Goal: Communication & Community: Answer question/provide support

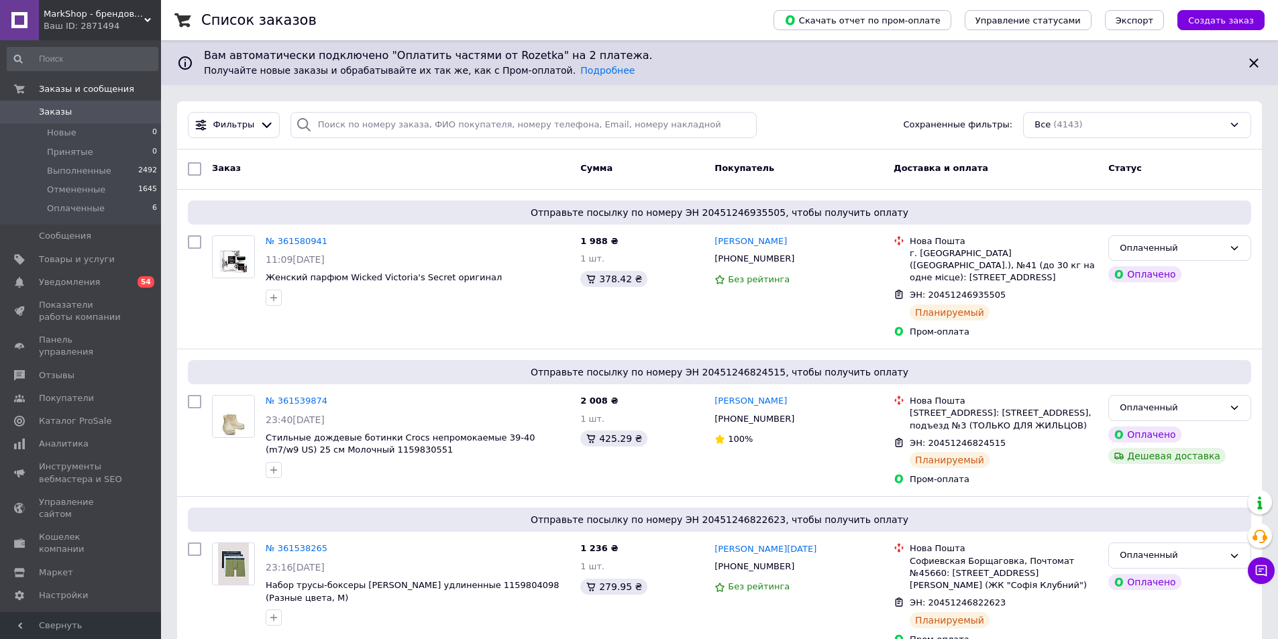
click at [681, 28] on div "Список заказов" at bounding box center [473, 20] width 545 height 40
click at [347, 6] on div "Список заказов" at bounding box center [473, 20] width 545 height 40
click at [723, 15] on div "Список заказов" at bounding box center [473, 20] width 545 height 40
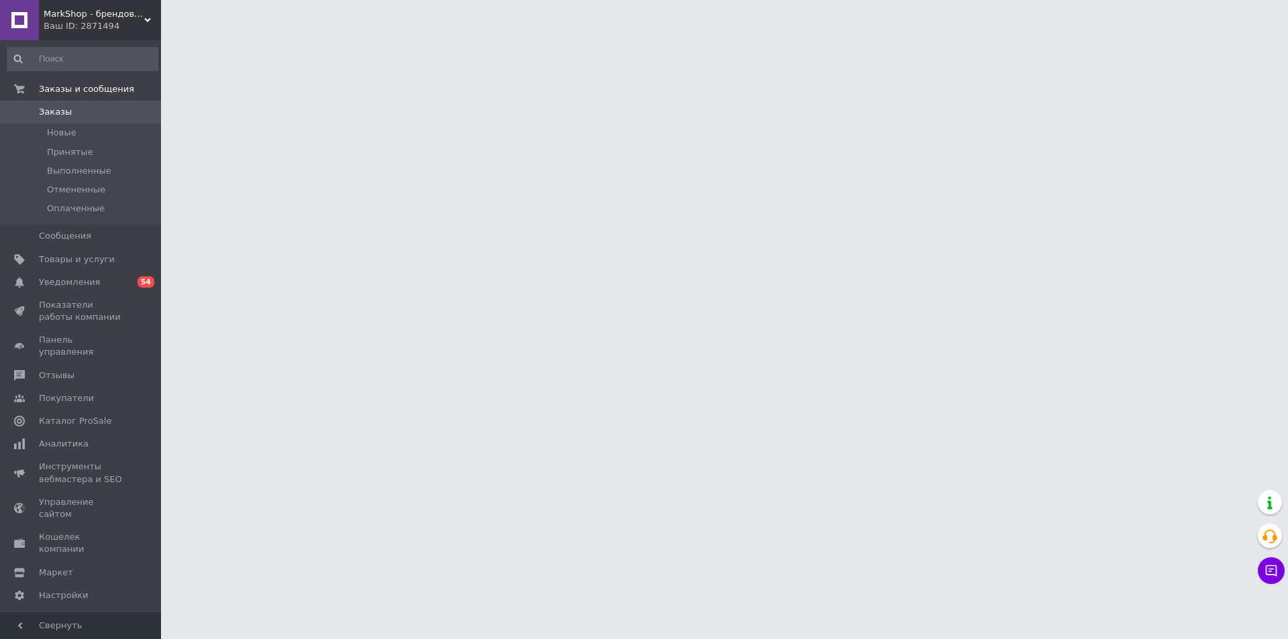
click at [188, 21] on div at bounding box center [644, 17] width 1288 height 34
click at [163, 16] on div at bounding box center [644, 17] width 1288 height 34
click at [166, 11] on div at bounding box center [644, 17] width 1288 height 34
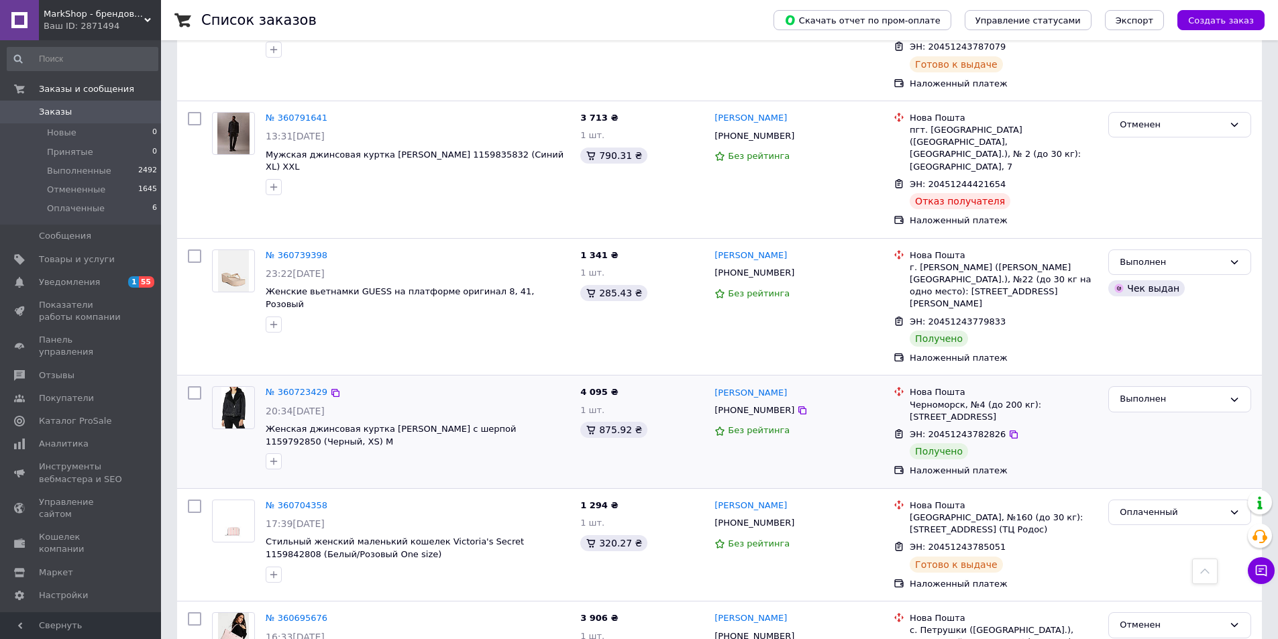
scroll to position [1341, 0]
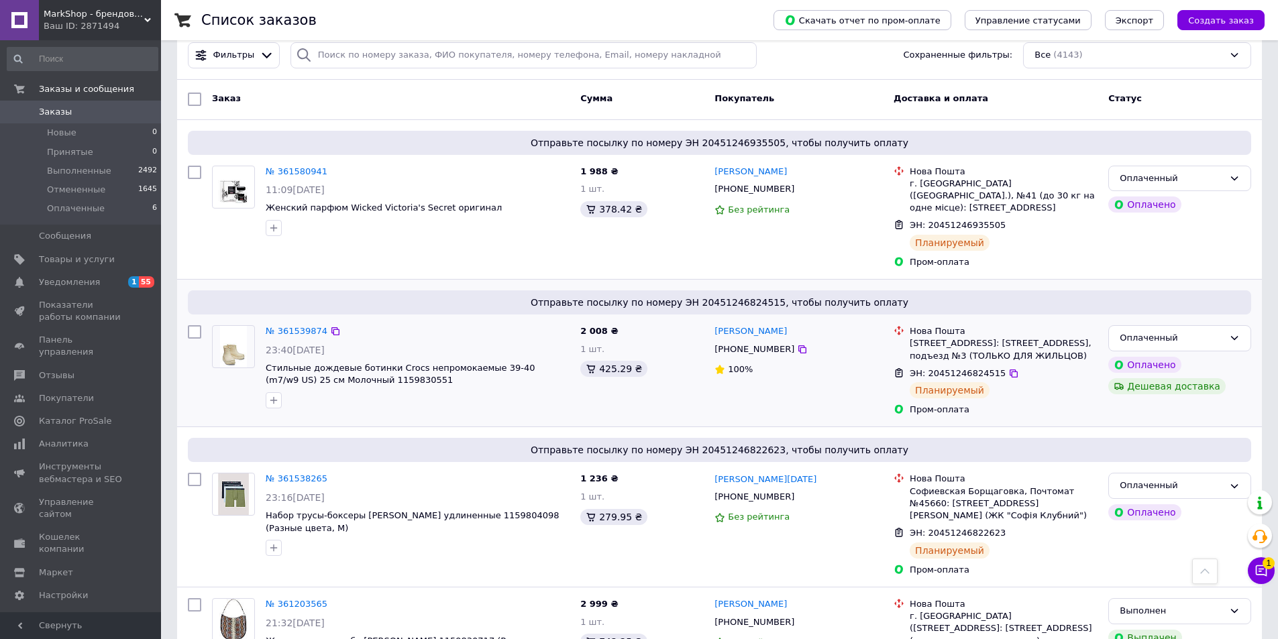
scroll to position [0, 0]
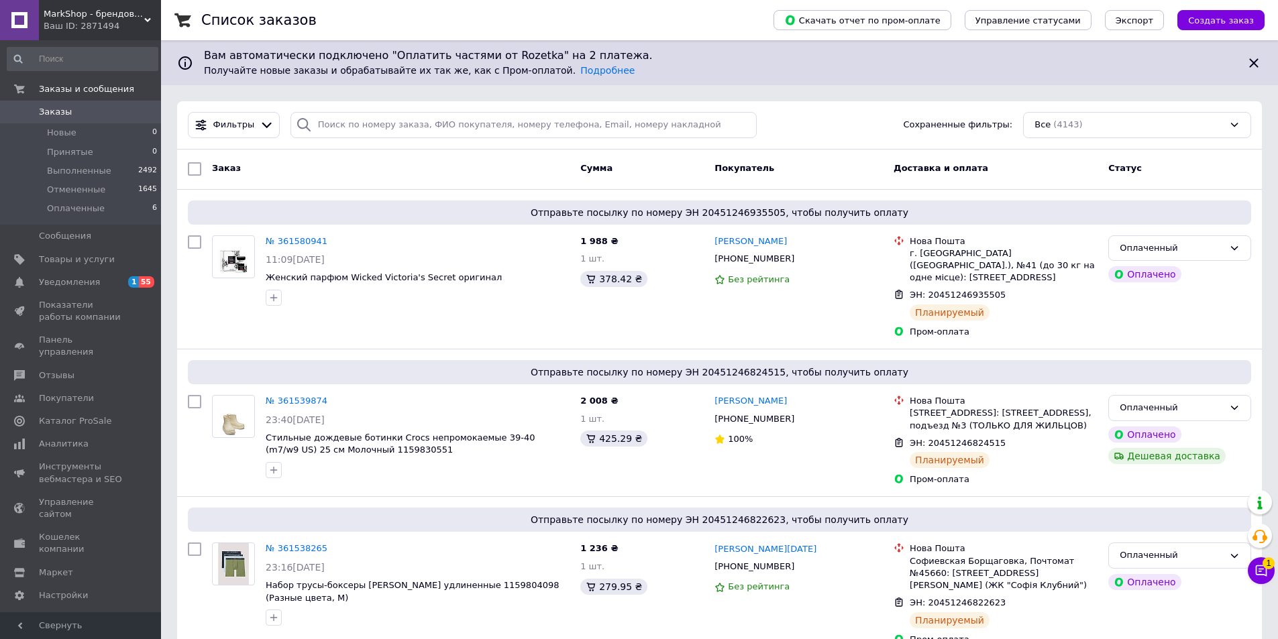
click at [308, 17] on div "Список заказов" at bounding box center [473, 20] width 545 height 40
click at [1270, 573] on button "Чат с покупателем 1" at bounding box center [1261, 570] width 27 height 27
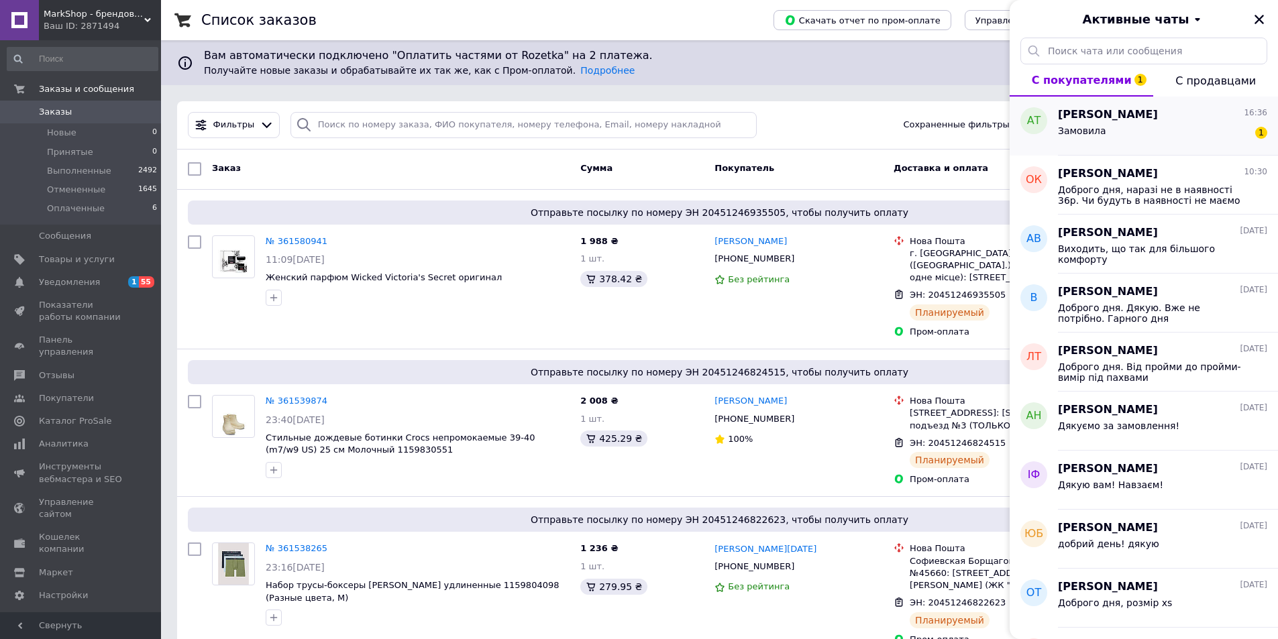
click at [1113, 133] on div "Замовила 1" at bounding box center [1162, 133] width 209 height 21
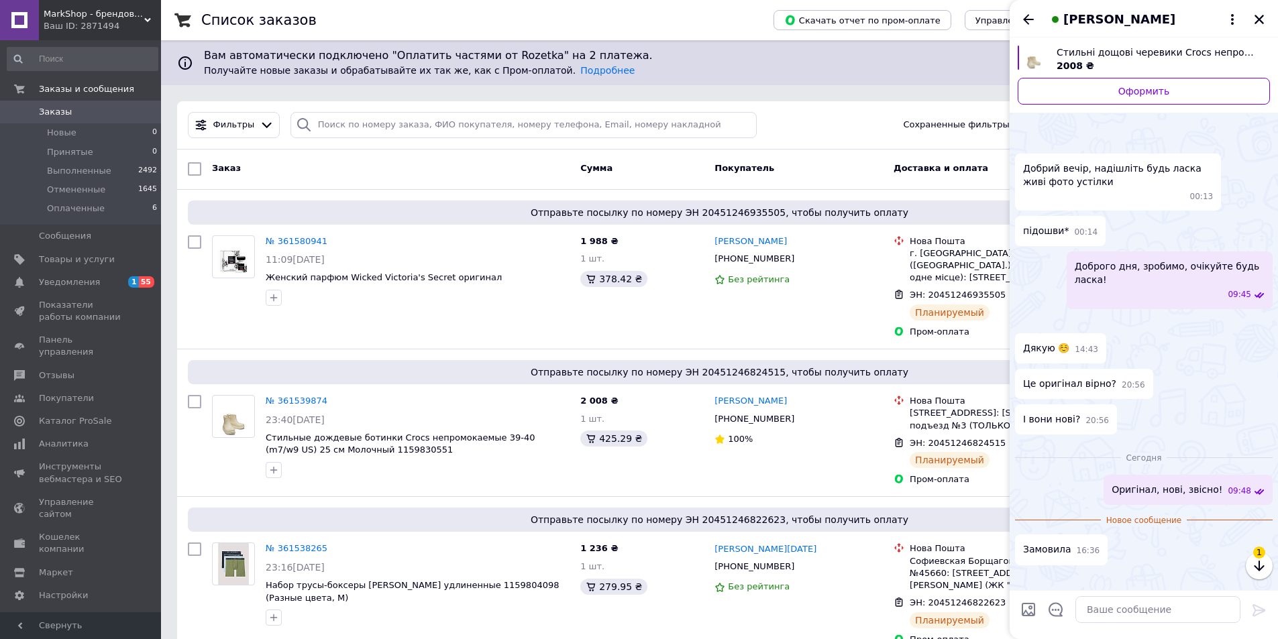
scroll to position [168, 0]
click at [1009, 442] on icon at bounding box center [1013, 443] width 8 height 8
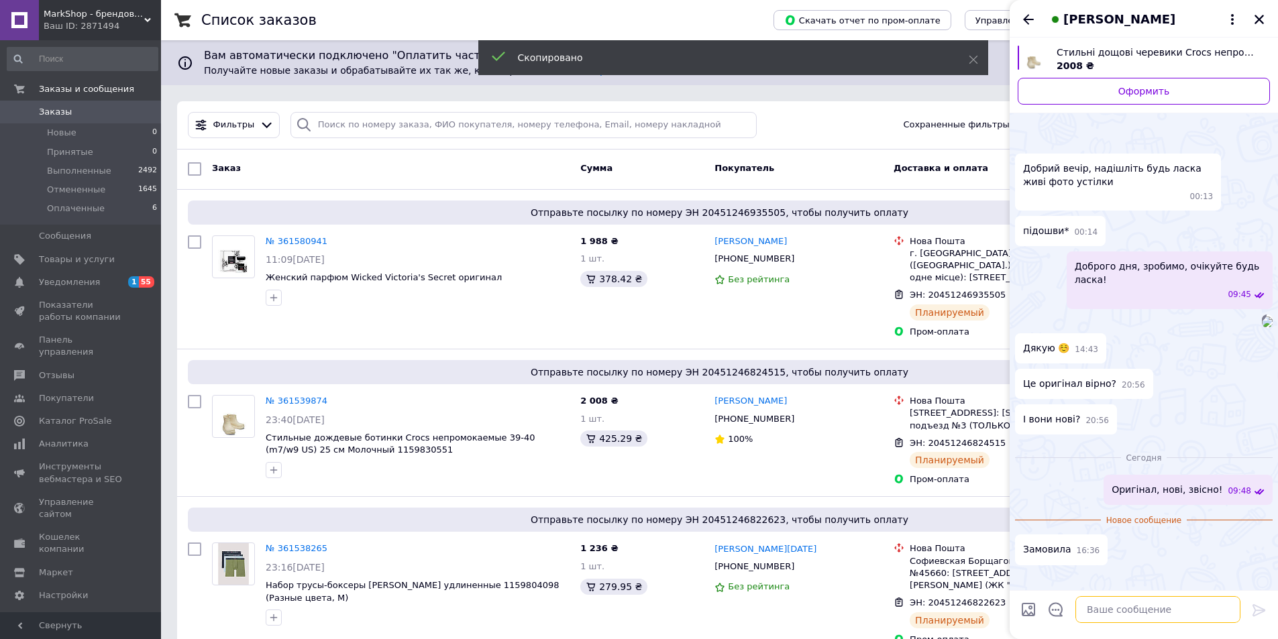
click at [1129, 608] on textarea at bounding box center [1157, 609] width 165 height 27
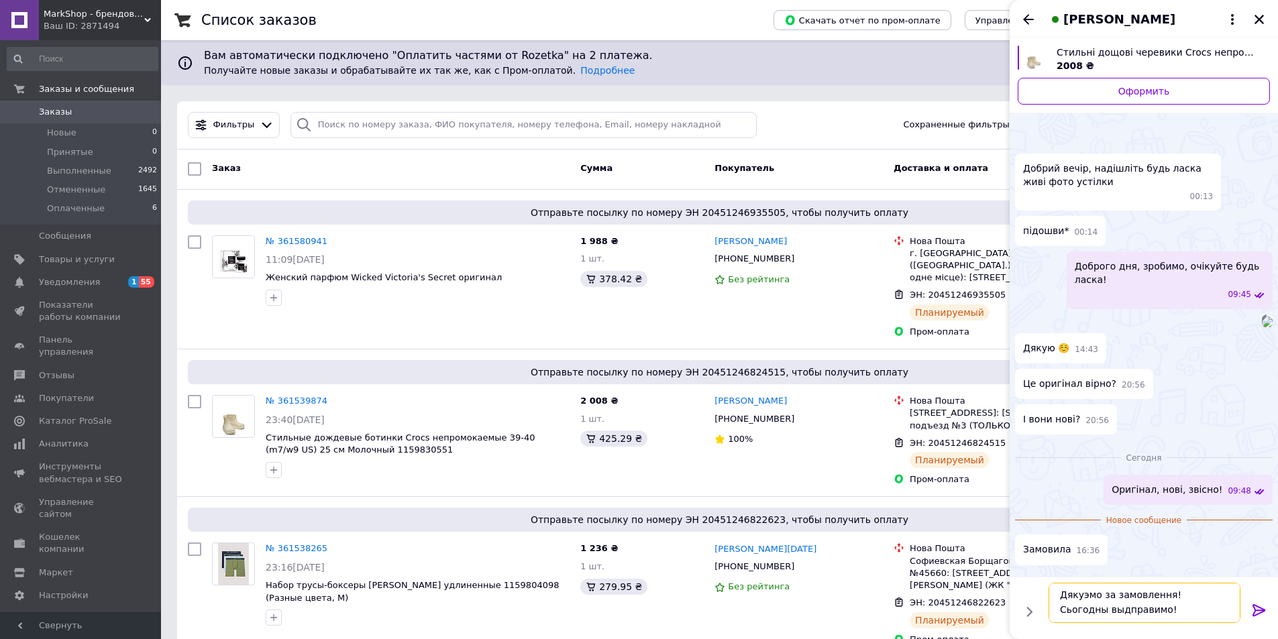
scroll to position [0, 0]
click at [1081, 591] on textarea "Дякуэмо за замовлення! Сьогодны выдправимо!" at bounding box center [1144, 603] width 192 height 40
click at [1205, 597] on textarea "ДякуЄмо за замовлення! Сьогодны выдправимо!" at bounding box center [1144, 603] width 192 height 40
click at [1070, 610] on textarea "ДякуЄмо за замовлення! СьогоднІ выдправимо!" at bounding box center [1144, 603] width 192 height 40
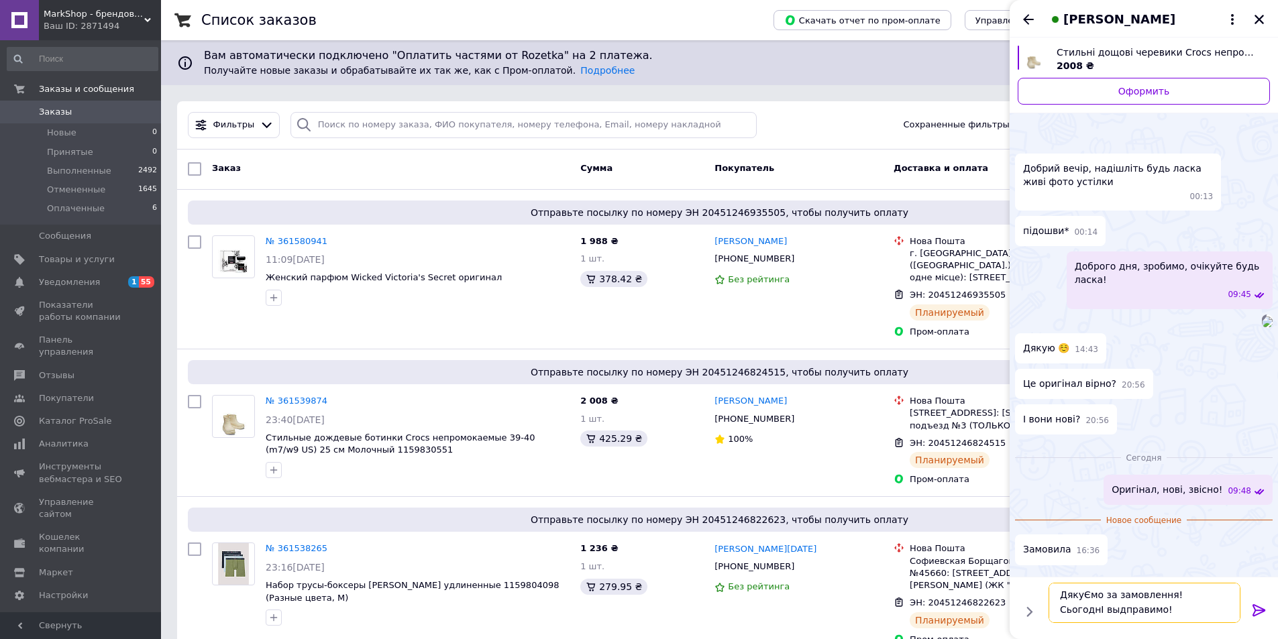
click at [1069, 602] on textarea "ДякуЄмо за замовлення! СьогоднІ выдправимо!" at bounding box center [1144, 603] width 192 height 40
click at [1064, 601] on textarea "ДякуЄмо за замовлення! СьогоднІ выдправимо!" at bounding box center [1144, 603] width 192 height 40
click at [1074, 616] on textarea "ДякуЄмо за замовлення! СьогоднІ вІдправимо!" at bounding box center [1144, 603] width 192 height 40
paste textarea "20451246824515"
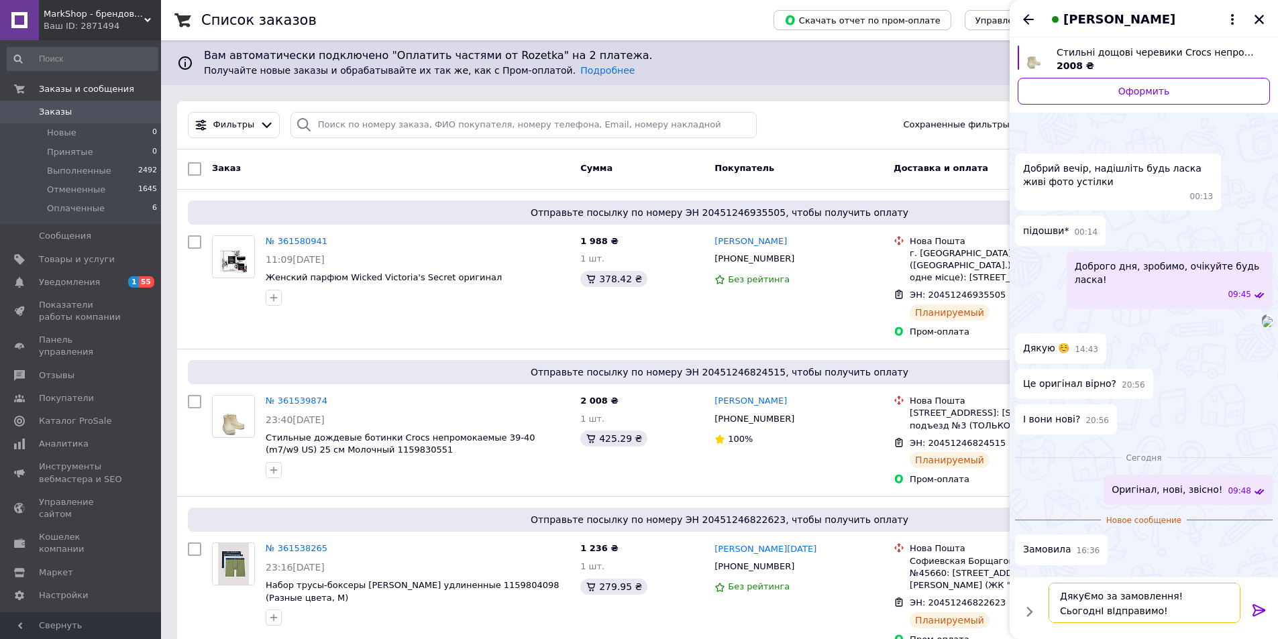
click at [1081, 598] on textarea "ДякуЄмо за замовлення! СьогоднІ вІдправимо! ТТН 20451246824515" at bounding box center [1144, 603] width 192 height 40
click at [1202, 599] on textarea "Дякуємо за замовлення! СьогоднІ вІдправимо! ТТН 20451246824515" at bounding box center [1144, 603] width 192 height 40
click at [1066, 612] on textarea "Дякуємо за замовлення! Сьогодні вІдправимо! ТТН 20451246824515" at bounding box center [1144, 603] width 192 height 40
click at [1064, 612] on textarea "Дякуємо за замовлення! Сьогодні вІдправимо! ТТН 20451246824515" at bounding box center [1144, 603] width 192 height 40
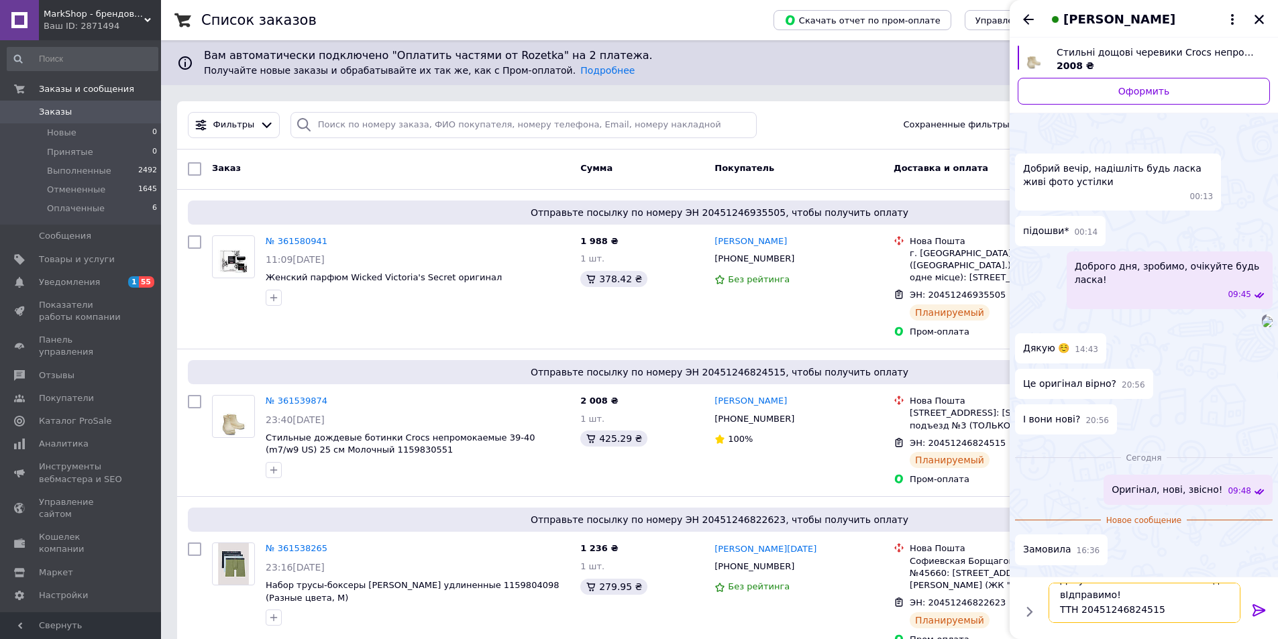
click at [1068, 598] on textarea "Дякуємо за замовлення! Сьогодні вІдправимо! ТТН 20451246824515" at bounding box center [1144, 603] width 192 height 40
type textarea "Дякуємо за замовлення! Сьогодні відправимо! ТТН 20451246824515"
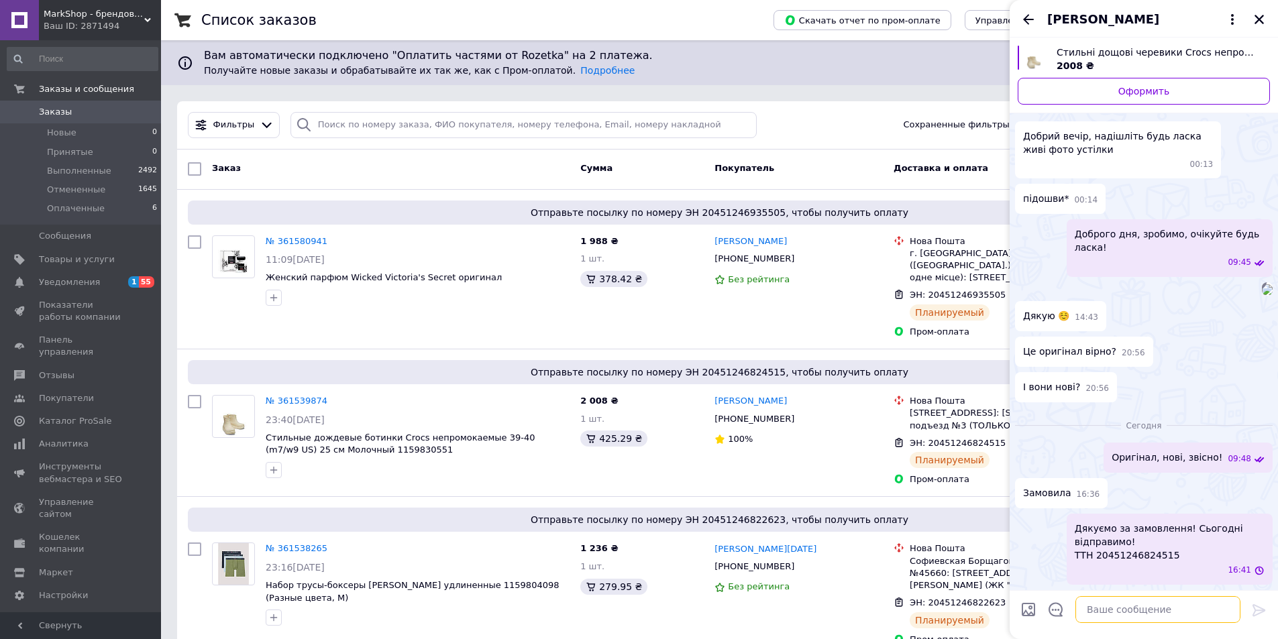
scroll to position [219, 0]
click at [1038, 13] on div "Альона Ткаченко" at bounding box center [1143, 19] width 268 height 38
click at [1026, 15] on icon "Назад" at bounding box center [1028, 19] width 16 height 16
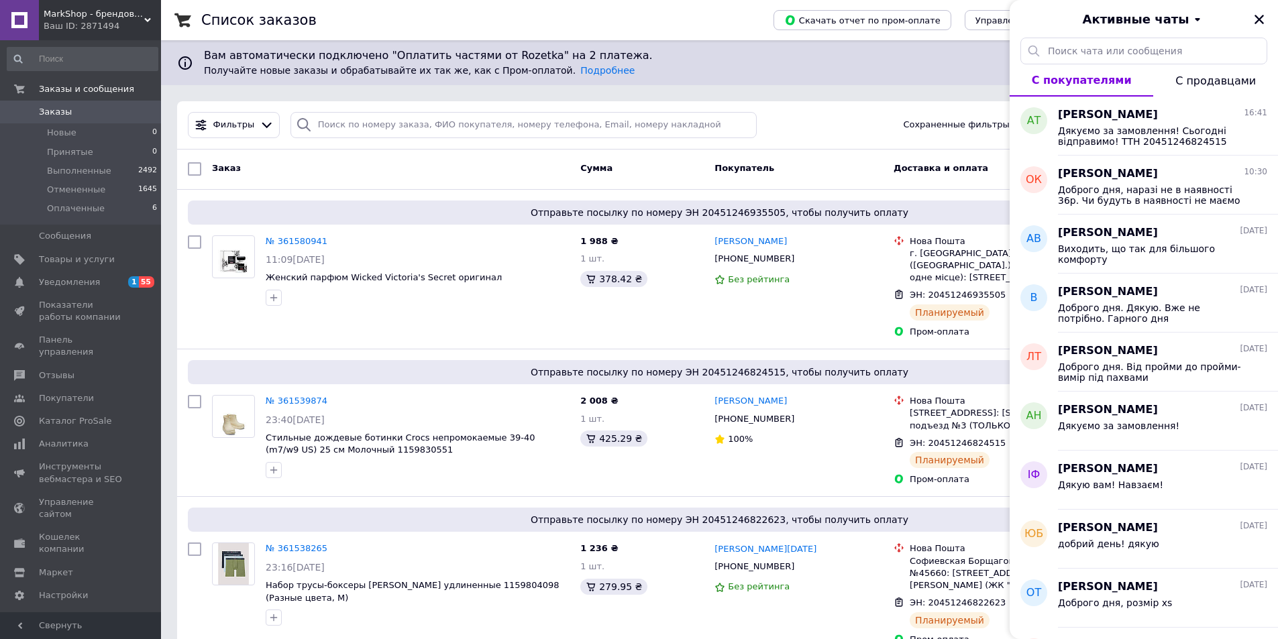
click at [1250, 19] on div "Активные чаты" at bounding box center [1143, 19] width 268 height 38
click at [1260, 19] on icon "Закрыть" at bounding box center [1258, 19] width 9 height 9
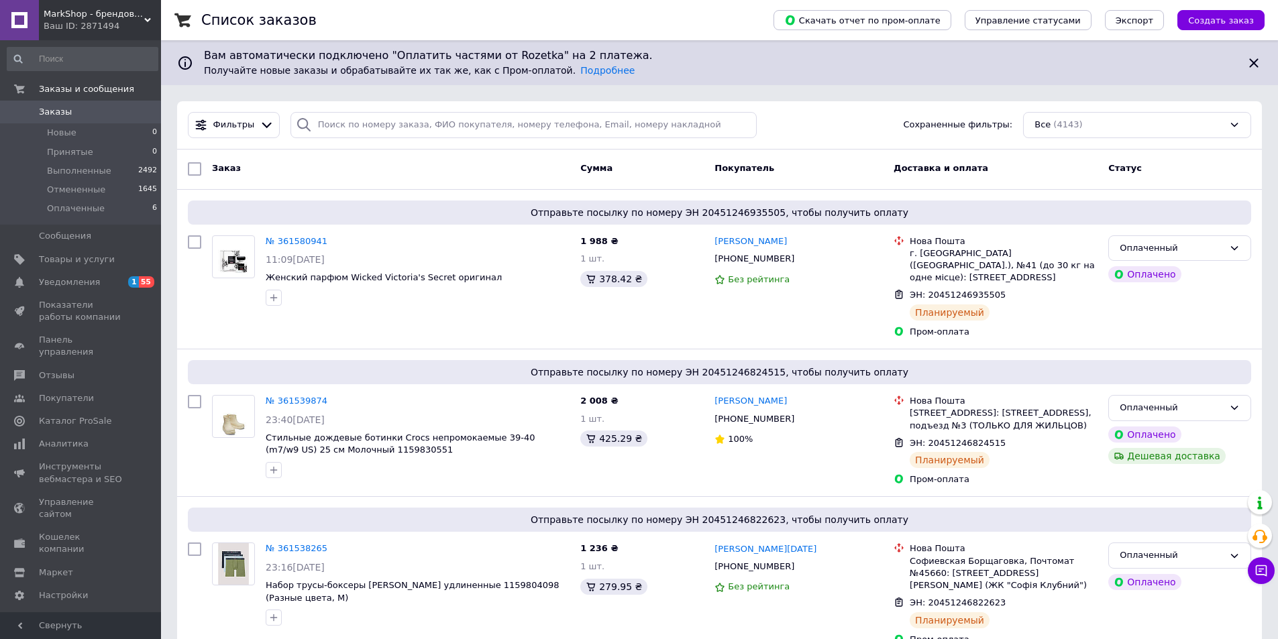
click at [394, 30] on div "Список заказов" at bounding box center [473, 20] width 545 height 40
click at [1264, 571] on icon at bounding box center [1260, 570] width 13 height 13
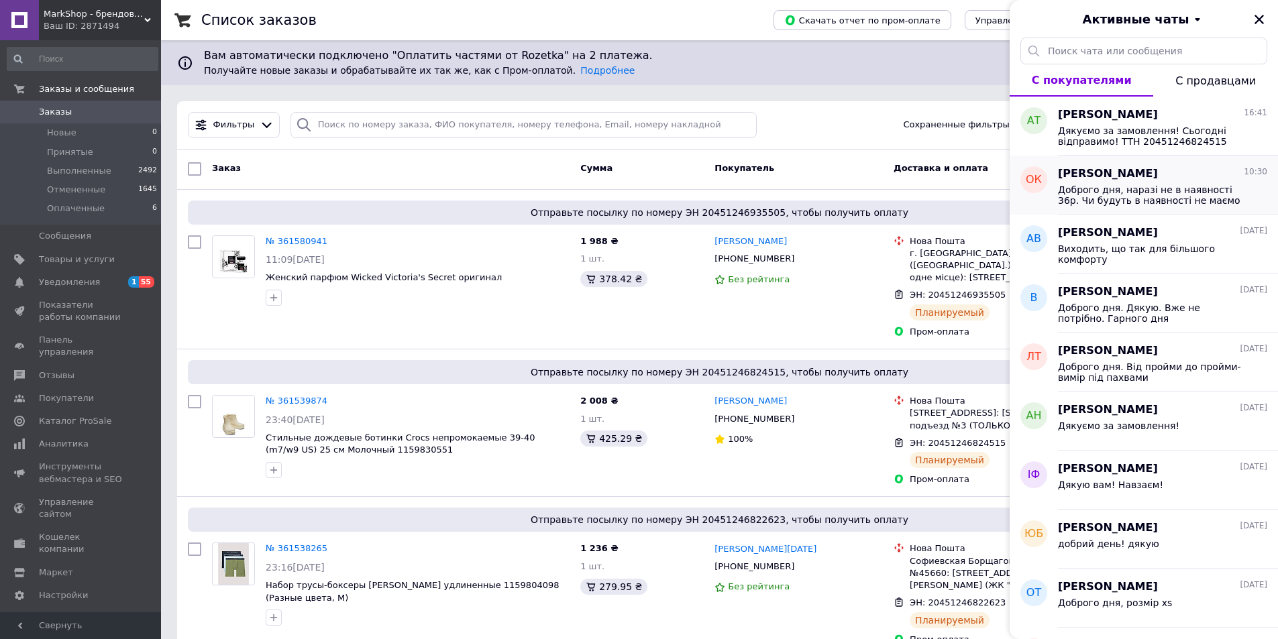
click at [1105, 197] on span "Доброго дня, наразі не в наявності 36р. Чи будуть в наявності не маємо інформац…" at bounding box center [1153, 194] width 190 height 21
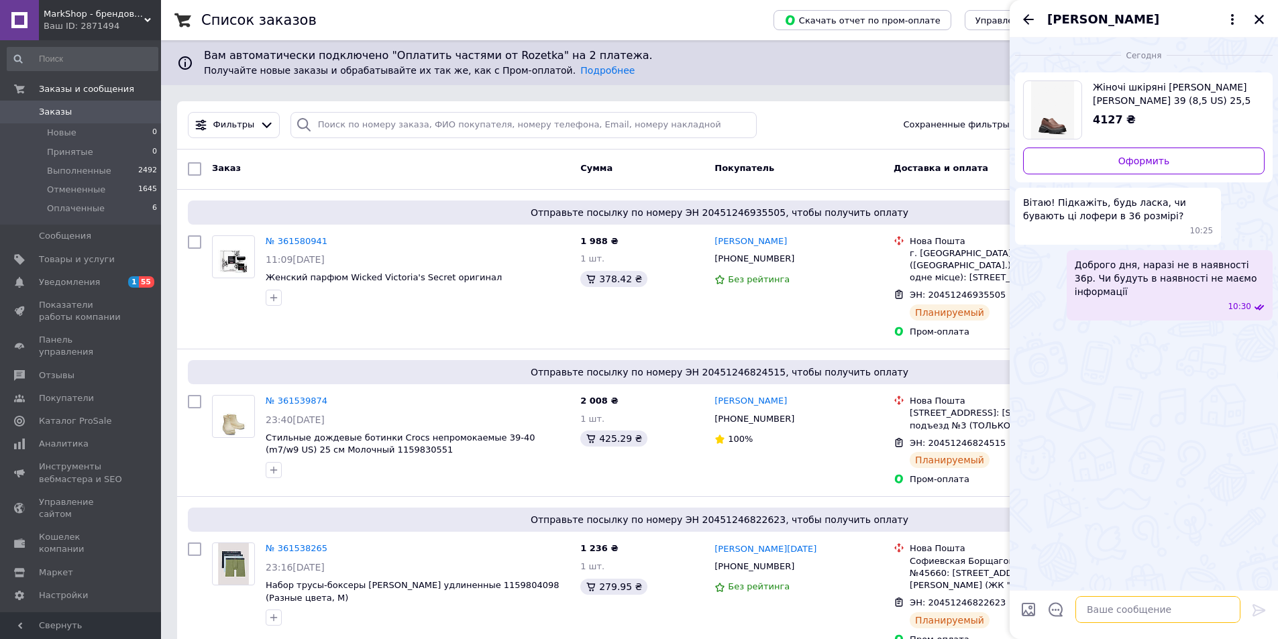
click at [1148, 616] on textarea at bounding box center [1157, 609] width 165 height 27
type textarea "В наявності 36,5-устілка 23,5 см. Можливо вам підійде?"
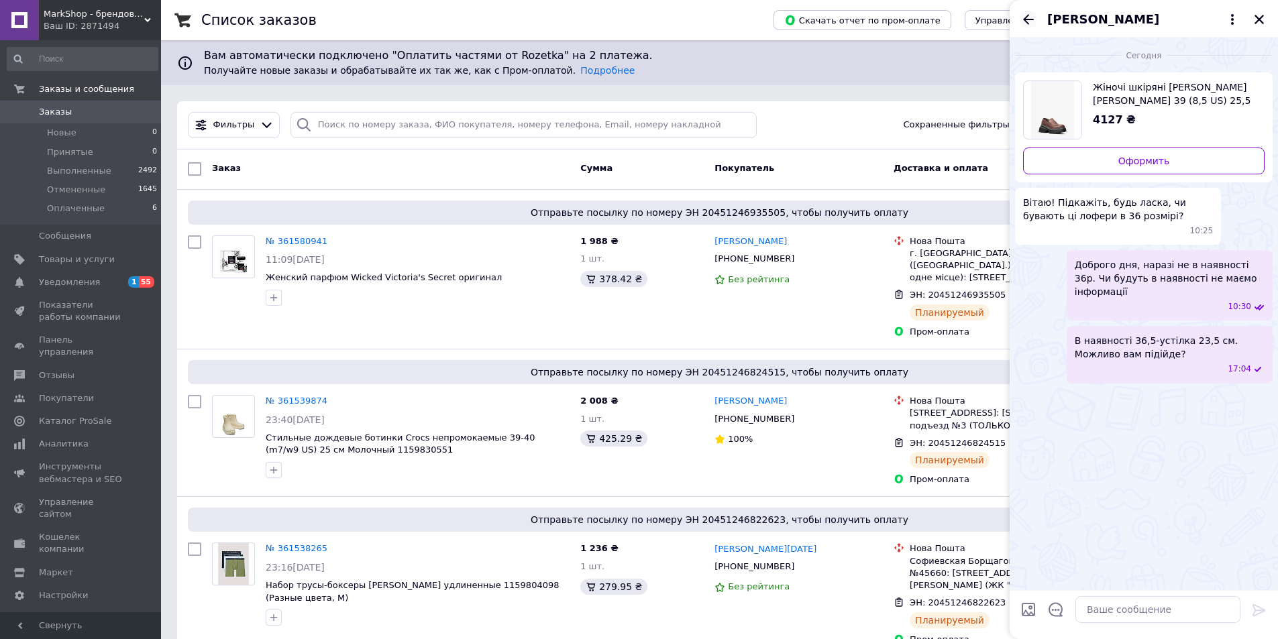
click at [1028, 13] on icon "Назад" at bounding box center [1028, 19] width 16 height 16
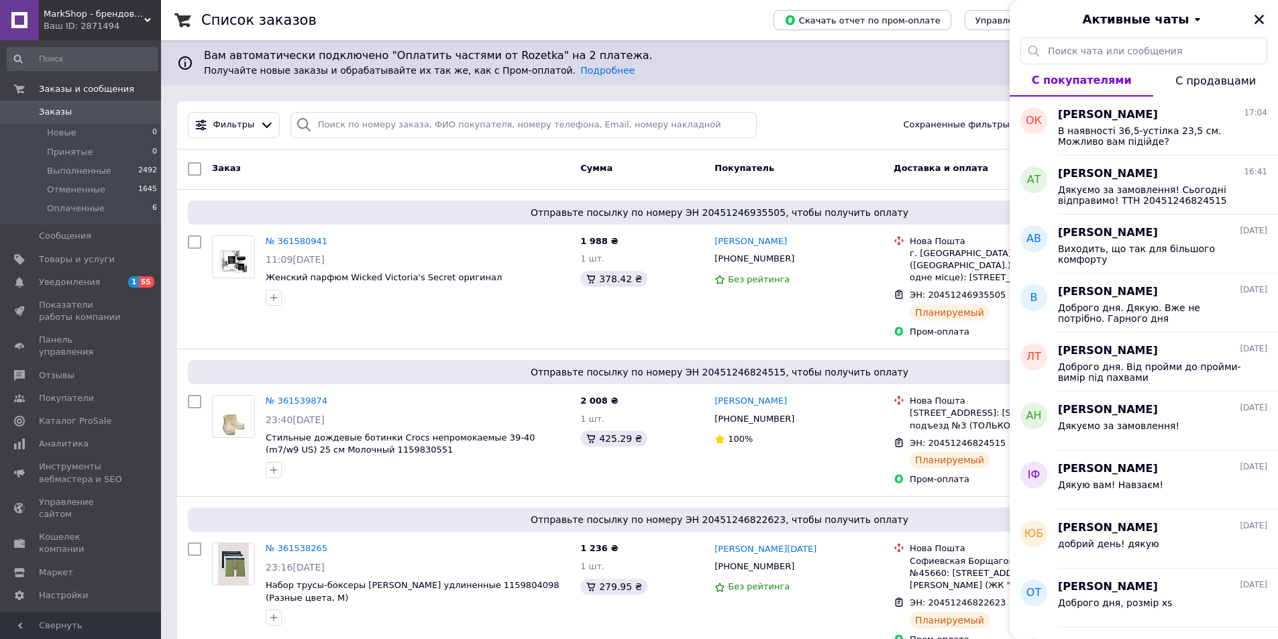
click at [1256, 19] on icon "Закрыть" at bounding box center [1259, 19] width 12 height 12
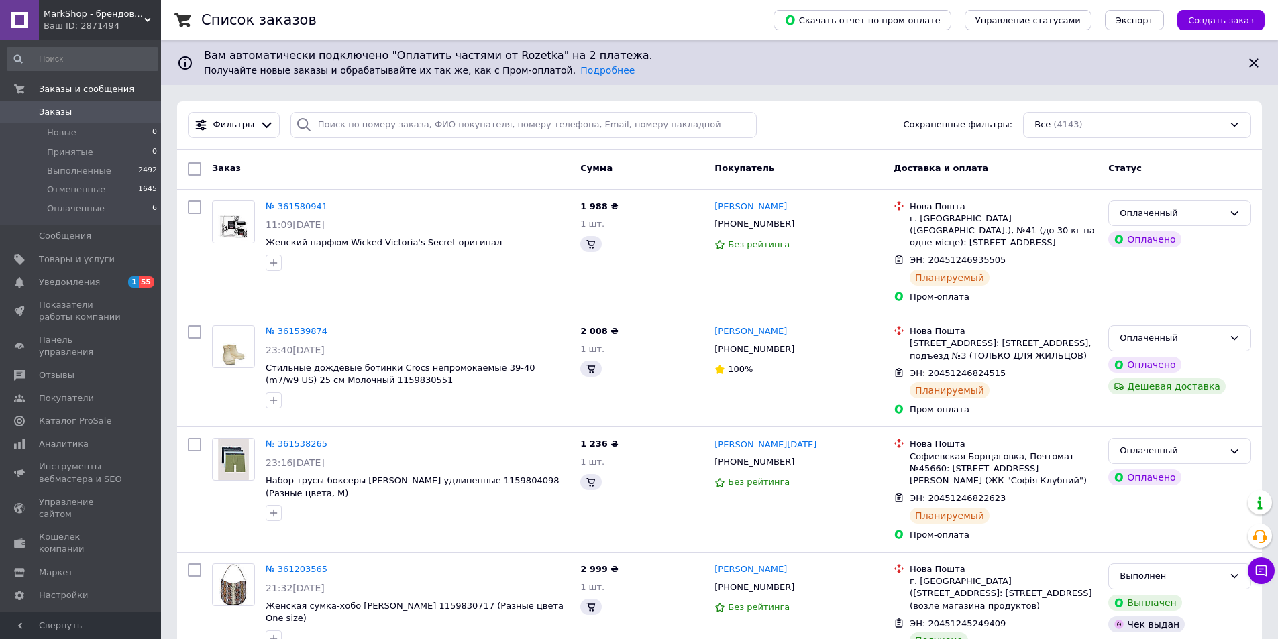
click at [164, 19] on div "Список заказов Скачать отчет по пром-оплате Управление статусами Экспорт Создат…" at bounding box center [719, 20] width 1117 height 40
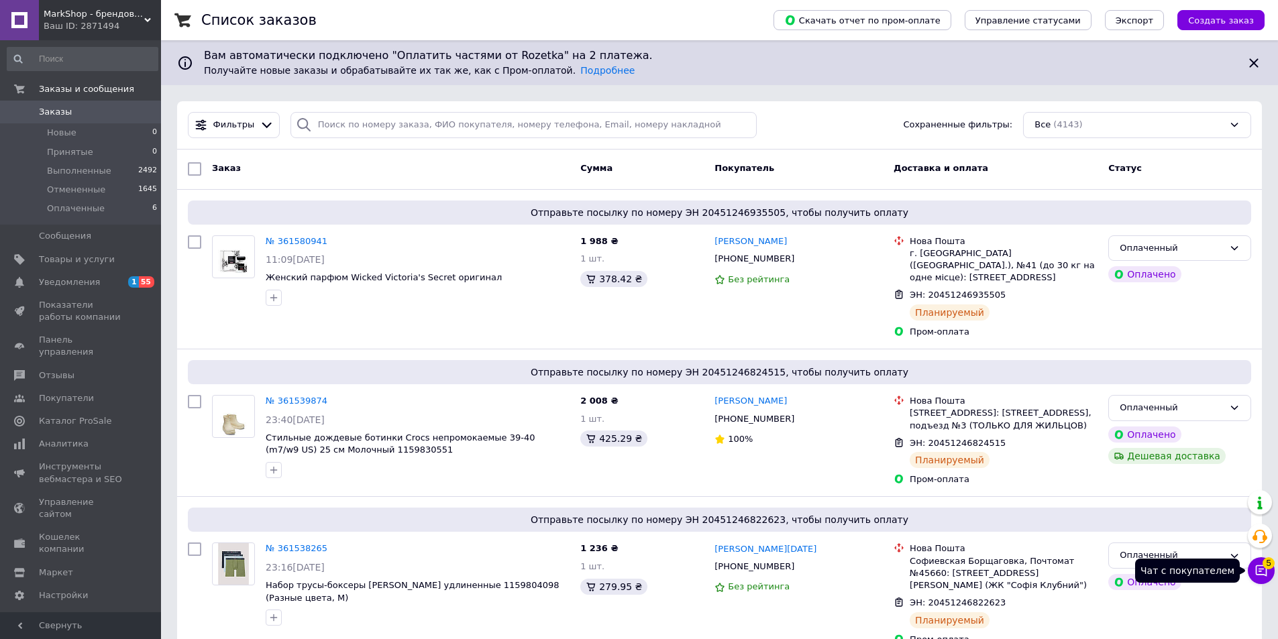
click at [1262, 572] on icon at bounding box center [1260, 570] width 13 height 13
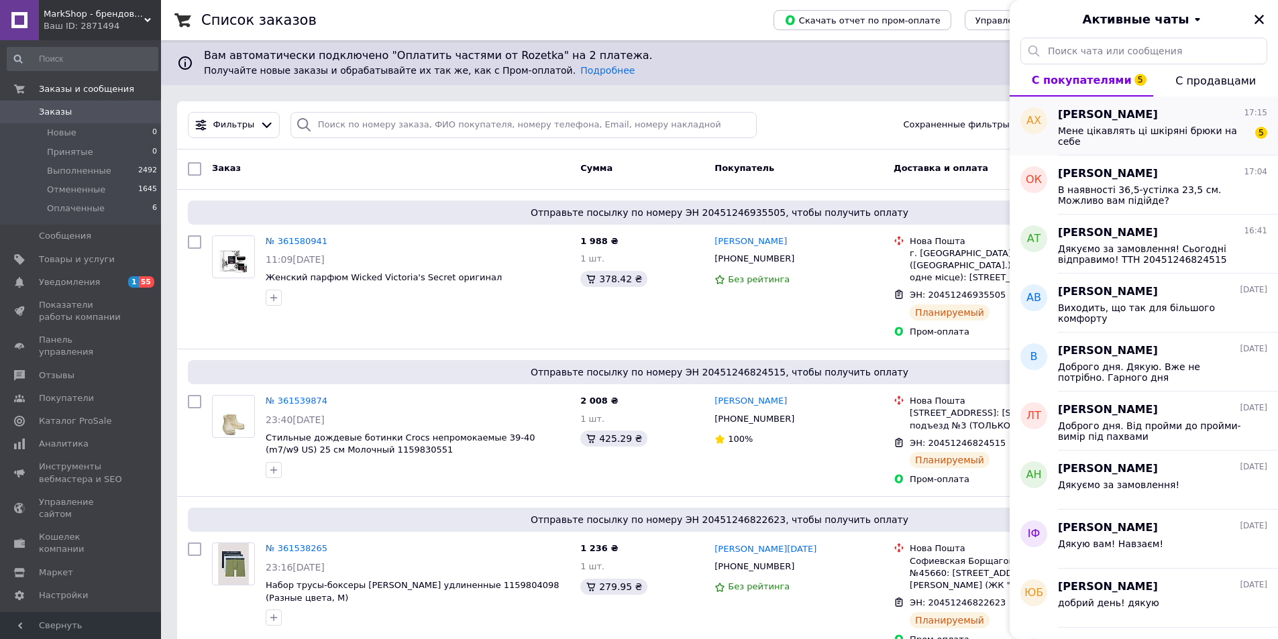
click at [1079, 135] on span "Мене цікавлять ці шкіряні брюки на себе" at bounding box center [1153, 135] width 190 height 21
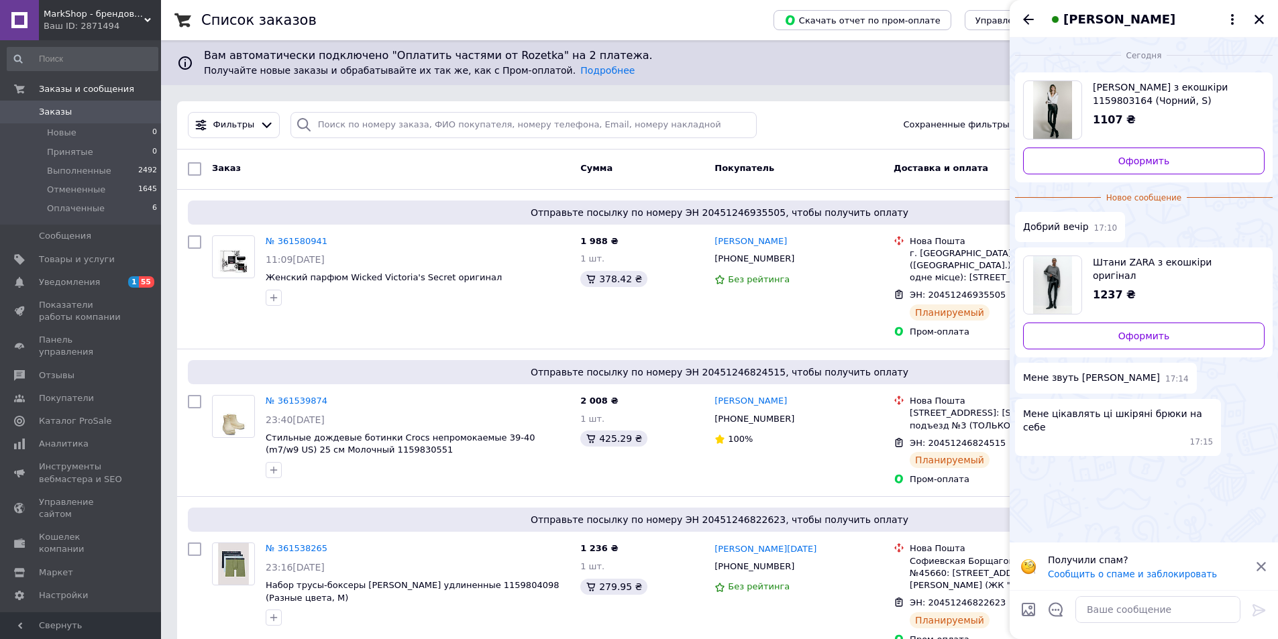
click at [1055, 290] on img "Посмотреть товар" at bounding box center [1052, 285] width 38 height 58
click at [1136, 610] on textarea at bounding box center [1157, 609] width 165 height 27
type textarea "Доброго дня. Який розмір вас цікавить?"
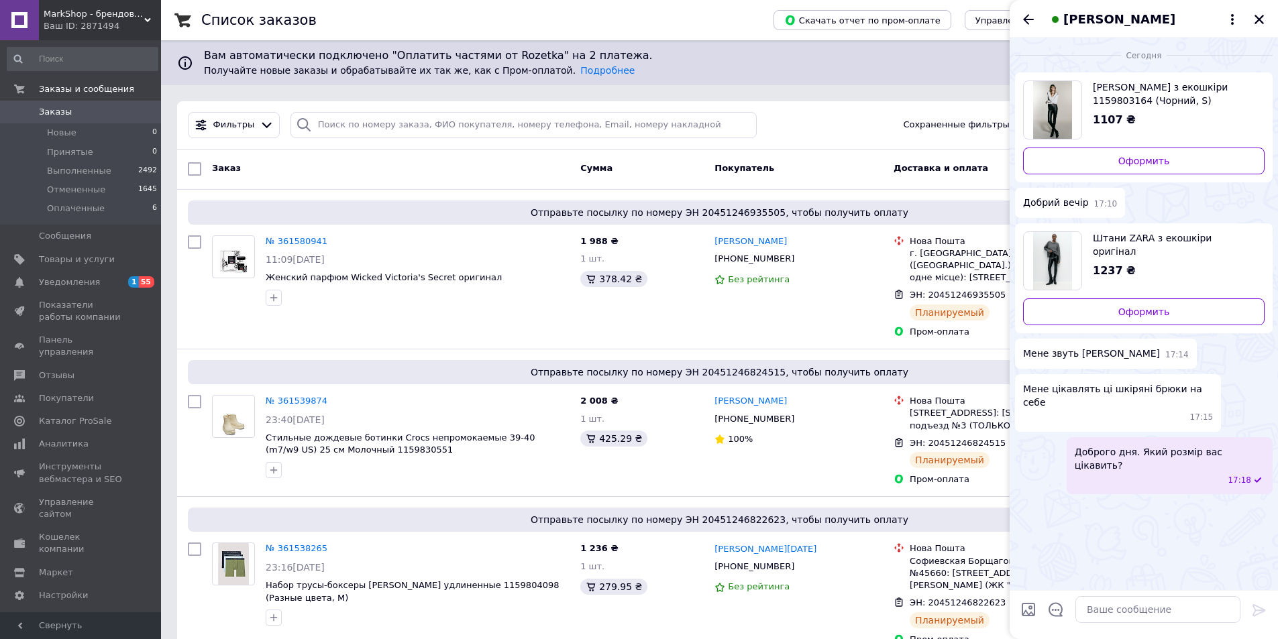
click at [1027, 19] on icon "Назад" at bounding box center [1028, 19] width 11 height 10
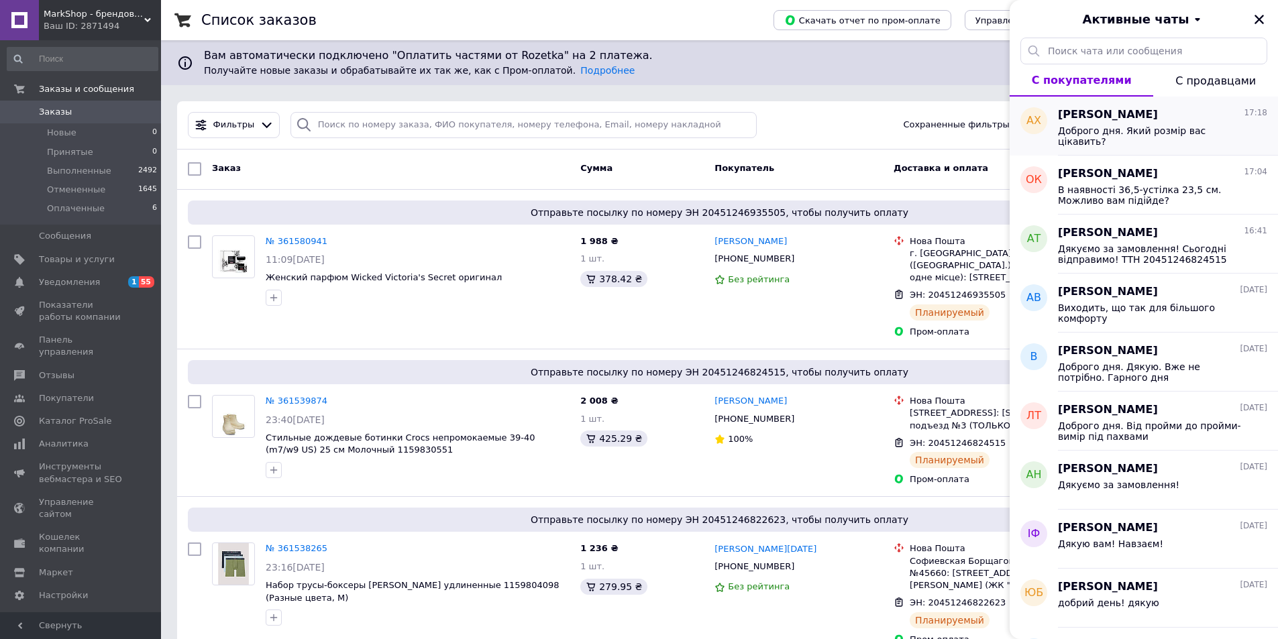
click at [1157, 142] on div "Доброго дня. Який розмір вас цікавить?" at bounding box center [1153, 135] width 190 height 21
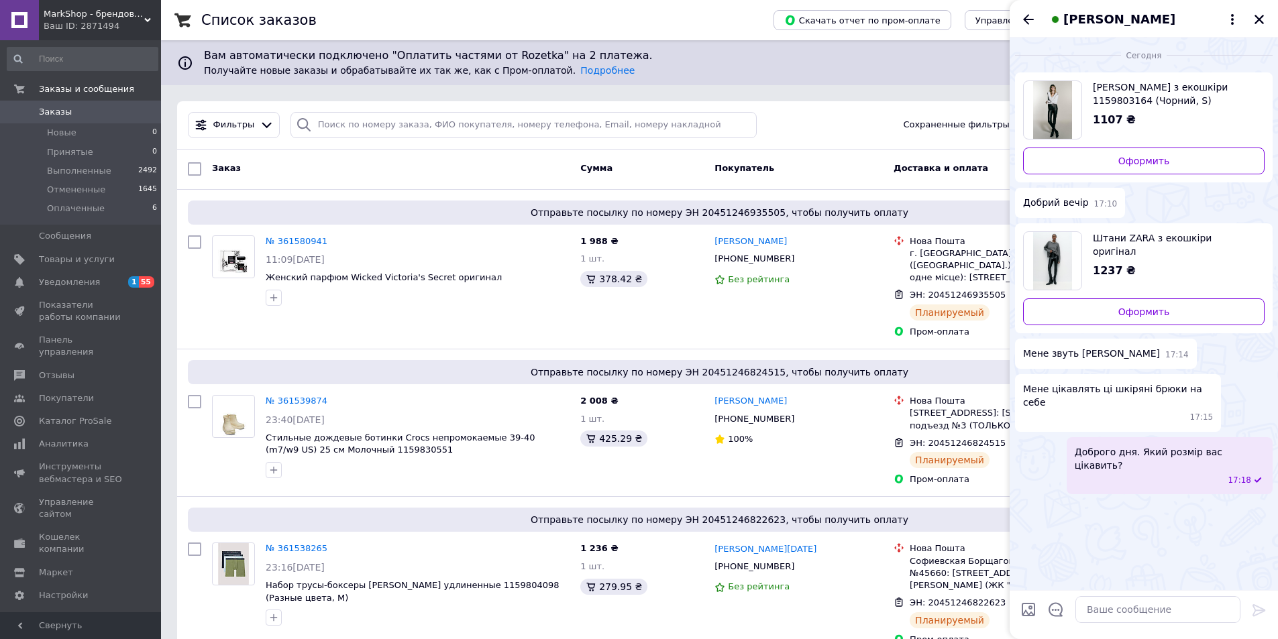
click at [1148, 109] on div "Штани ZARA з екошкіри 1159803164 (Чорний, S) 1107 ₴" at bounding box center [1173, 104] width 182 height 48
click at [1060, 248] on img "Посмотреть товар" at bounding box center [1052, 261] width 38 height 58
click at [1028, 21] on icon "Назад" at bounding box center [1028, 19] width 16 height 16
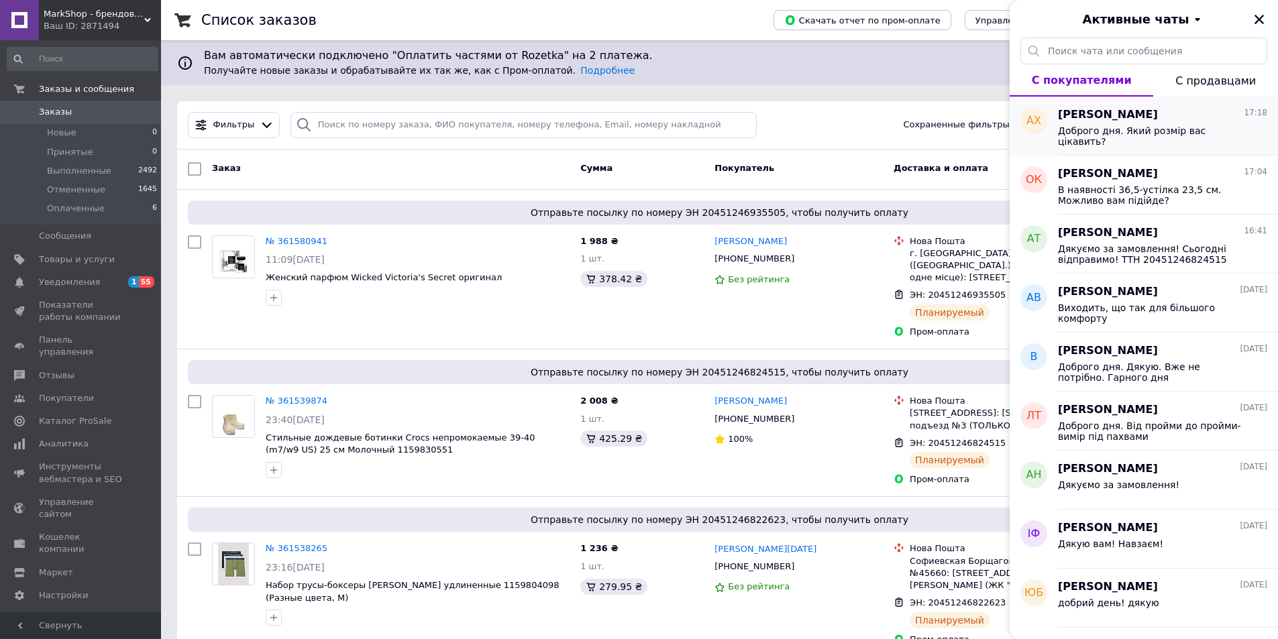
click at [1065, 136] on div "Доброго дня. Який розмір вас цікавить?" at bounding box center [1153, 135] width 190 height 21
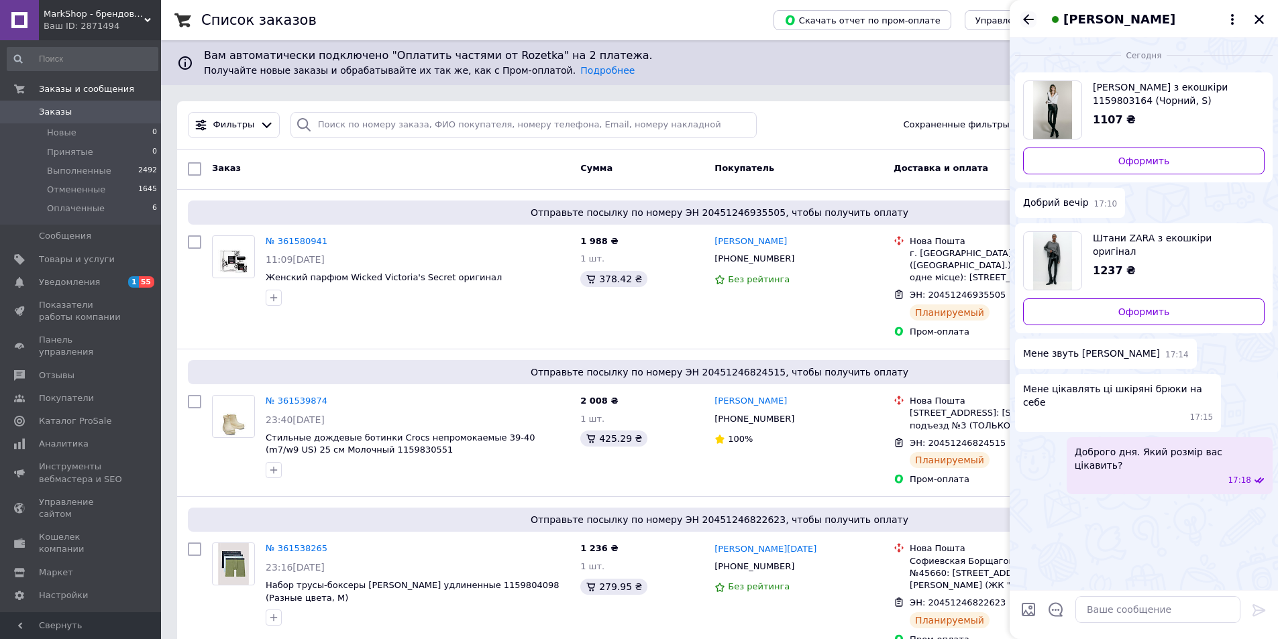
click at [1024, 23] on icon "Назад" at bounding box center [1028, 19] width 16 height 16
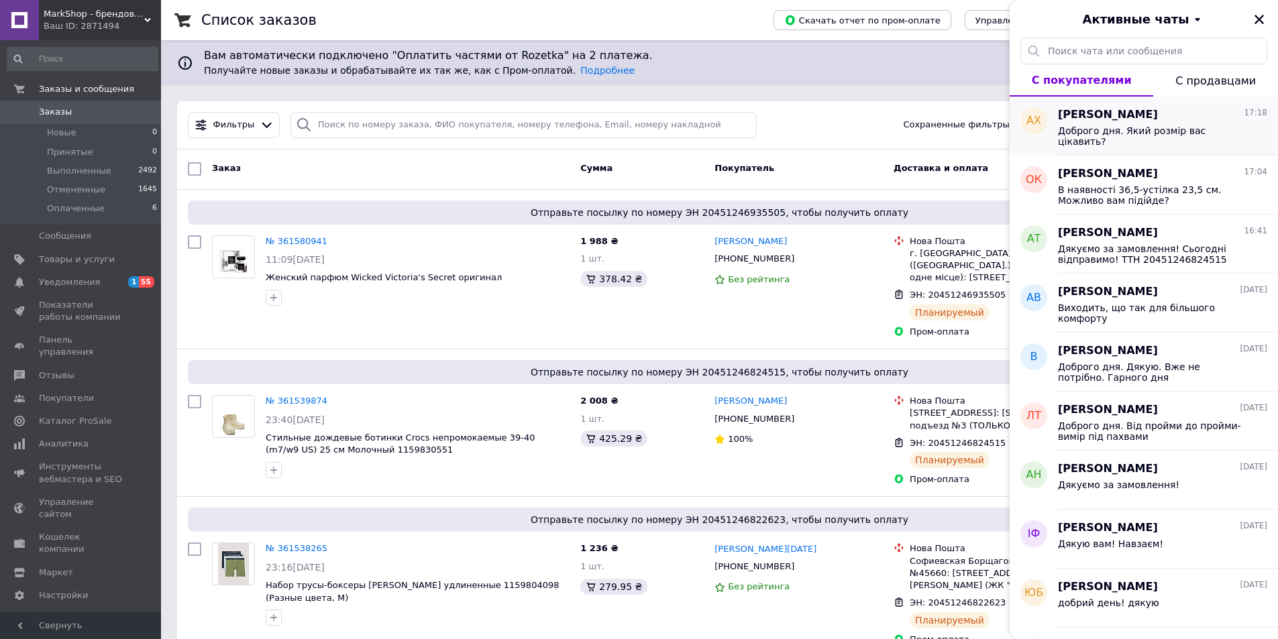
click at [1154, 113] on span "Андрей Хмельницкий" at bounding box center [1108, 114] width 100 height 15
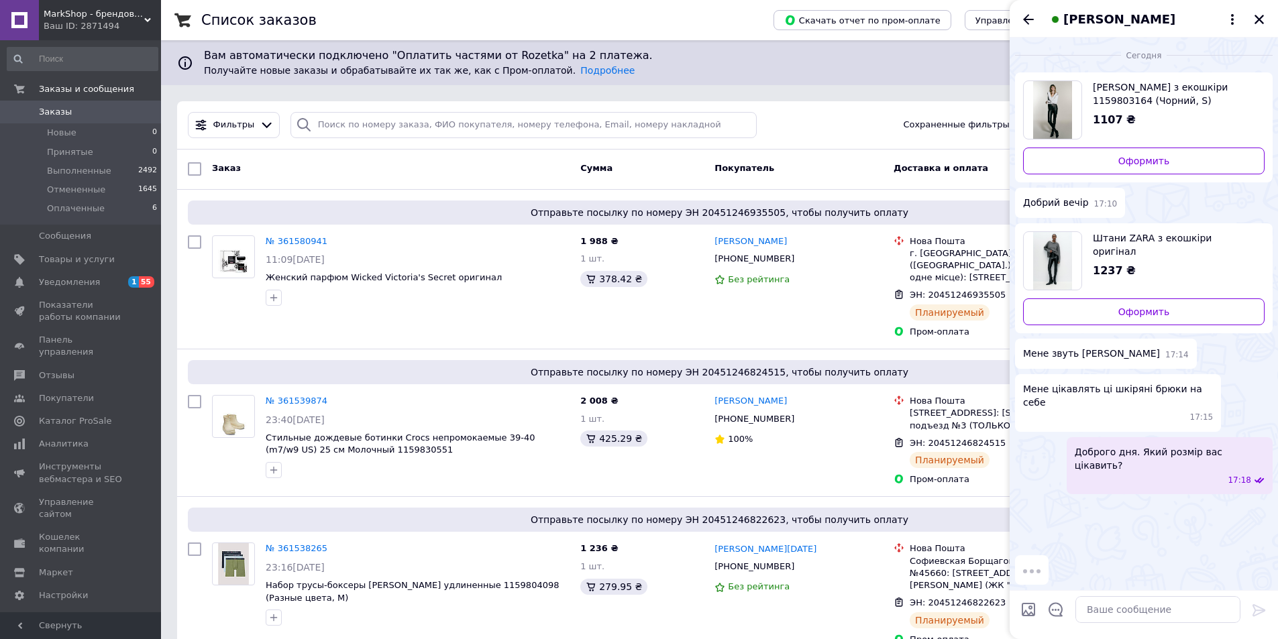
click at [1109, 14] on span "Андрей Хмельницкий" at bounding box center [1119, 19] width 112 height 17
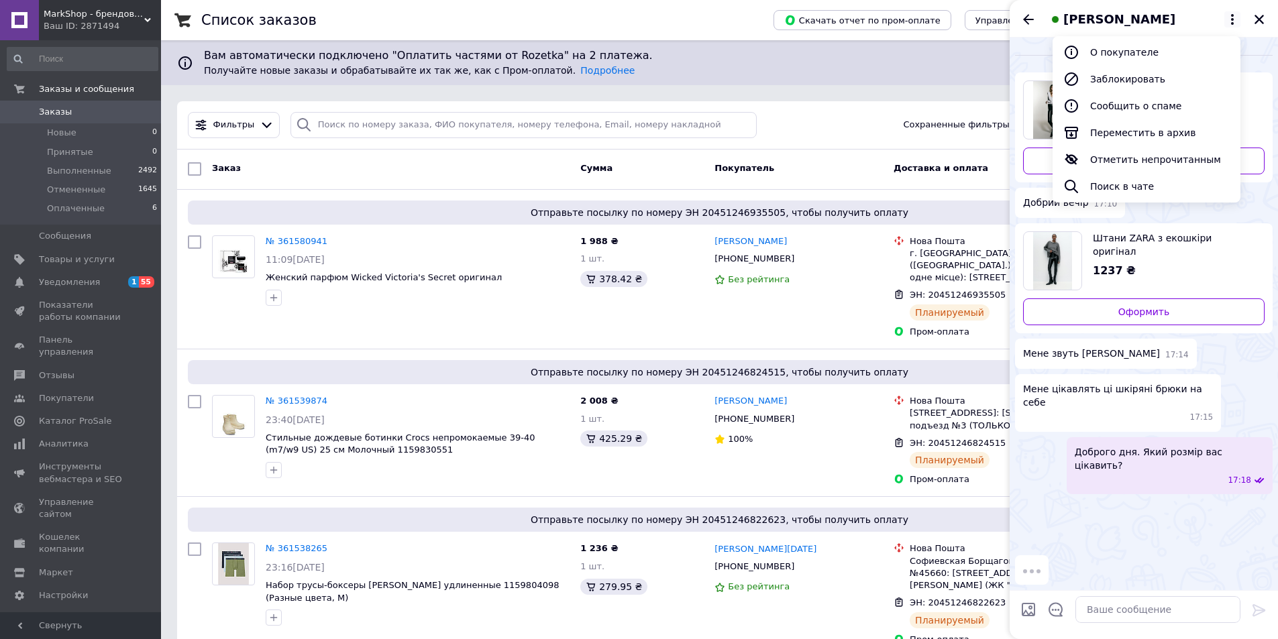
click at [1230, 21] on icon at bounding box center [1232, 19] width 16 height 16
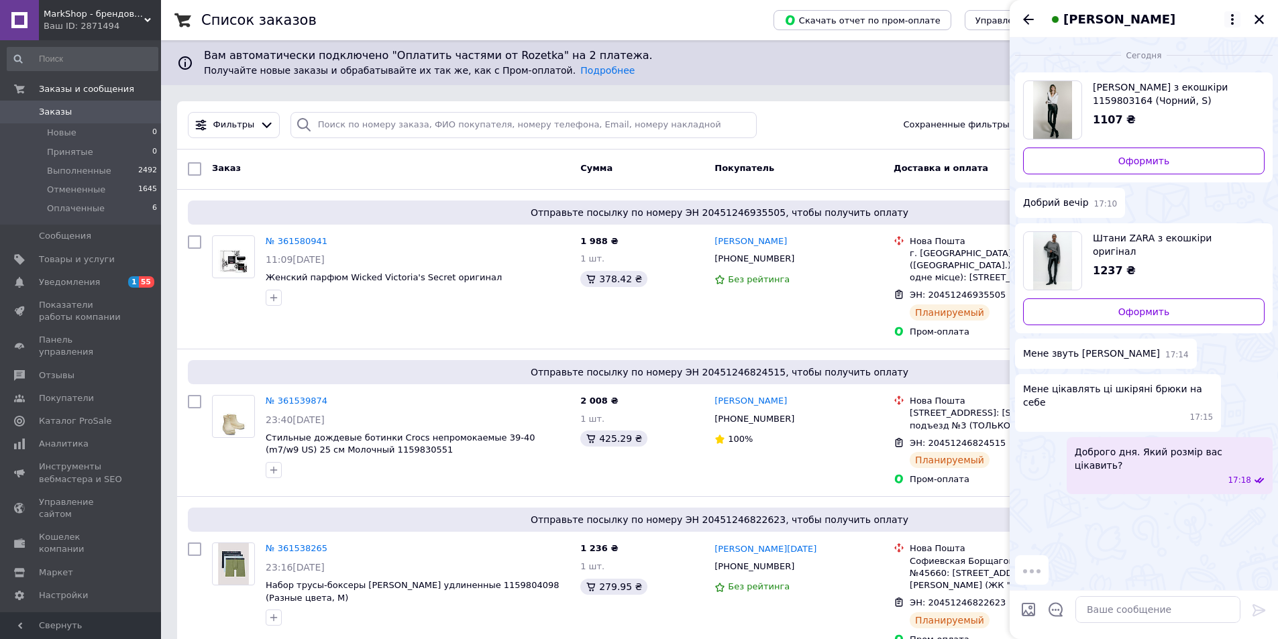
click at [1230, 21] on icon at bounding box center [1232, 19] width 16 height 16
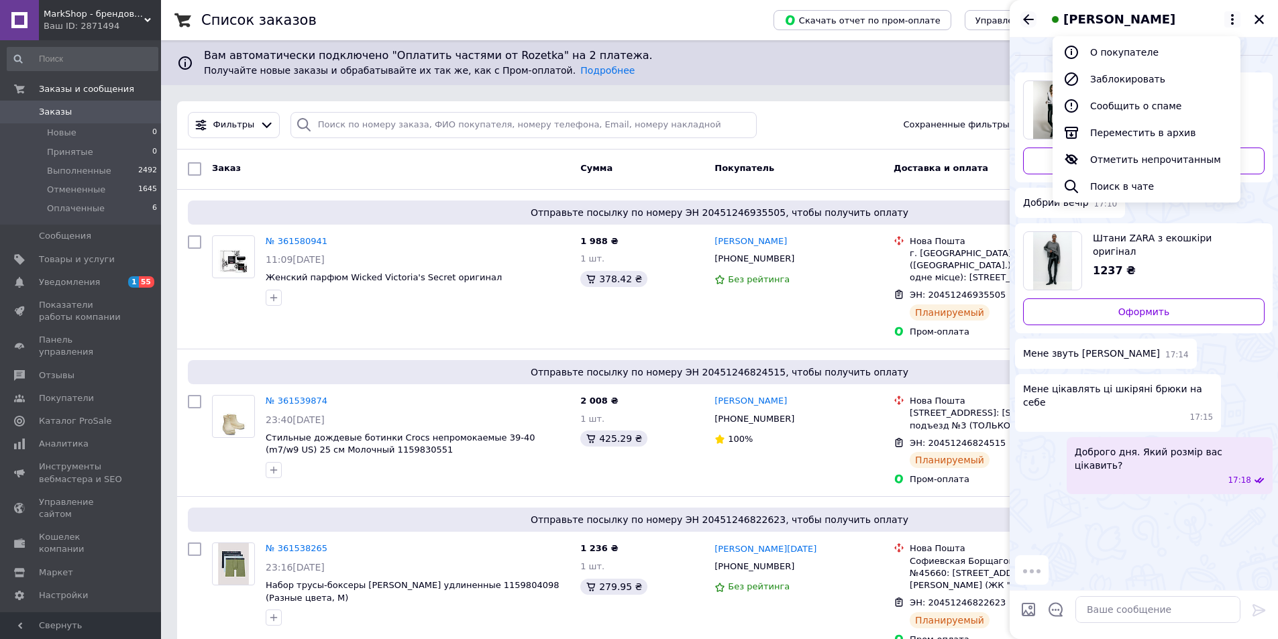
click at [1028, 23] on icon "Назад" at bounding box center [1028, 19] width 16 height 16
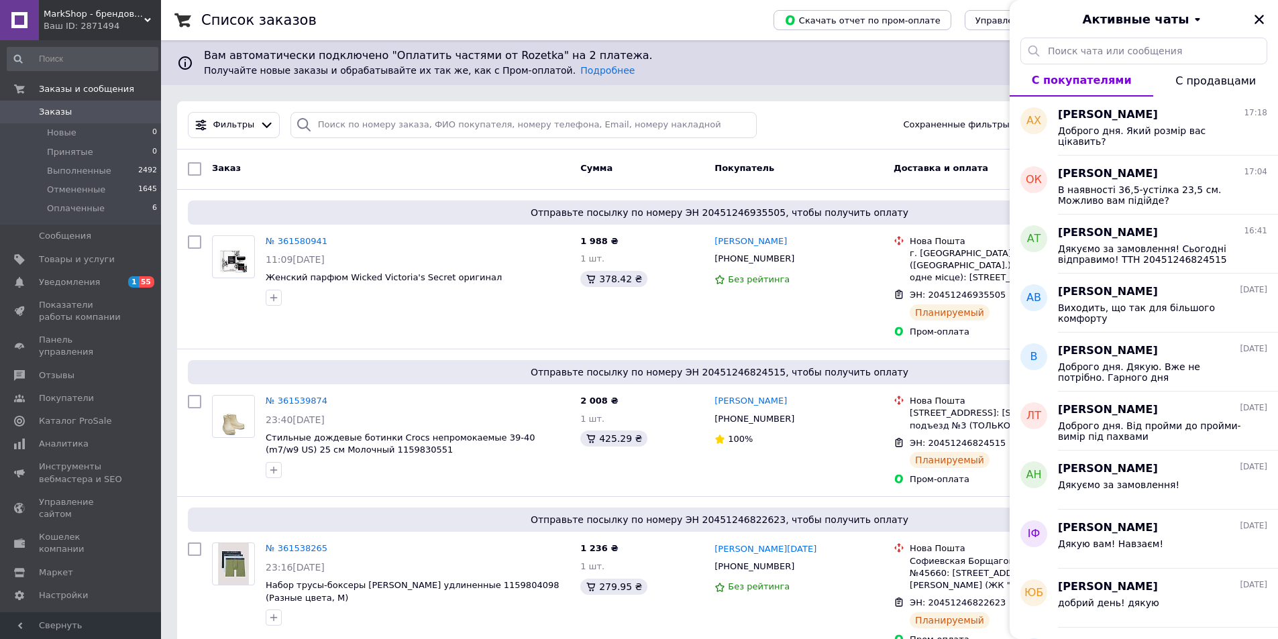
click at [498, 19] on div "Список заказов" at bounding box center [473, 20] width 545 height 40
click at [1261, 17] on icon "Закрыть" at bounding box center [1258, 19] width 9 height 9
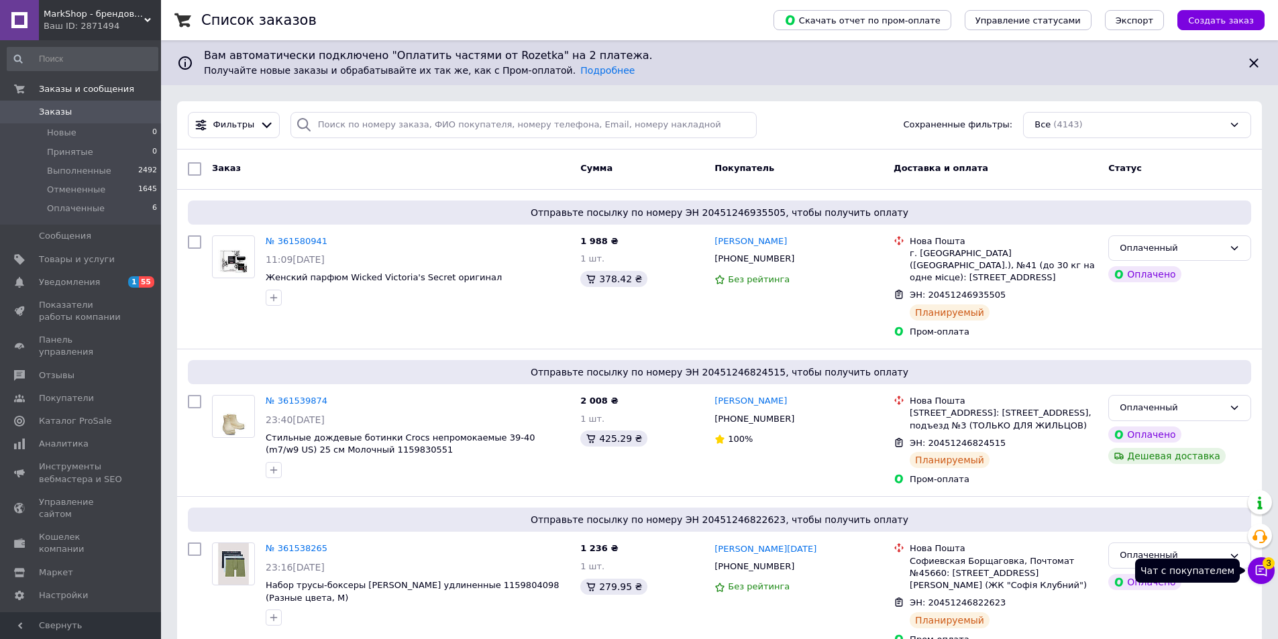
click at [1259, 573] on icon at bounding box center [1260, 570] width 13 height 13
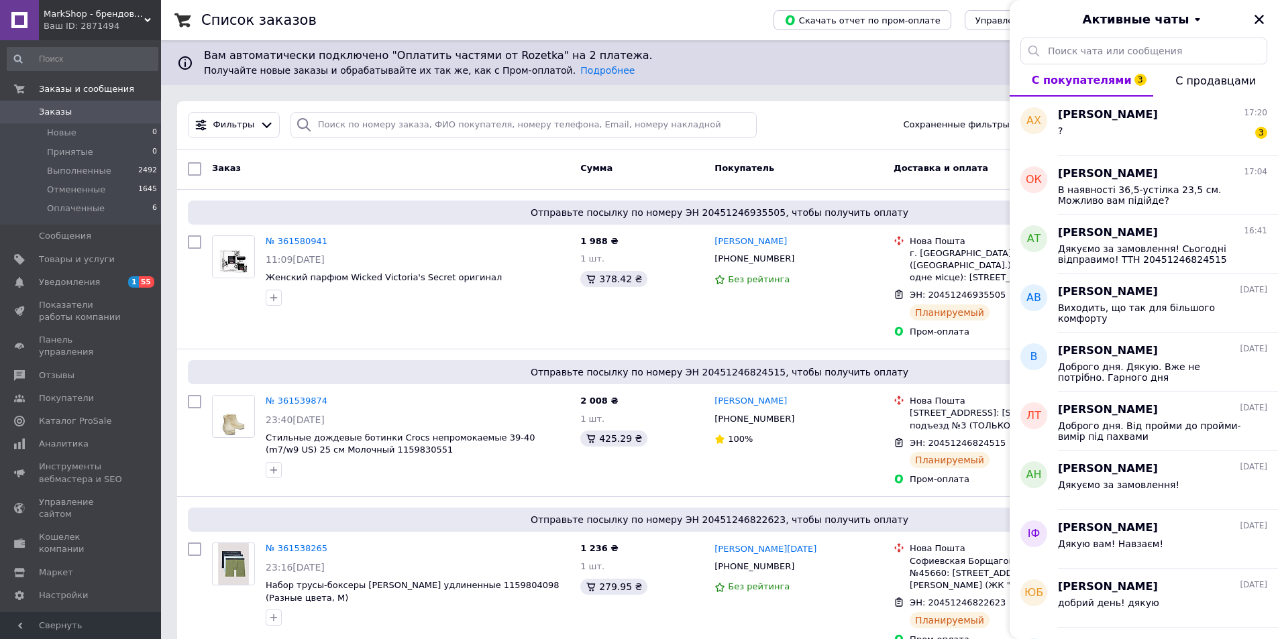
click at [1156, 96] on button "С продавцами" at bounding box center [1215, 80] width 125 height 32
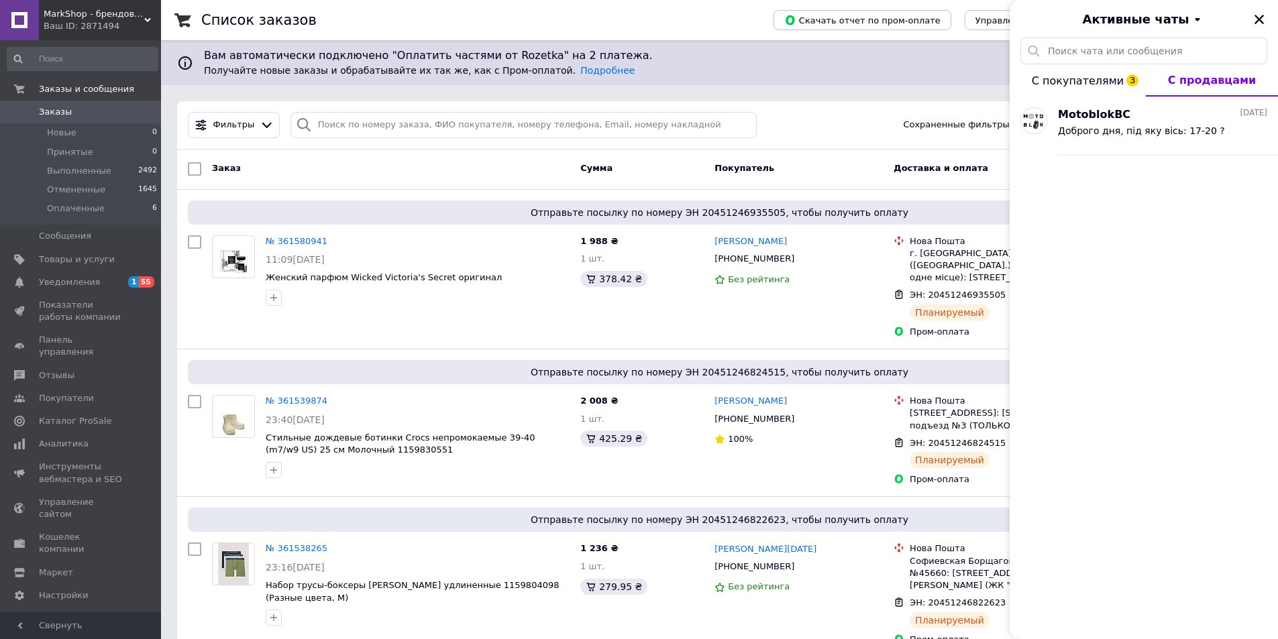
click at [1052, 74] on span "С покупателями 3" at bounding box center [1078, 80] width 92 height 13
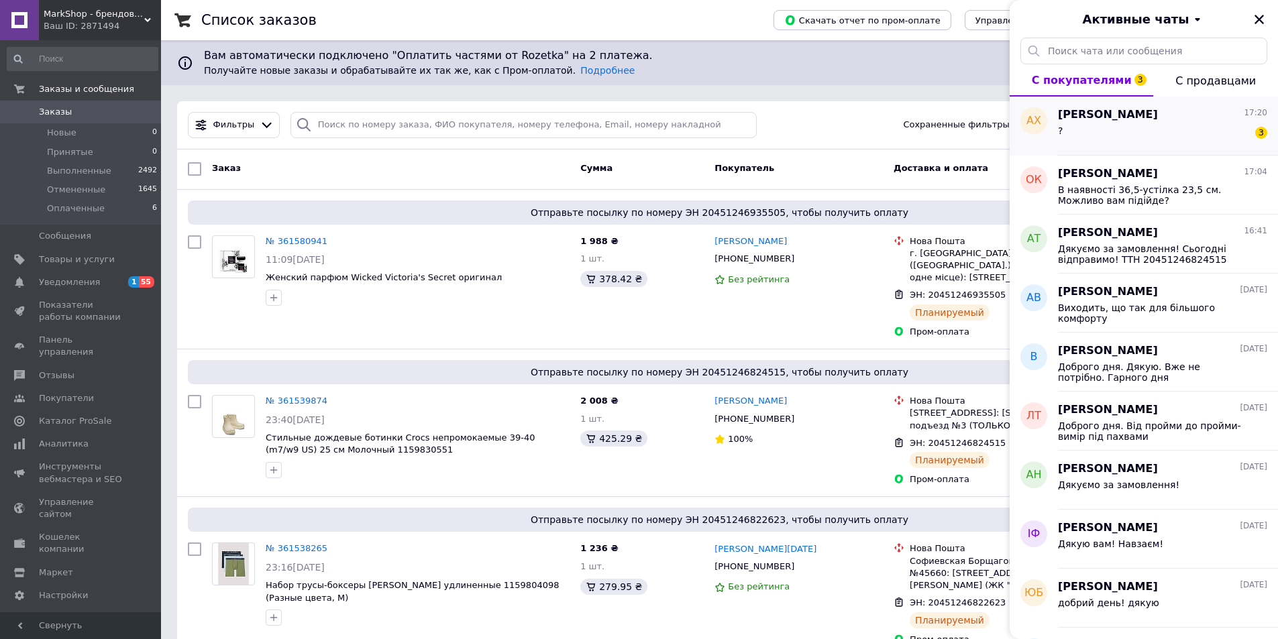
click at [1054, 122] on div "АХ" at bounding box center [1033, 126] width 48 height 59
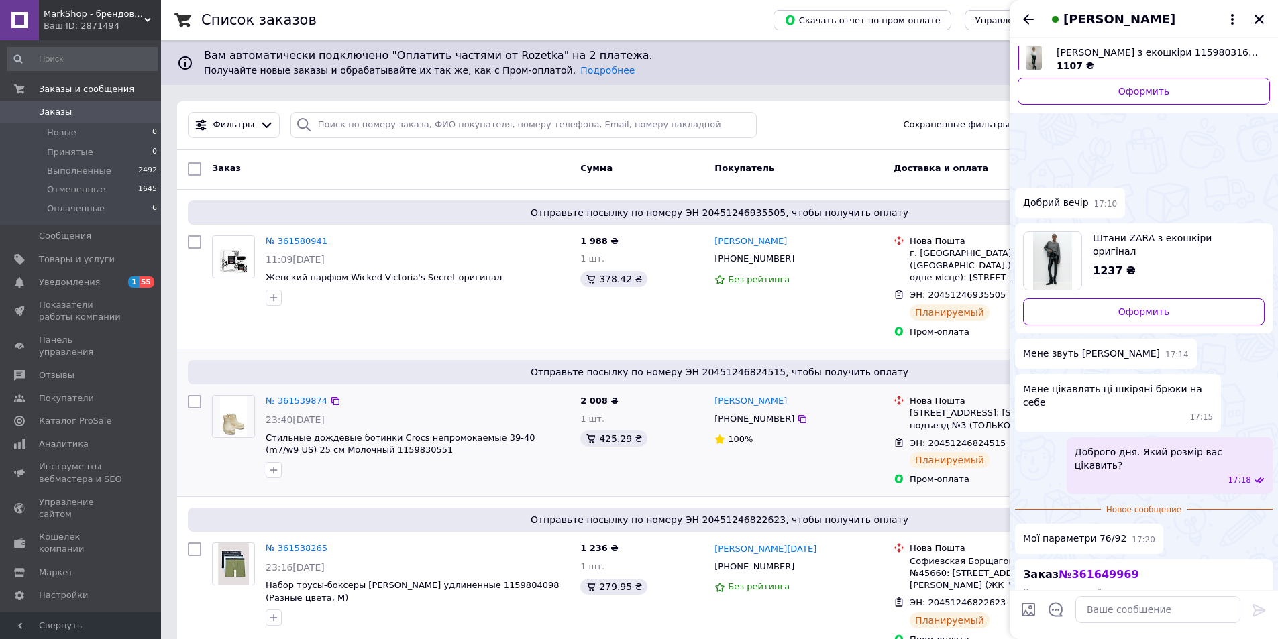
scroll to position [181, 0]
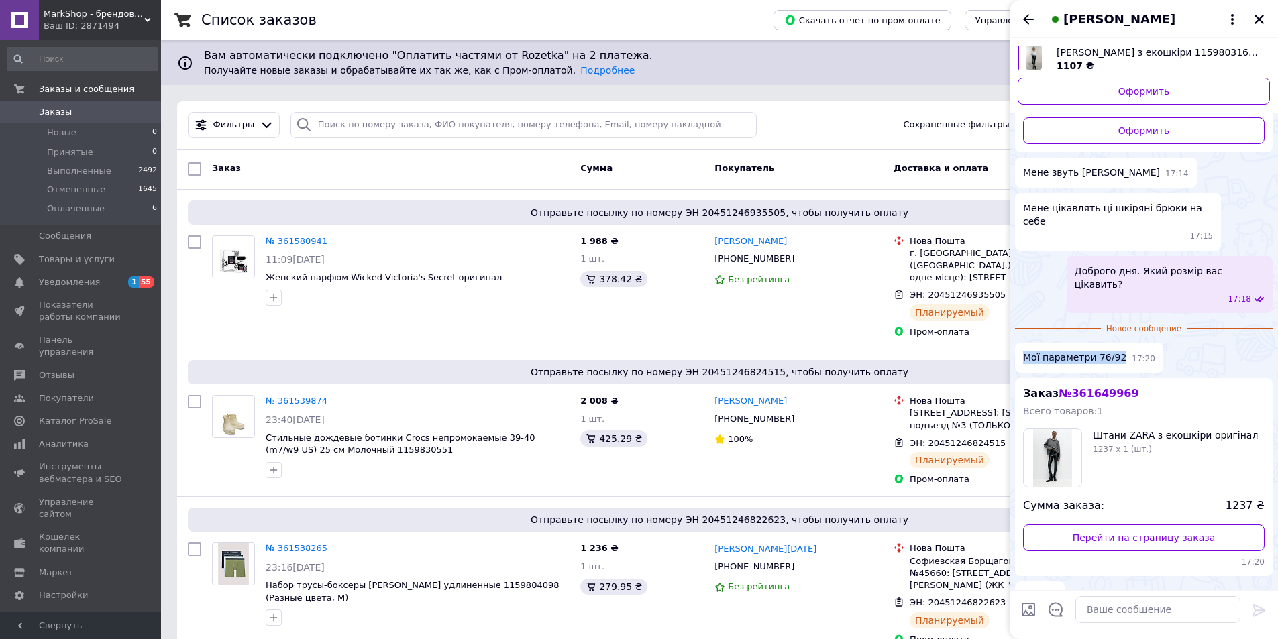
drag, startPoint x: 1114, startPoint y: 329, endPoint x: 1024, endPoint y: 332, distance: 90.6
click at [1024, 351] on span "Мої параметри 76/92" at bounding box center [1074, 358] width 103 height 14
click at [1032, 290] on ul "Штани ZARA з екошкіри 1159803164 (Чорний, S) 1107 ₴ Оформить Добрий вечір 17:10…" at bounding box center [1144, 251] width 258 height 720
click at [1113, 611] on textarea at bounding box center [1157, 609] width 165 height 27
type textarea "Зможемо зробити заміри завтра. В наявності розмір S"
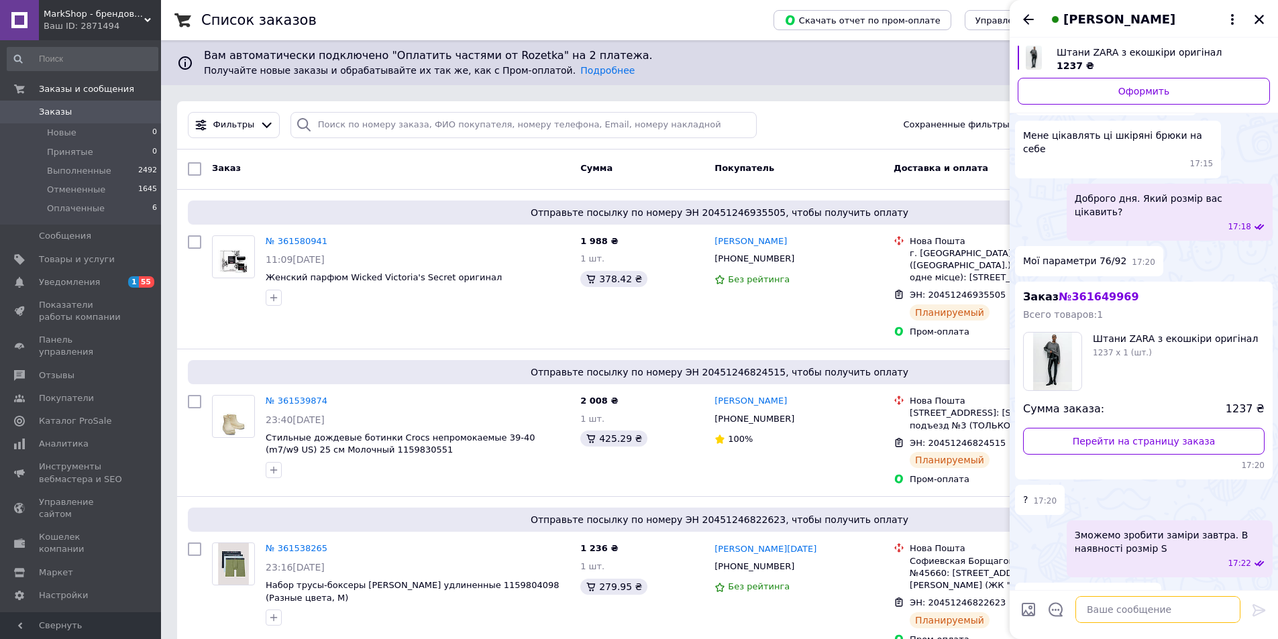
scroll to position [186, 0]
type textarea "Дізнаємось після заміру"
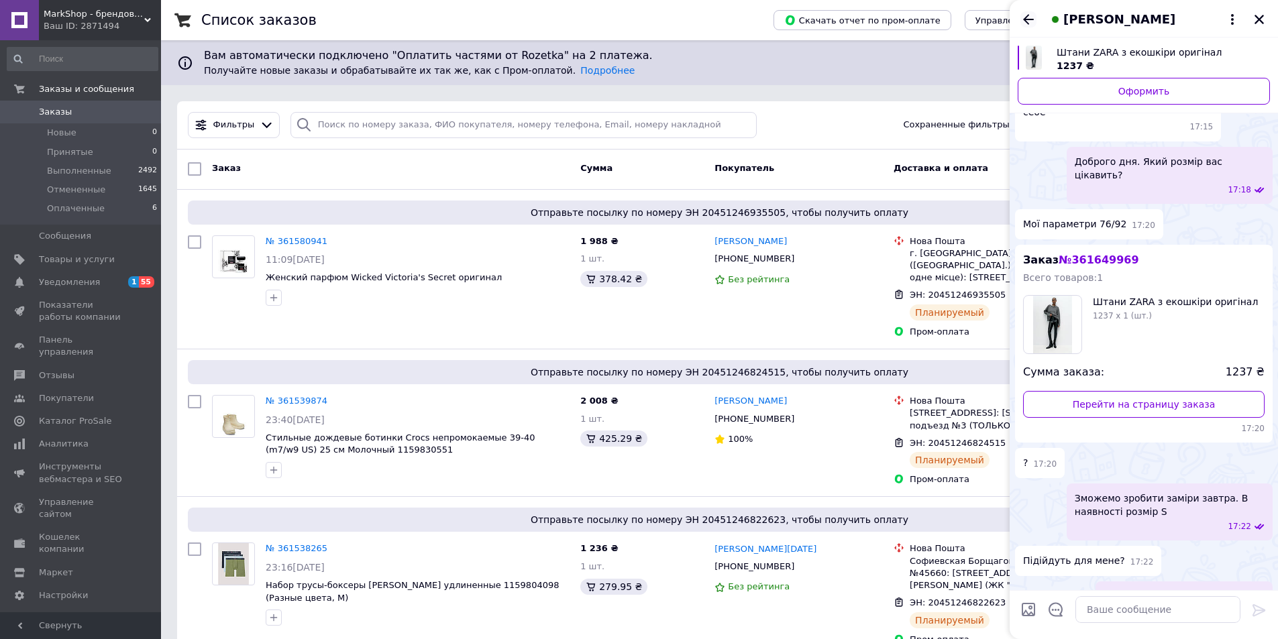
click at [1030, 18] on icon "Назад" at bounding box center [1028, 19] width 16 height 16
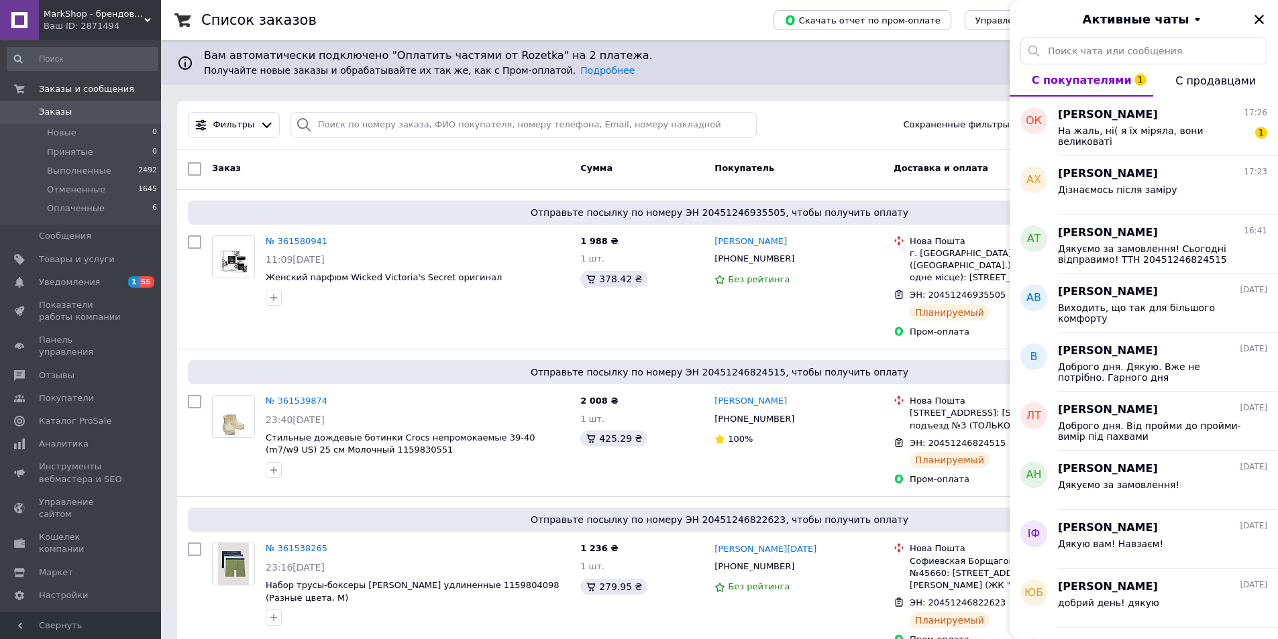
click at [709, 17] on div "Список заказов" at bounding box center [473, 20] width 545 height 40
click at [1140, 127] on span "На жаль, ні( я їх міряла, вони великоваті" at bounding box center [1153, 135] width 190 height 21
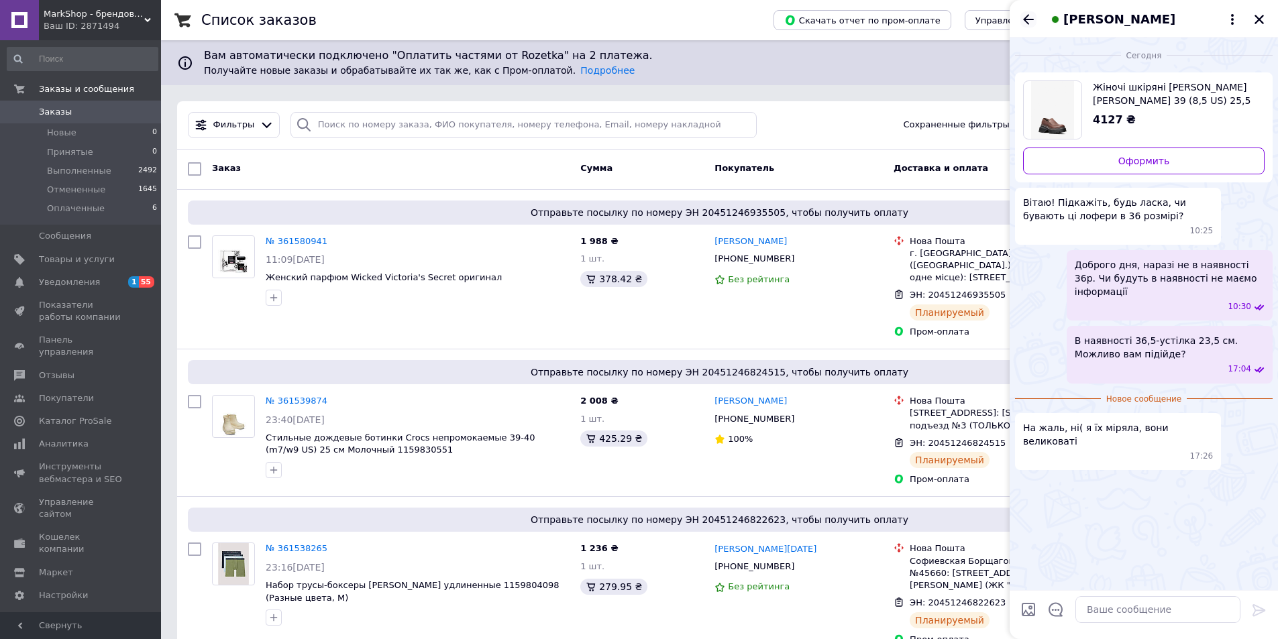
click at [1034, 22] on icon "Назад" at bounding box center [1028, 19] width 16 height 16
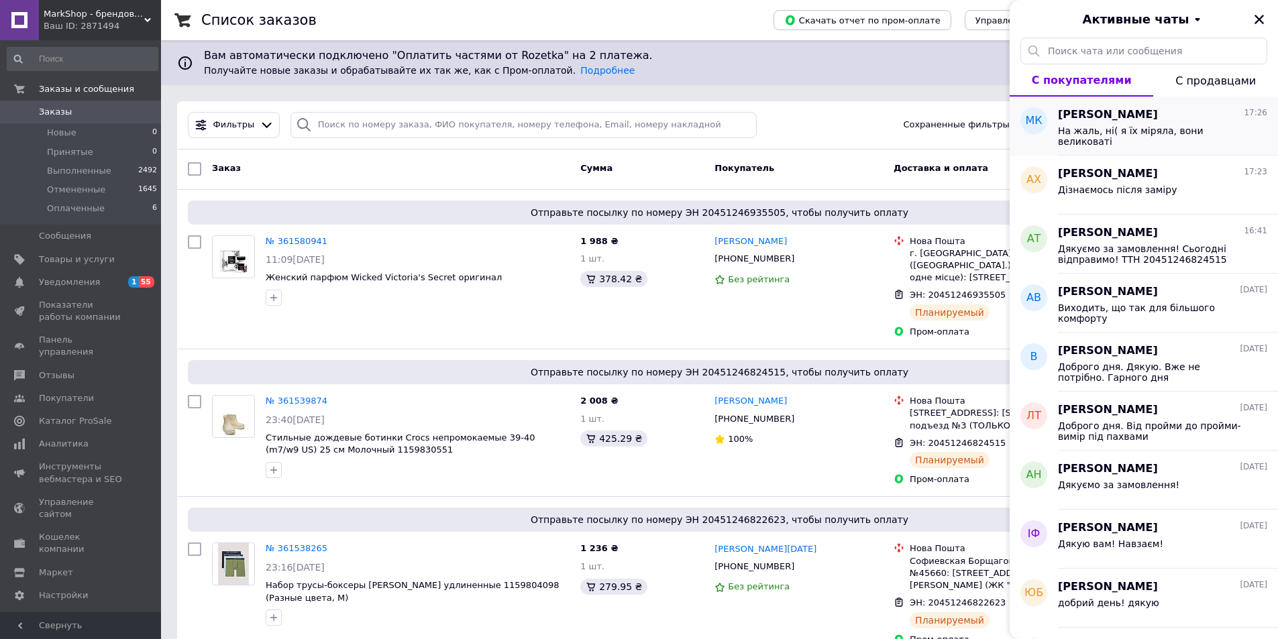
click at [1109, 119] on span "Марина Кірєєва" at bounding box center [1108, 114] width 100 height 15
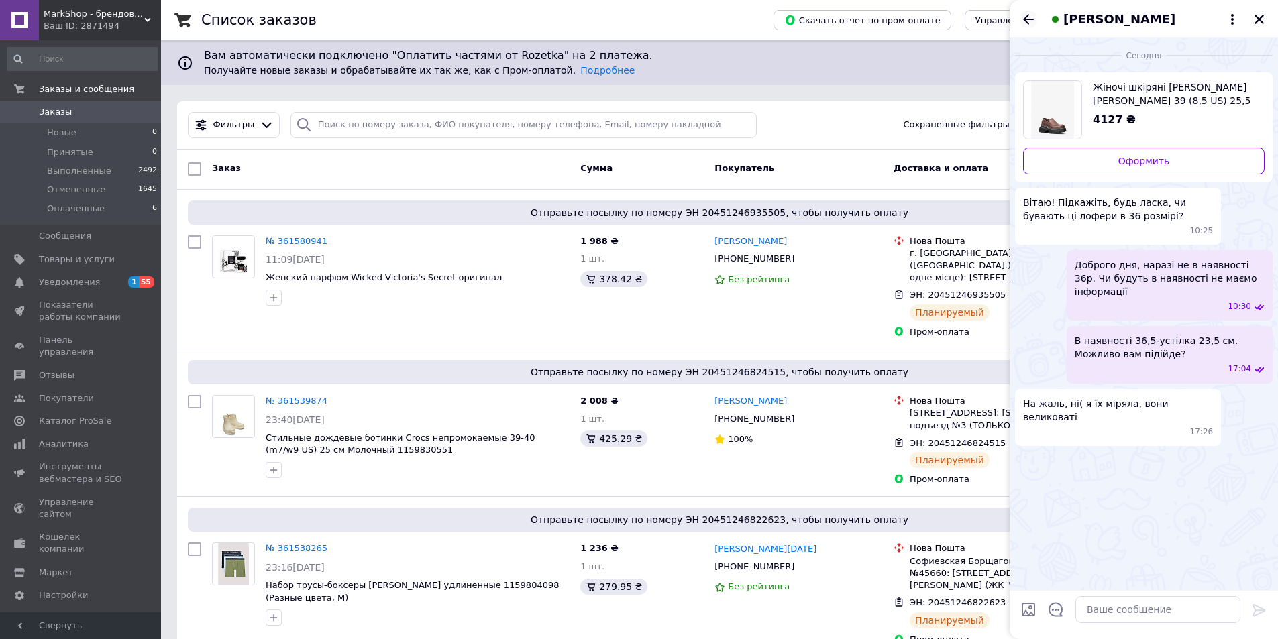
click at [1029, 21] on icon "Назад" at bounding box center [1028, 19] width 16 height 16
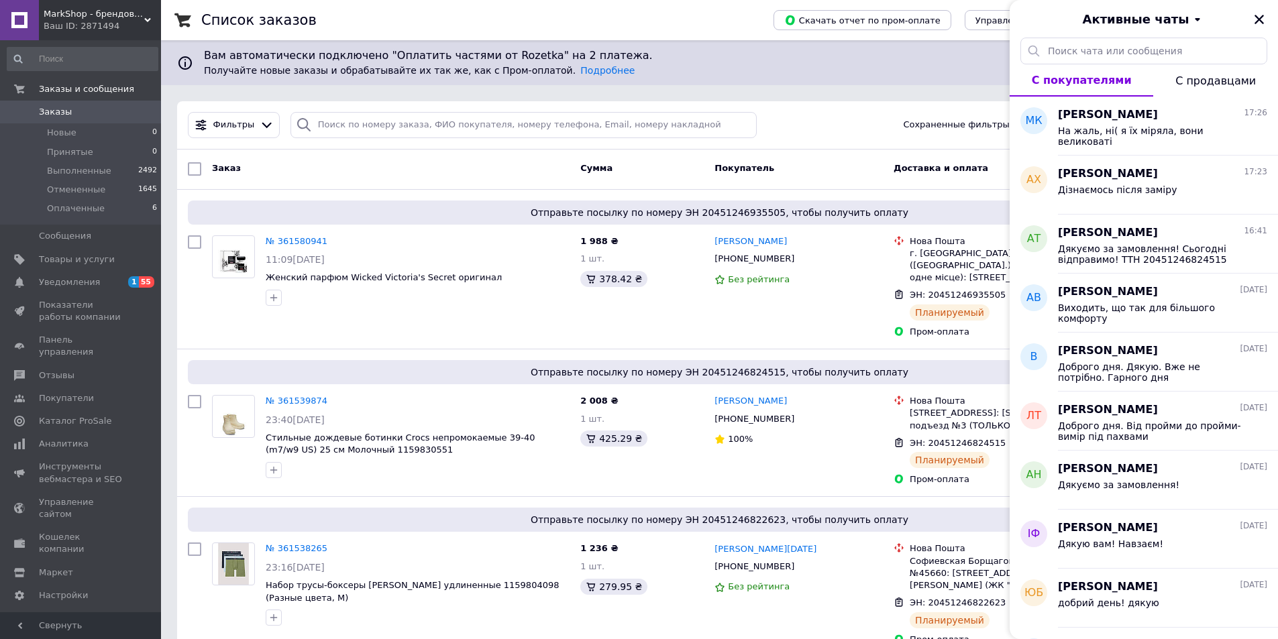
click at [1267, 19] on div "Активные чаты" at bounding box center [1143, 19] width 268 height 38
click at [1135, 178] on span "Андрей Хмельницкий" at bounding box center [1108, 173] width 100 height 15
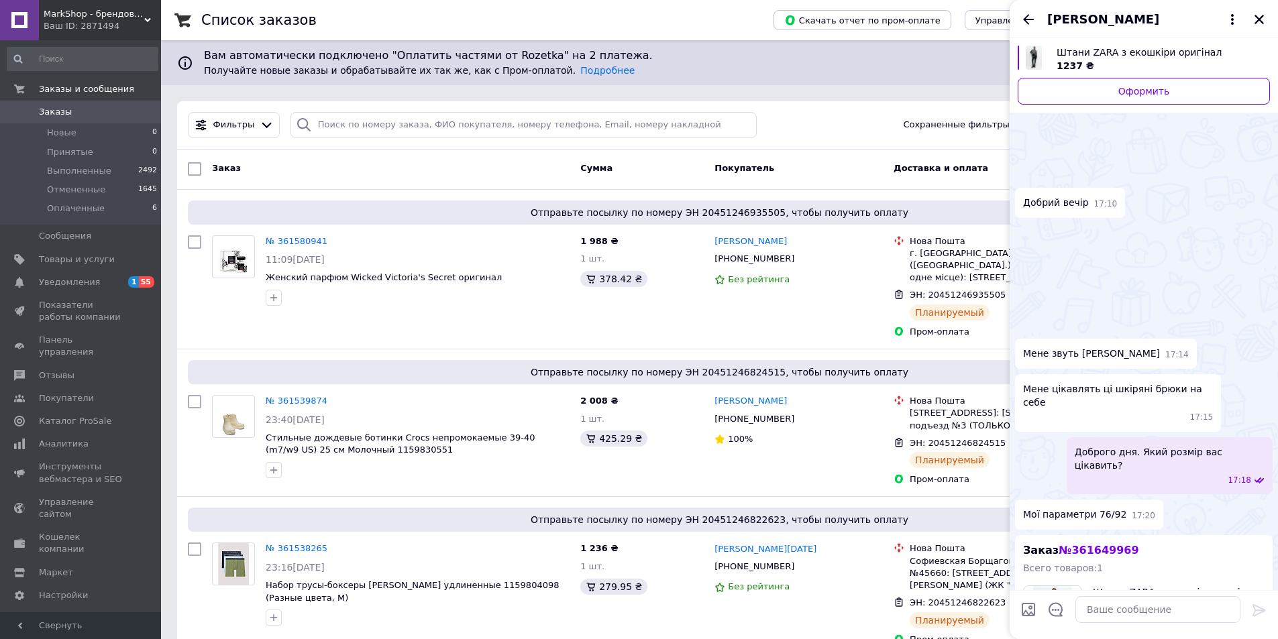
scroll to position [290, 0]
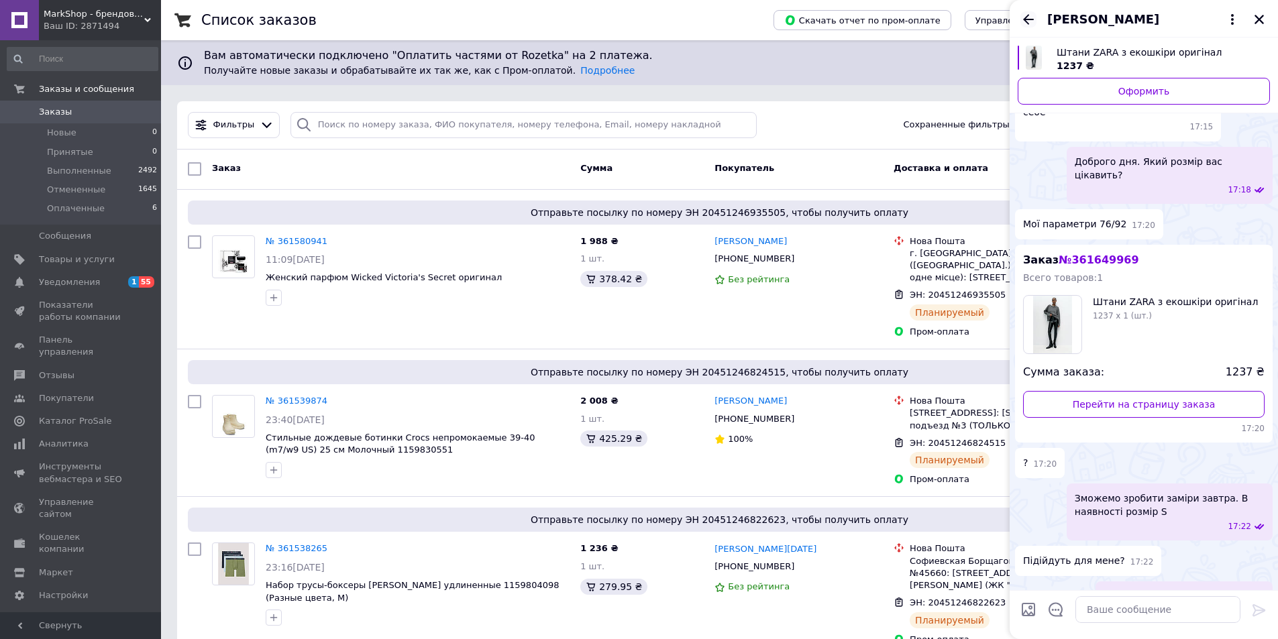
click at [1032, 15] on icon "Назад" at bounding box center [1028, 19] width 16 height 16
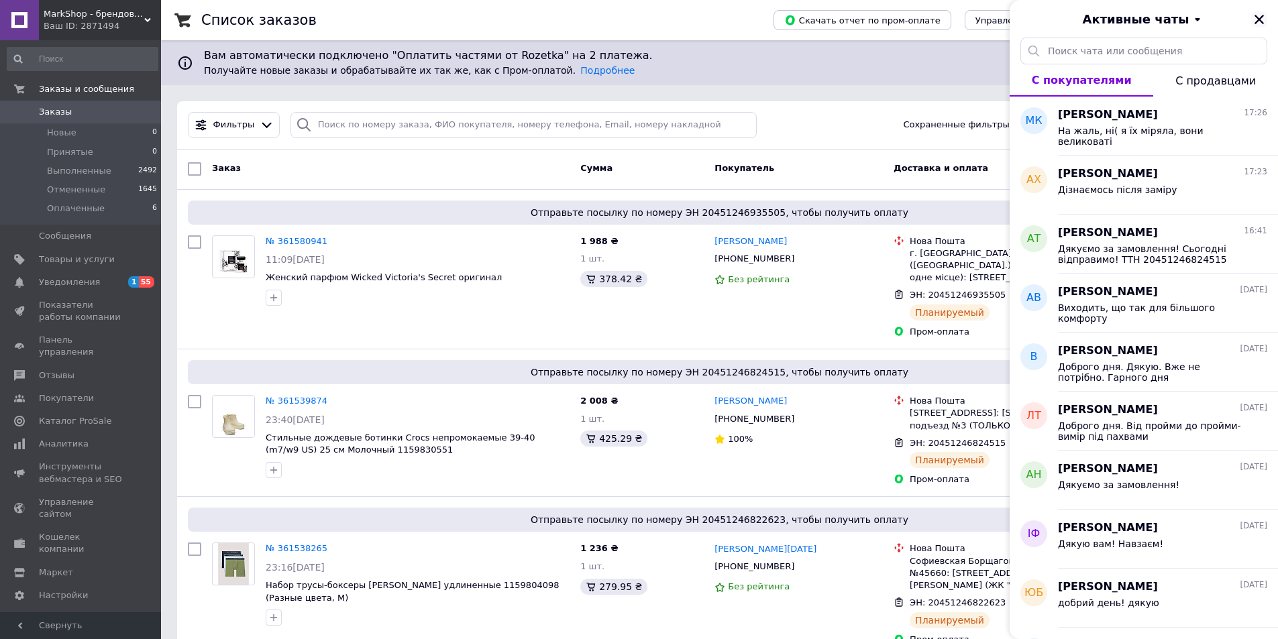
click at [1256, 17] on icon "Закрыть" at bounding box center [1259, 19] width 12 height 12
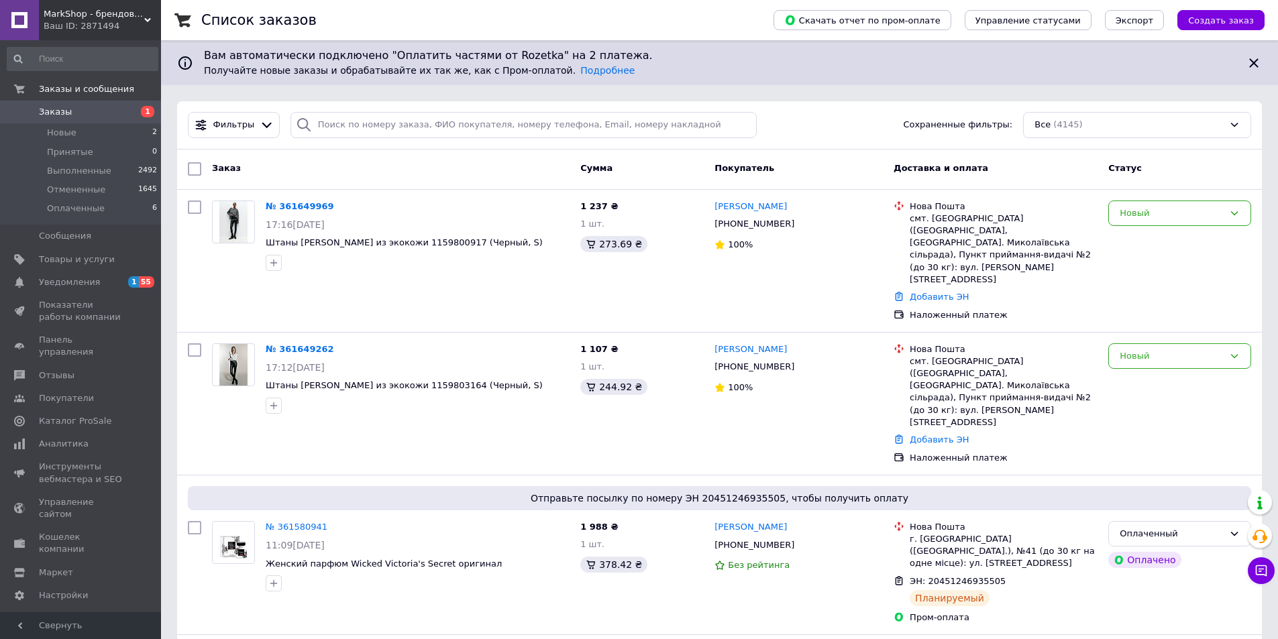
click at [400, 28] on div "Список заказов" at bounding box center [473, 20] width 545 height 40
click at [1205, 349] on div "Новый" at bounding box center [1171, 356] width 104 height 14
click at [1167, 372] on li "Принят" at bounding box center [1180, 384] width 142 height 25
click at [1175, 217] on div "Новый" at bounding box center [1171, 214] width 104 height 14
click at [1161, 243] on li "Принят" at bounding box center [1180, 241] width 142 height 25
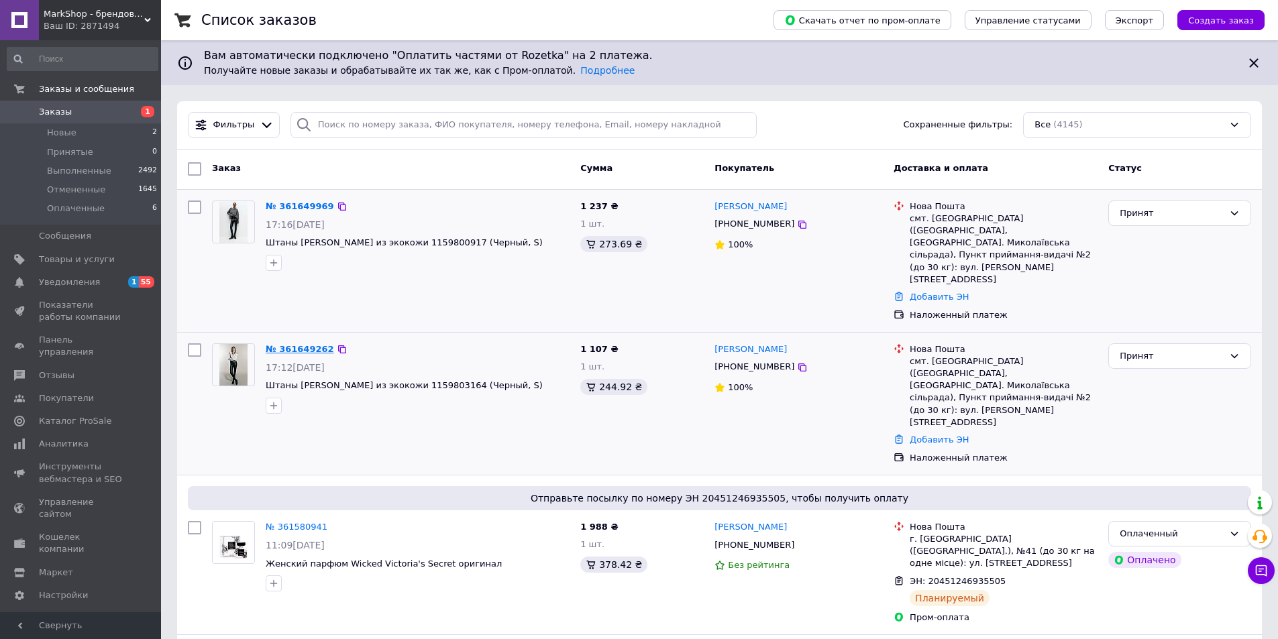
click at [307, 344] on link "№ 361649262" at bounding box center [300, 349] width 68 height 10
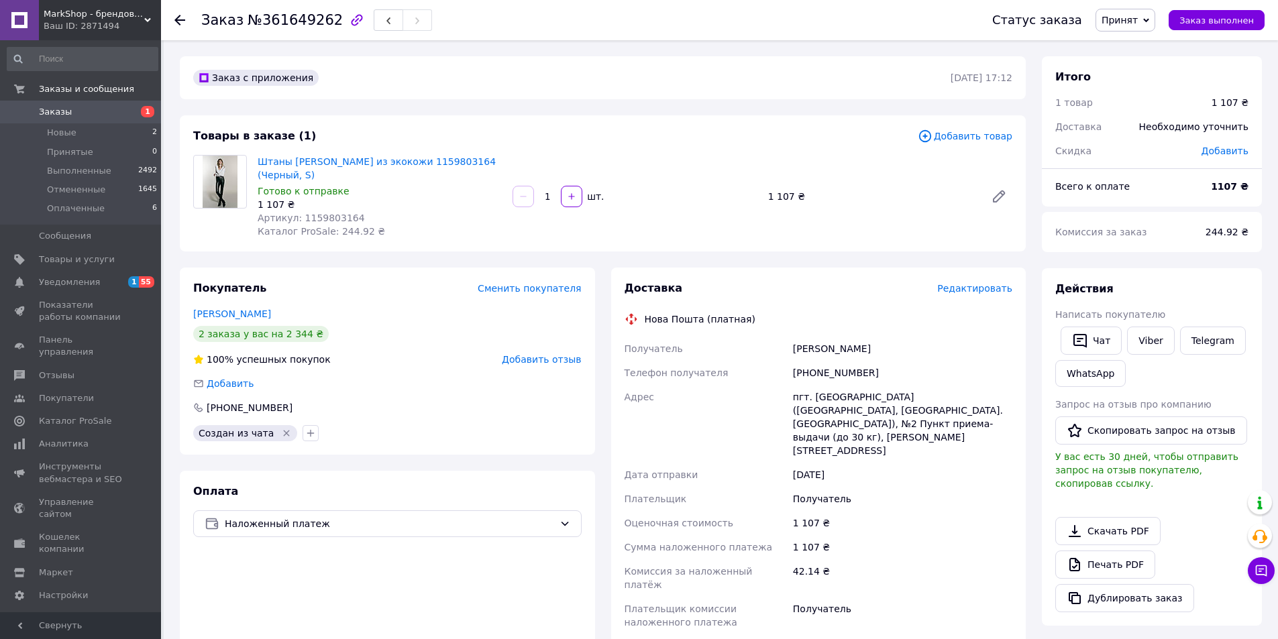
click at [318, 213] on span "Артикул: 1159803164" at bounding box center [311, 218] width 107 height 11
copy span "1159803164"
click at [57, 106] on span "Заказы" at bounding box center [55, 112] width 33 height 12
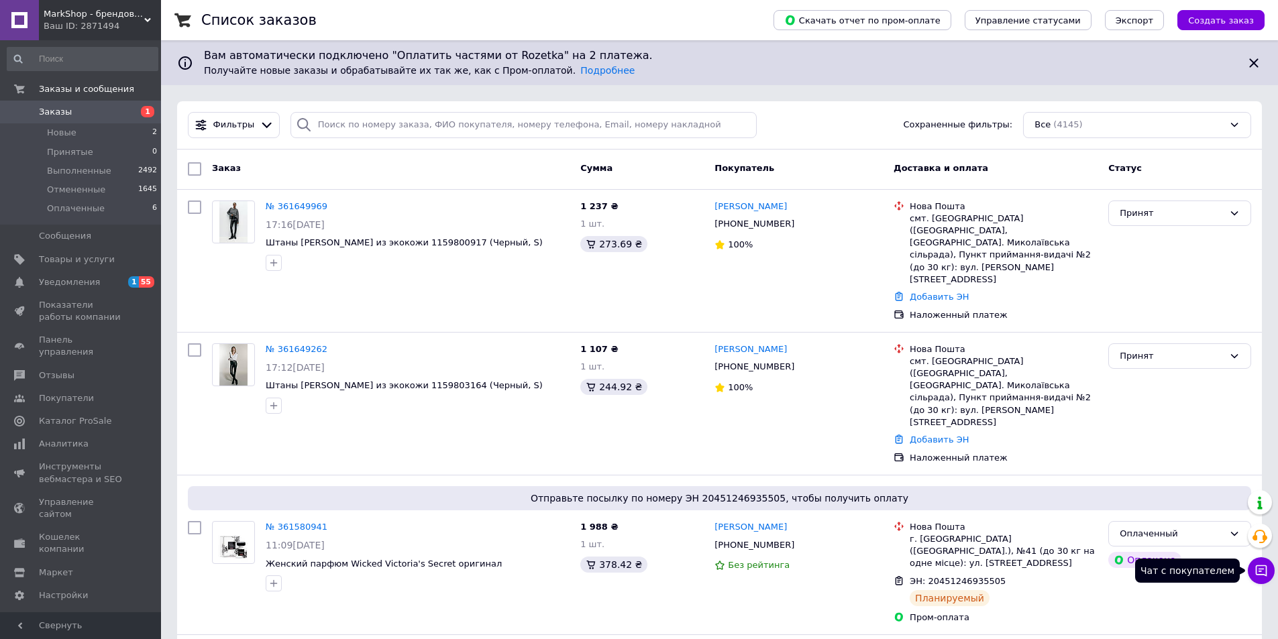
click at [1260, 566] on icon at bounding box center [1261, 570] width 11 height 11
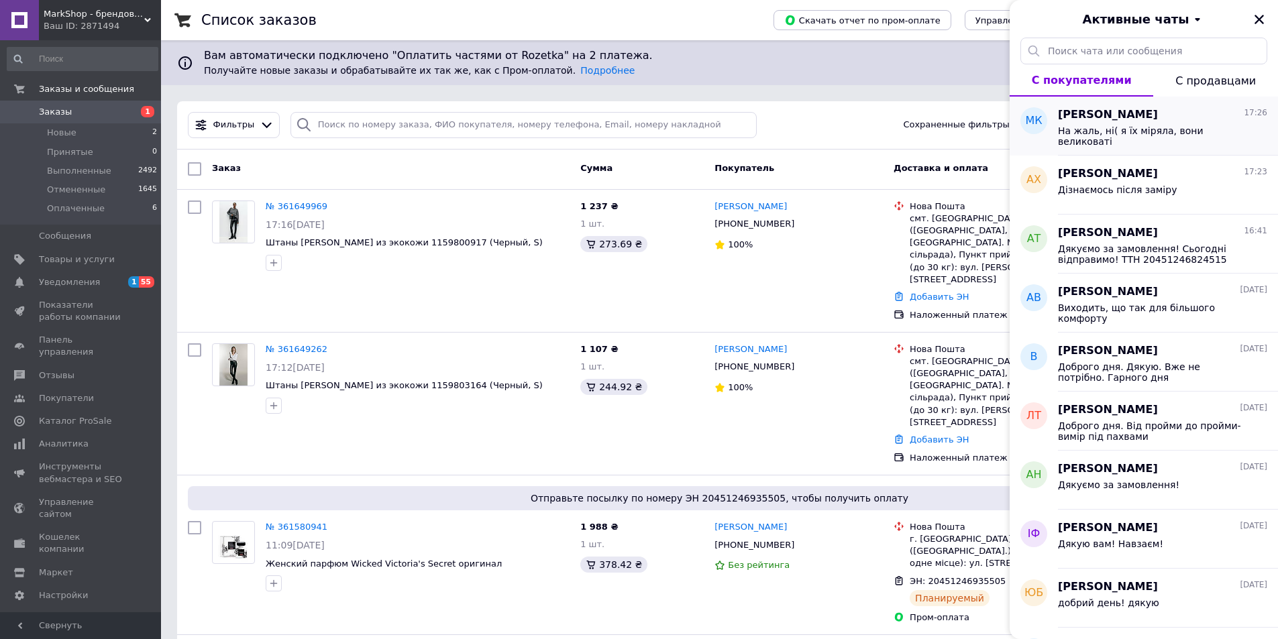
click at [1115, 130] on span "На жаль, ні( я їх міряла, вони великоваті" at bounding box center [1153, 135] width 190 height 21
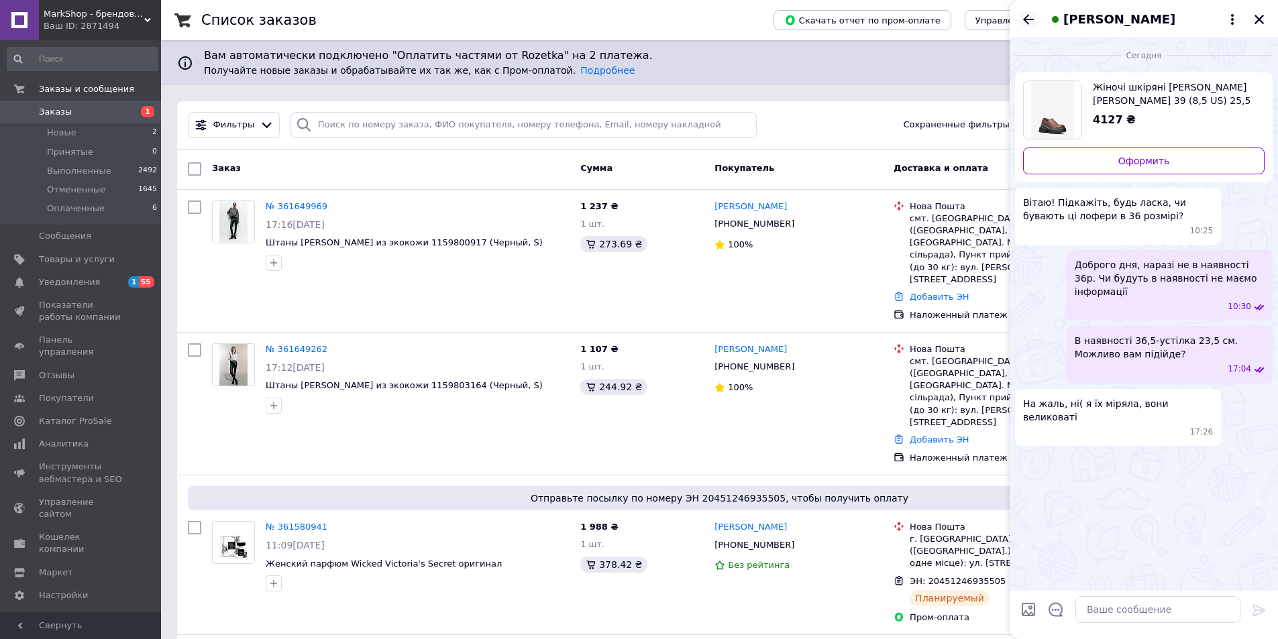
click at [1027, 13] on icon "Назад" at bounding box center [1028, 19] width 16 height 16
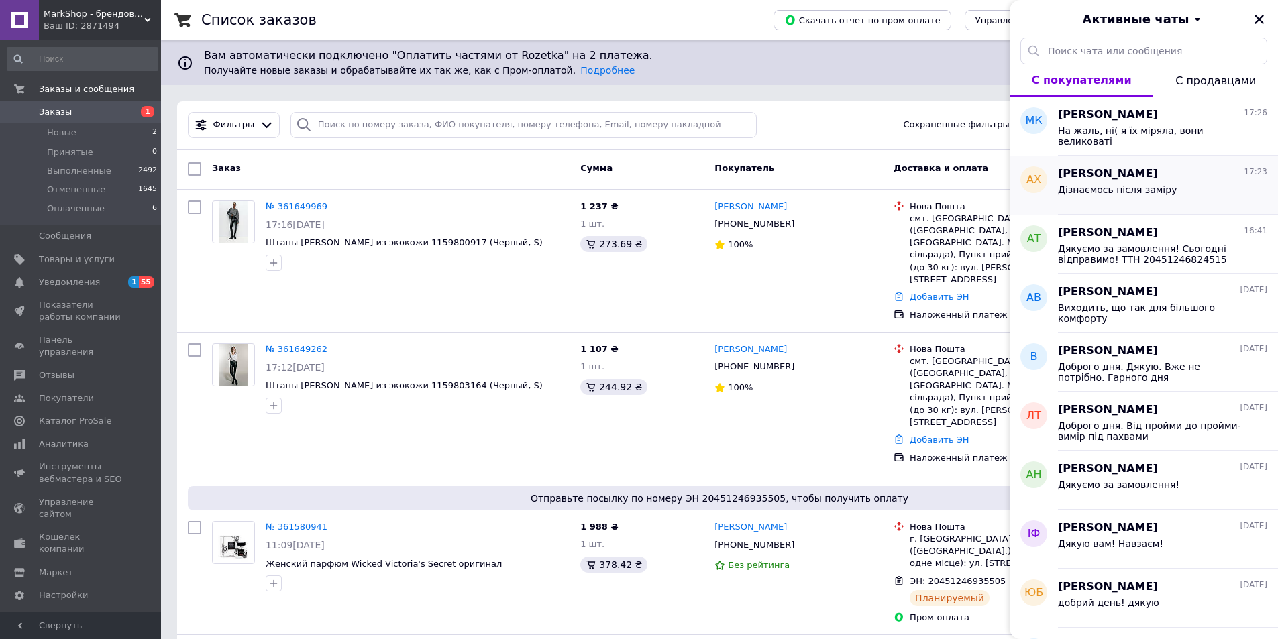
click at [1094, 192] on span "Дізнаємось після заміру" at bounding box center [1117, 189] width 119 height 11
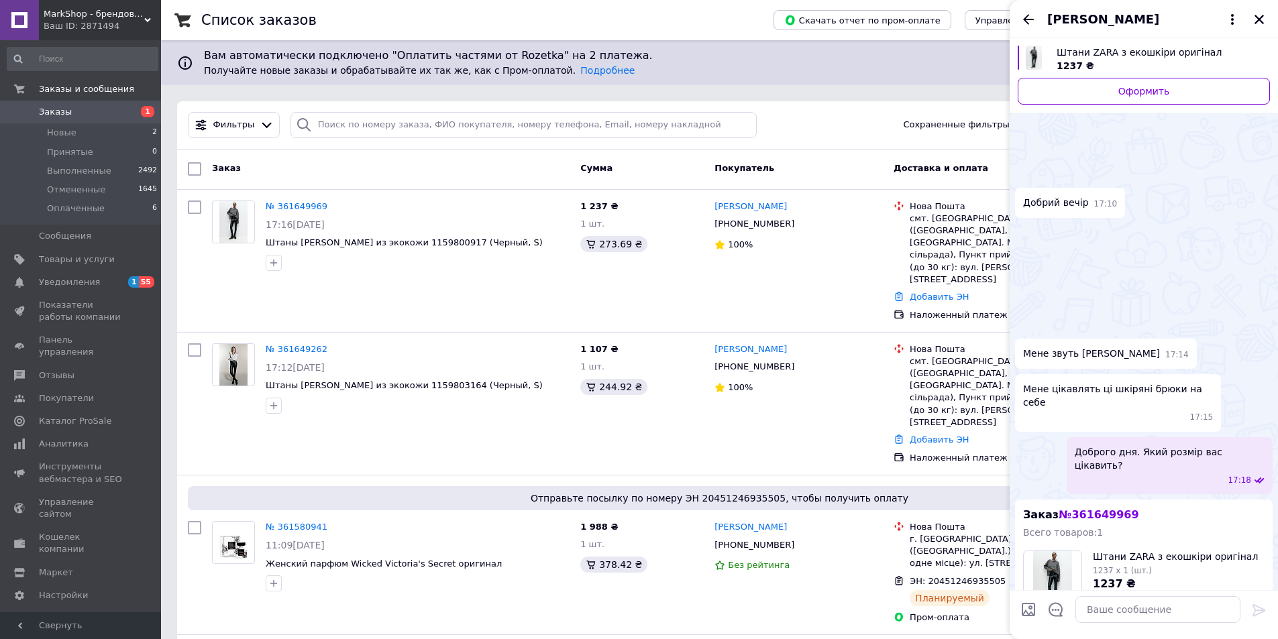
scroll to position [290, 0]
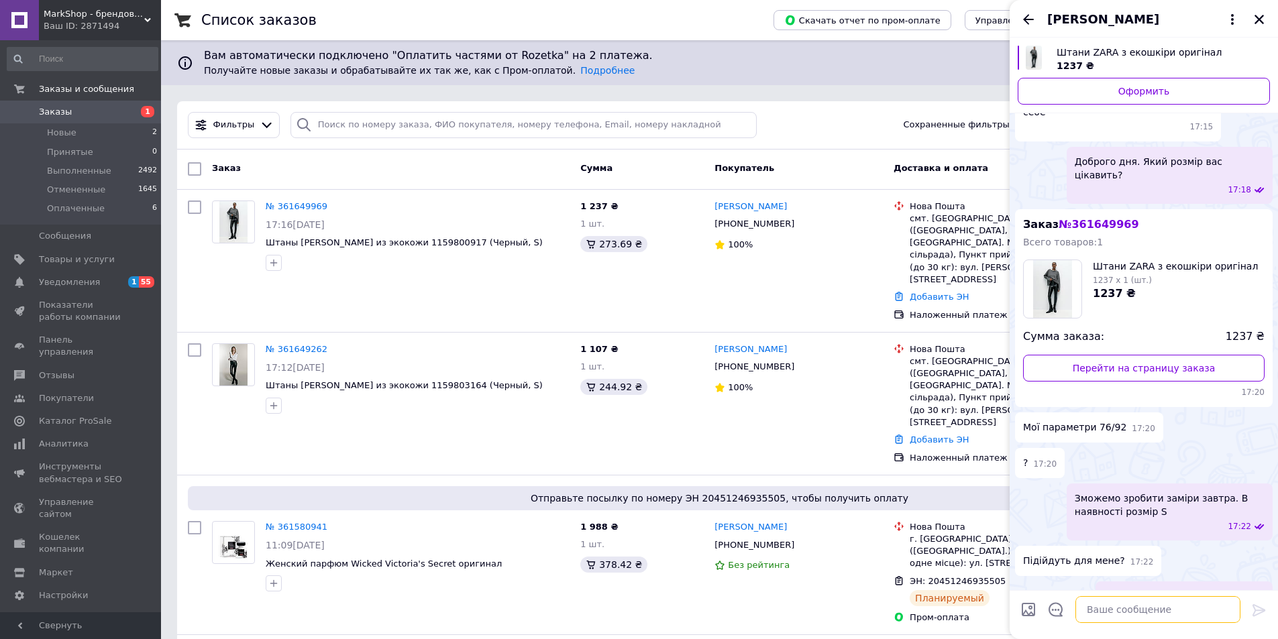
click at [1133, 610] on textarea at bounding box center [1157, 609] width 165 height 27
type textarea "Будете очікувати заміру чи відправляємо?"
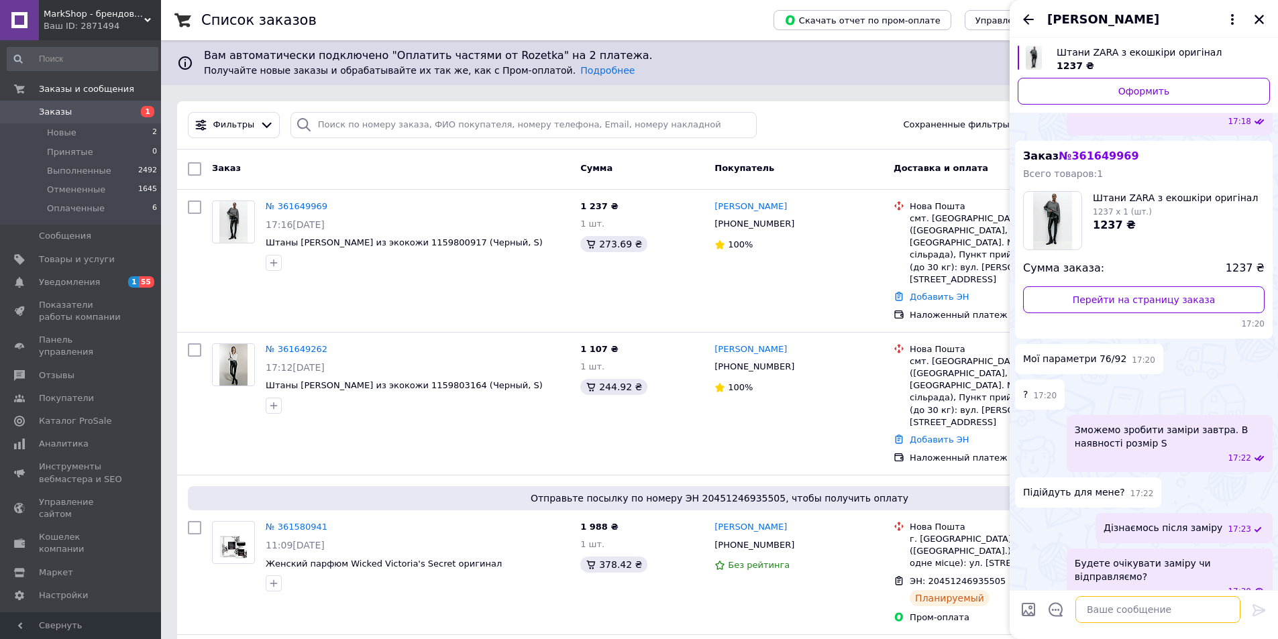
scroll to position [271, 0]
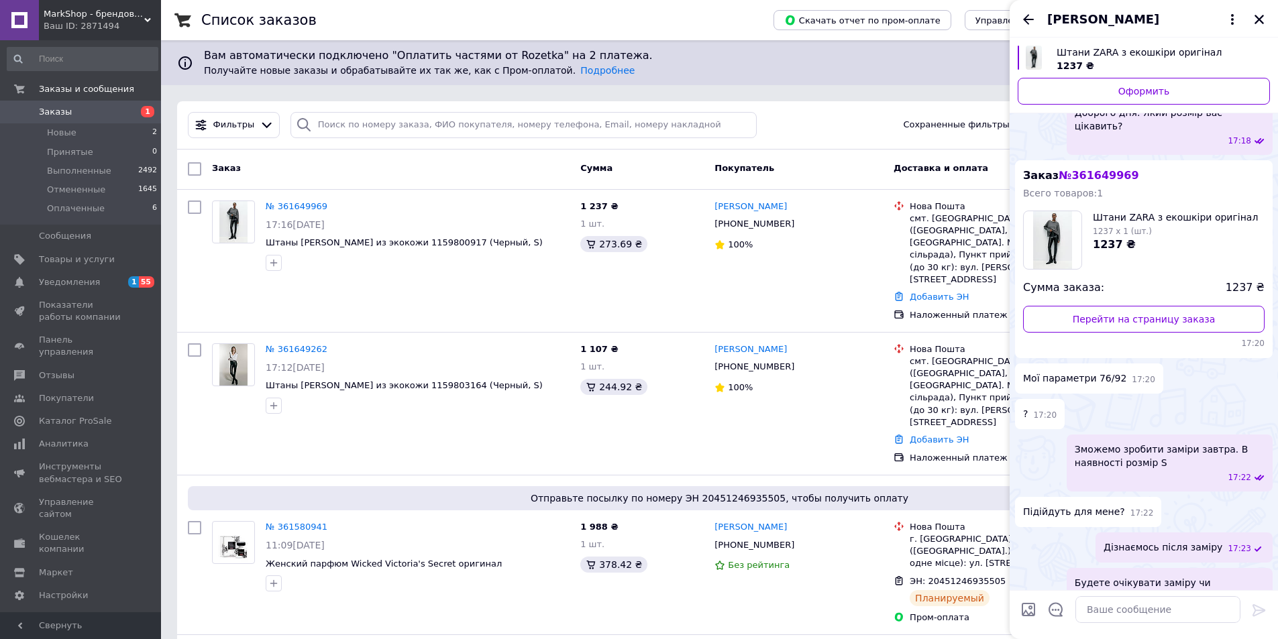
click at [1032, 18] on icon "Назад" at bounding box center [1028, 19] width 16 height 16
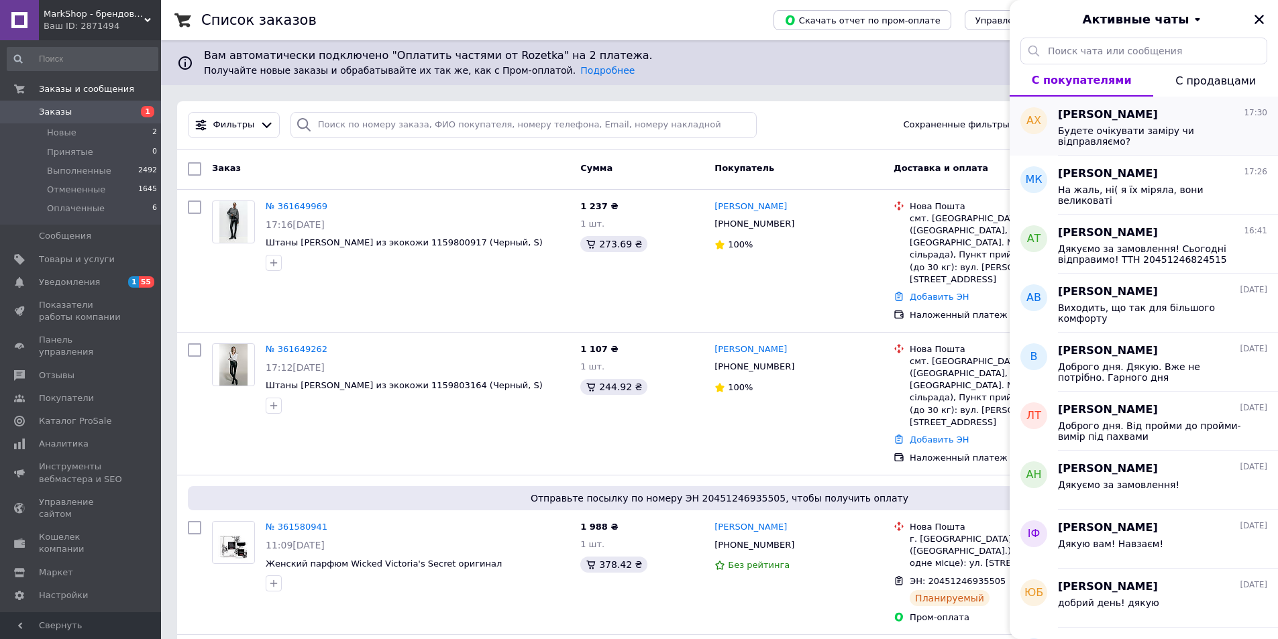
click at [1130, 131] on span "Будете очікувати заміру чи відправляємо?" at bounding box center [1153, 135] width 190 height 21
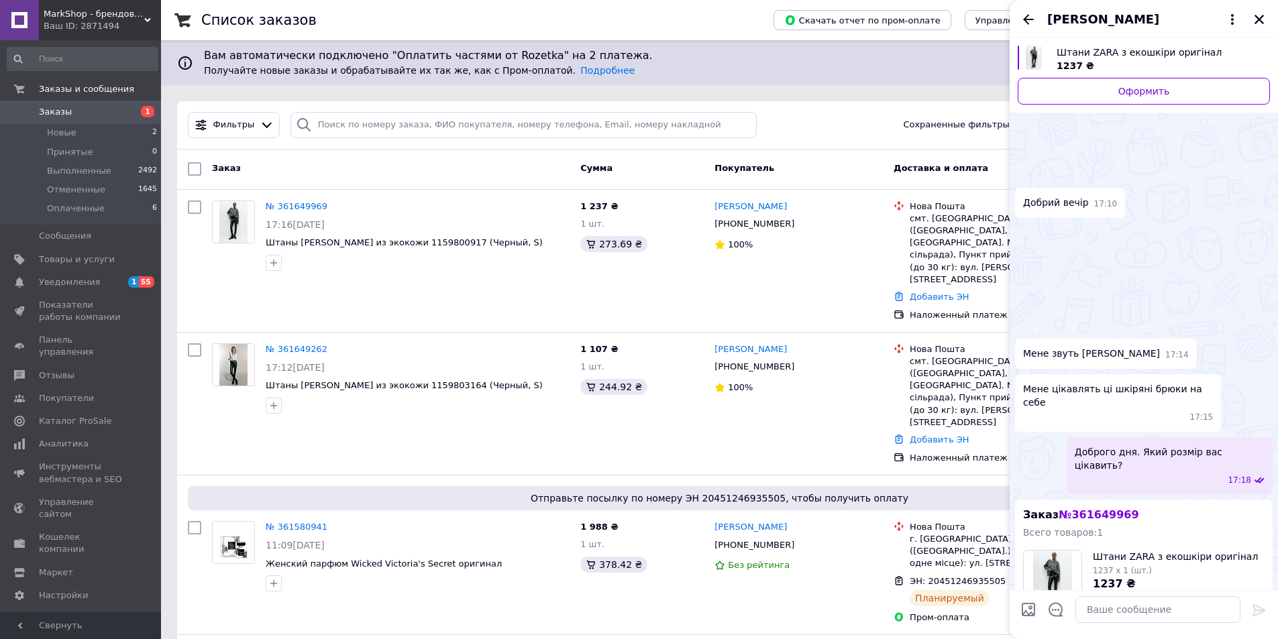
scroll to position [339, 0]
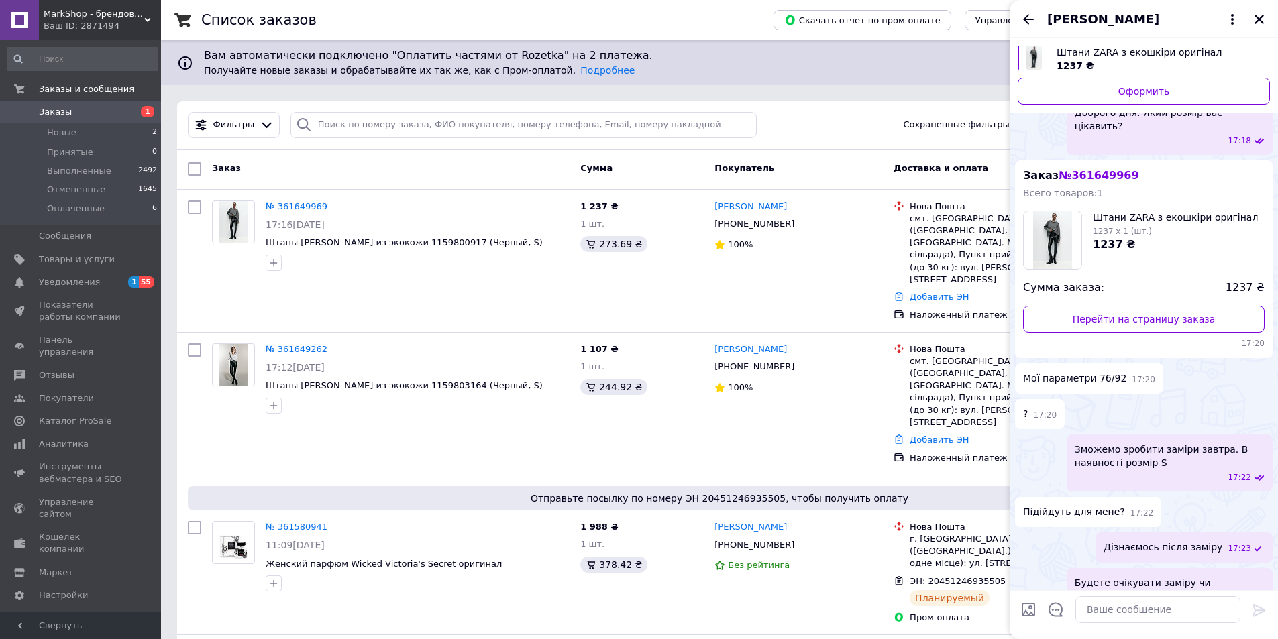
click at [1106, 17] on span "[PERSON_NAME]" at bounding box center [1103, 19] width 112 height 17
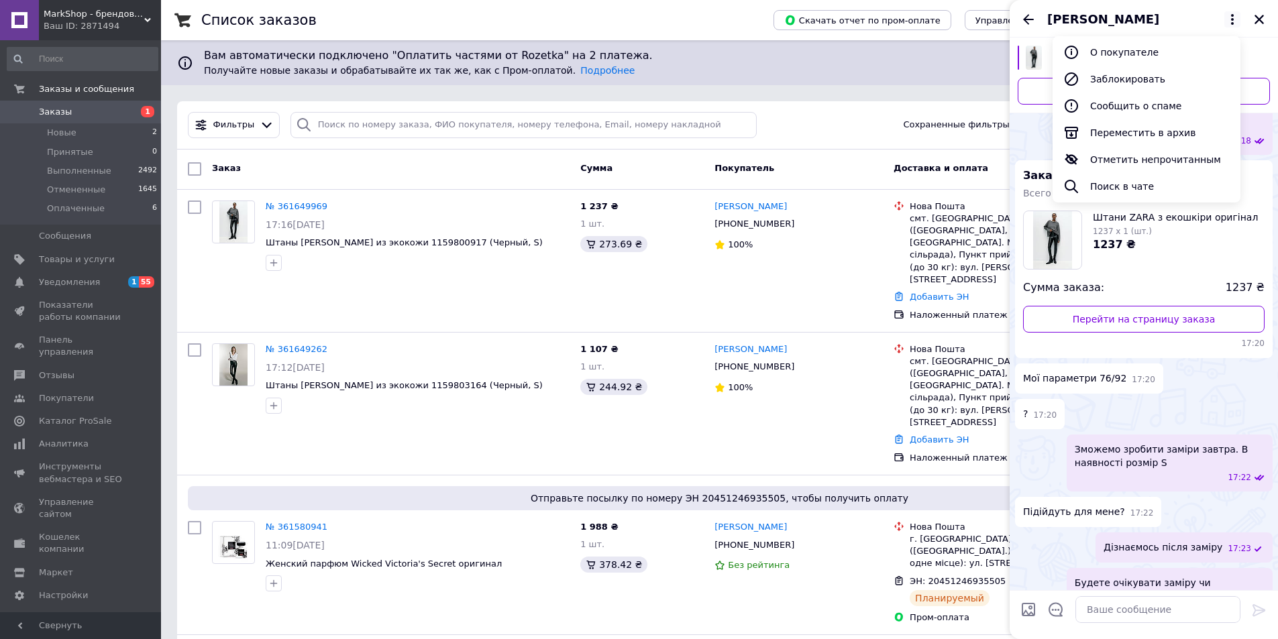
click at [1204, 247] on div "Заказ № 361649969 Всего товаров: 1 Штани ZARA з екошкіри оригінал 1237 x 1 (шт.…" at bounding box center [1144, 259] width 258 height 198
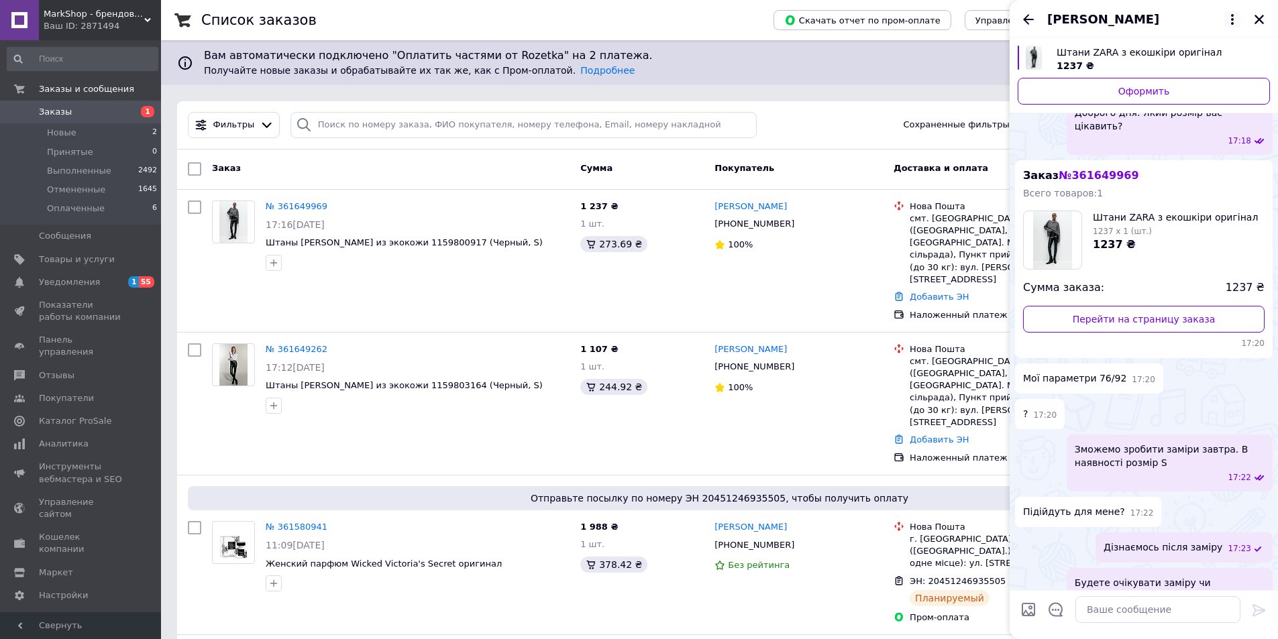
click at [1233, 23] on icon at bounding box center [1232, 19] width 16 height 16
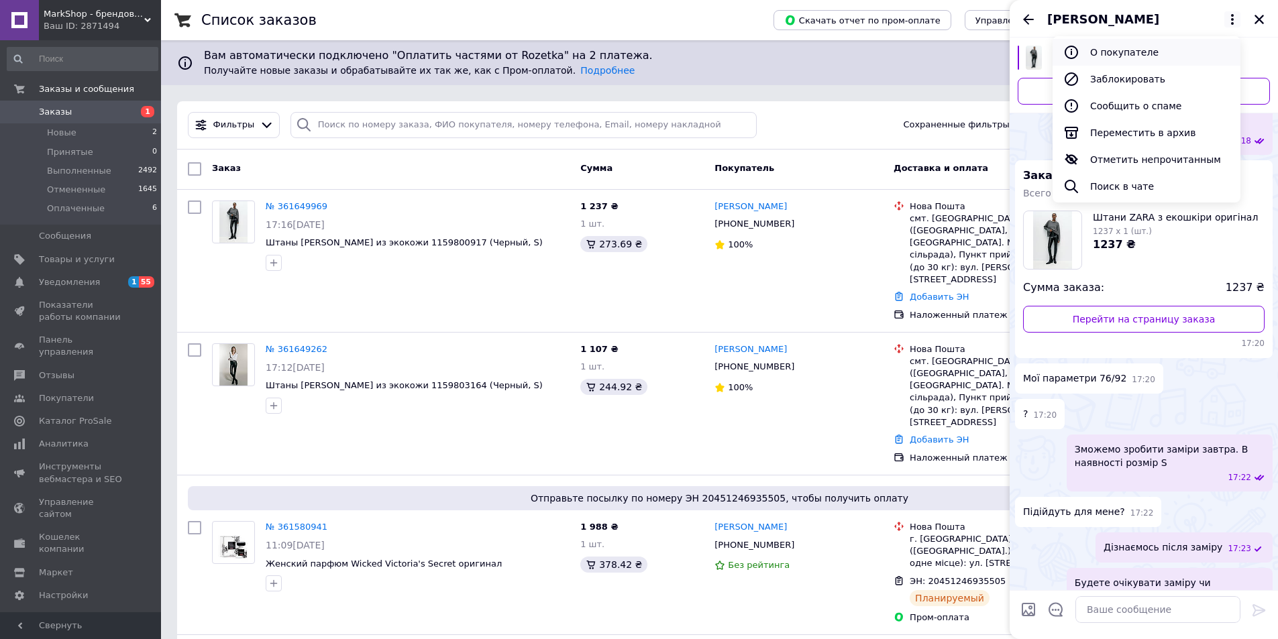
click at [1127, 52] on button "О покупателе" at bounding box center [1146, 52] width 188 height 27
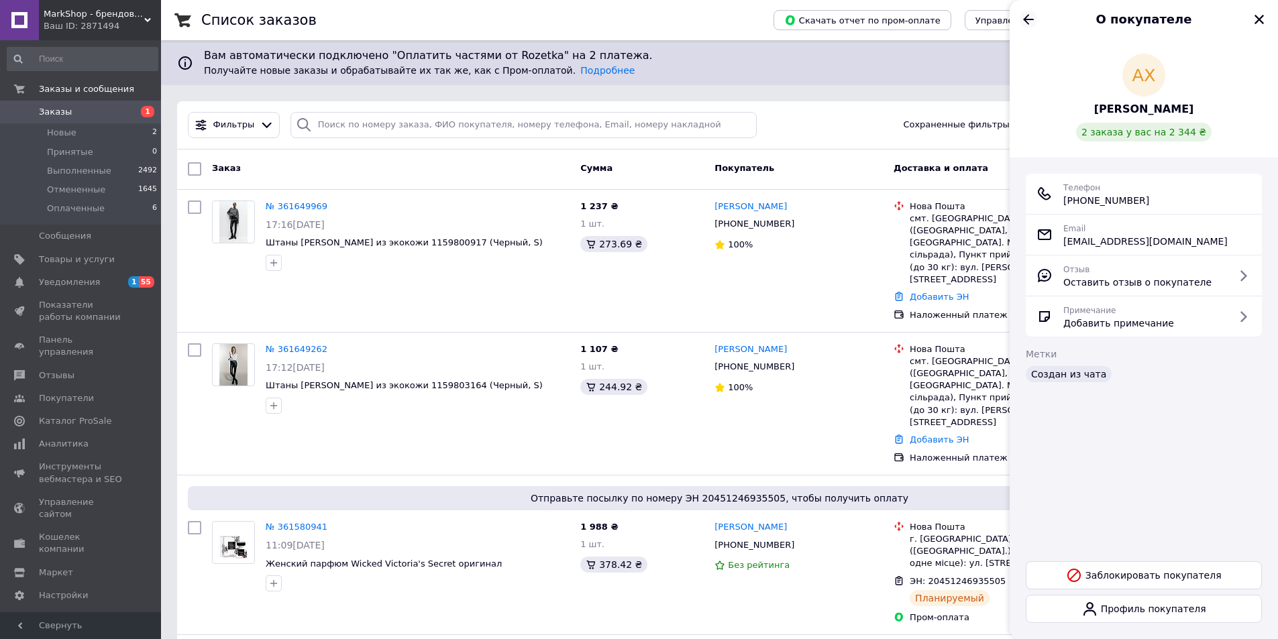
click at [1026, 23] on icon "Назад" at bounding box center [1028, 19] width 16 height 16
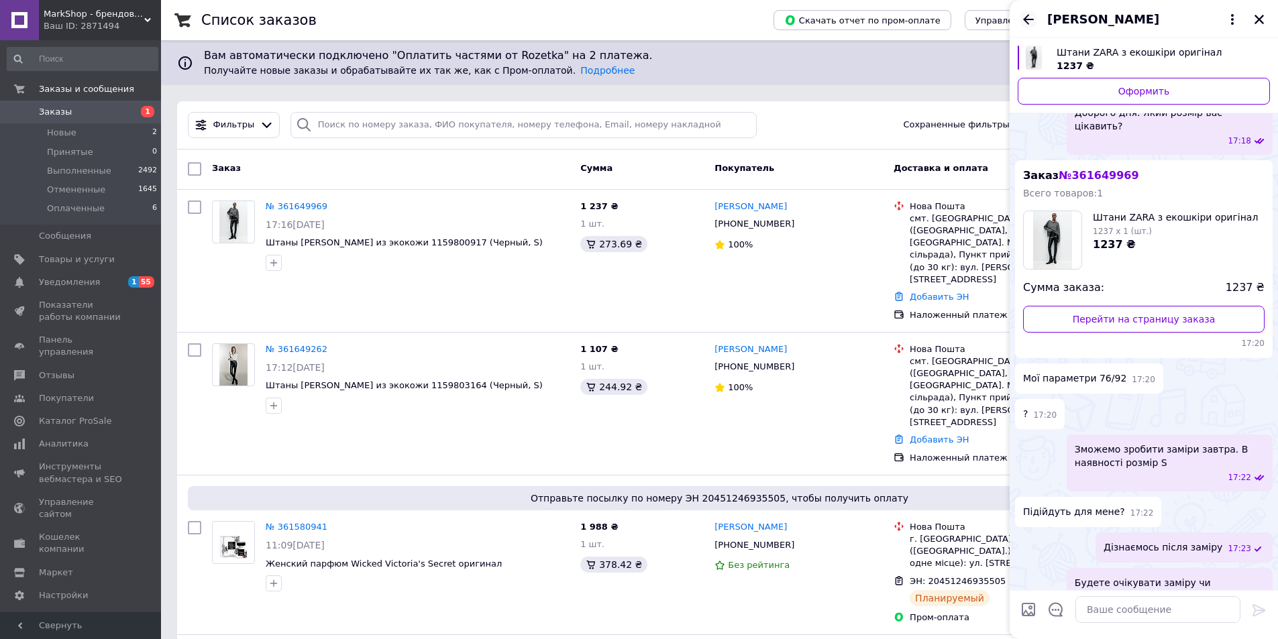
click at [1026, 24] on icon "Назад" at bounding box center [1028, 19] width 16 height 16
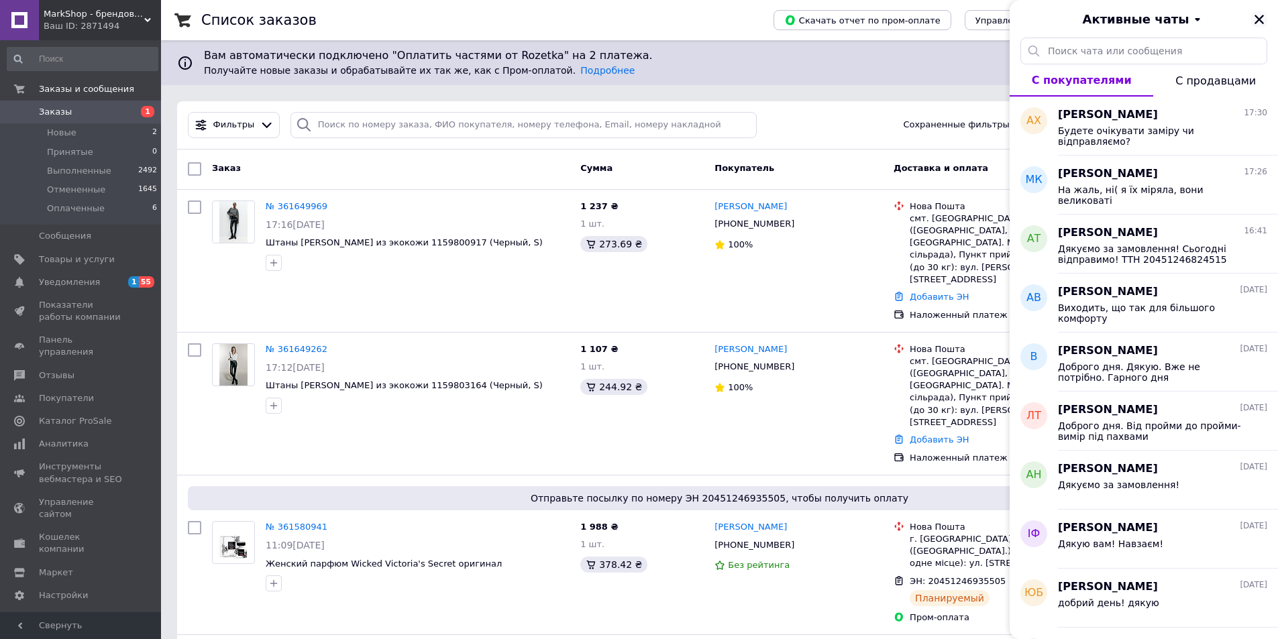
click at [1265, 21] on button "Закрыть" at bounding box center [1259, 19] width 16 height 16
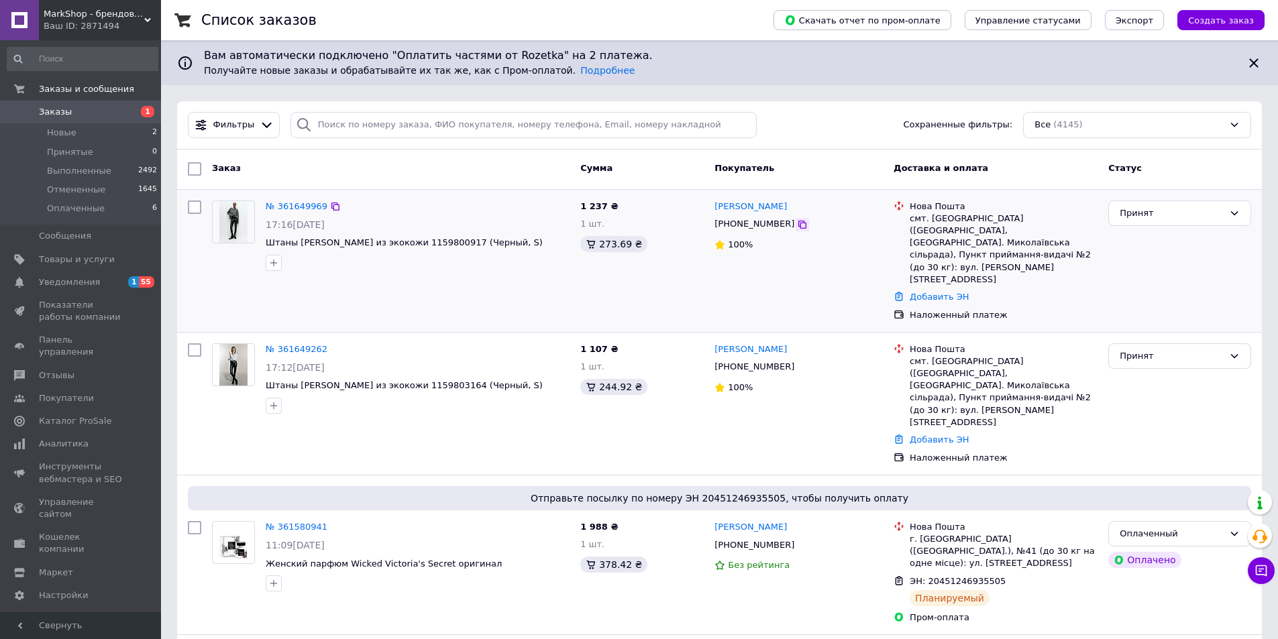
click at [798, 229] on icon at bounding box center [802, 225] width 8 height 8
click at [293, 203] on link "№ 361649969" at bounding box center [297, 206] width 62 height 10
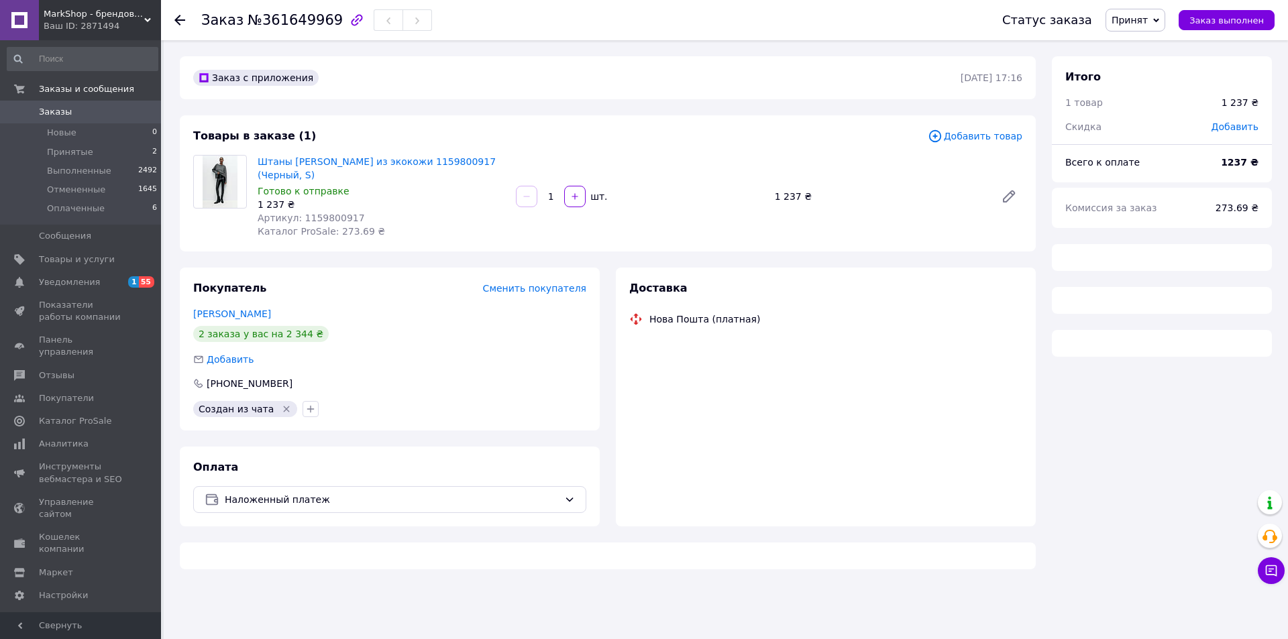
click at [331, 213] on span "Артикул: 1159800917" at bounding box center [311, 218] width 107 height 11
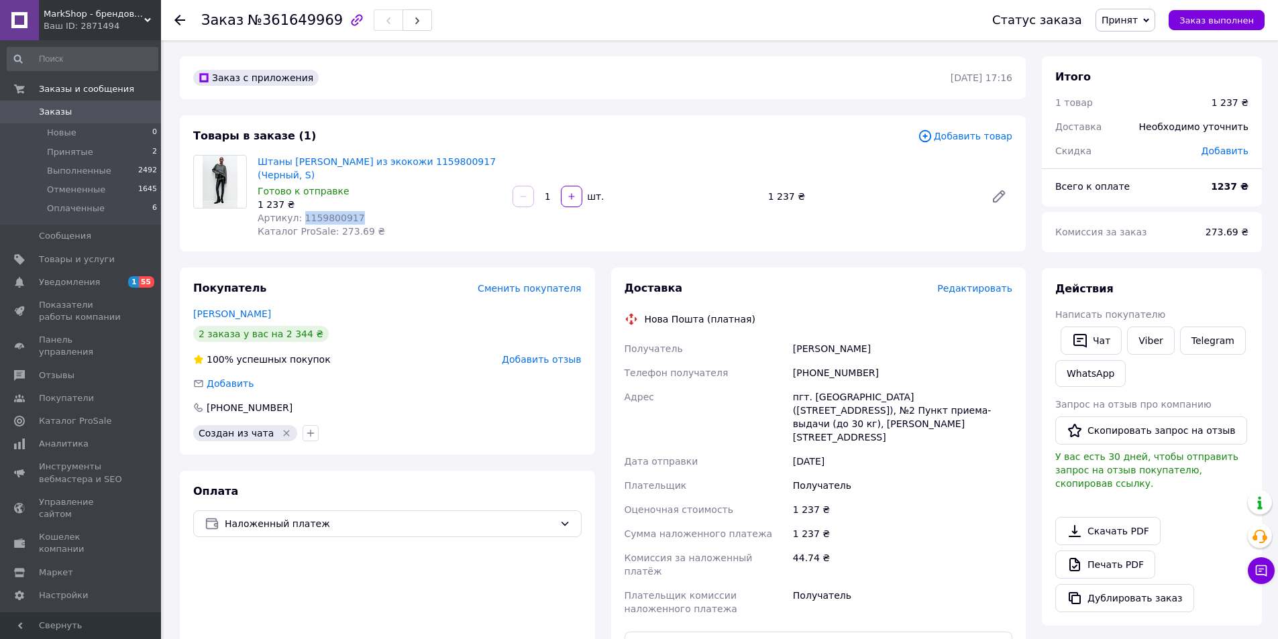
copy span "1159800917"
click at [79, 110] on span "Заказы" at bounding box center [81, 112] width 85 height 12
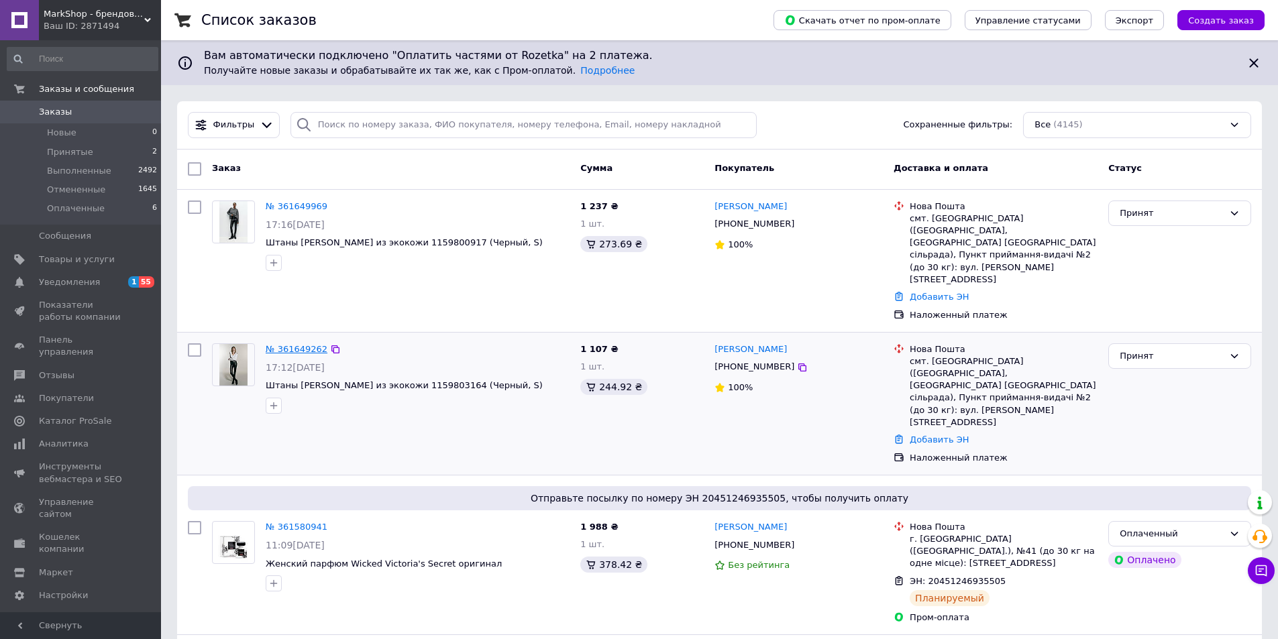
click at [309, 344] on link "№ 361649262" at bounding box center [297, 349] width 62 height 10
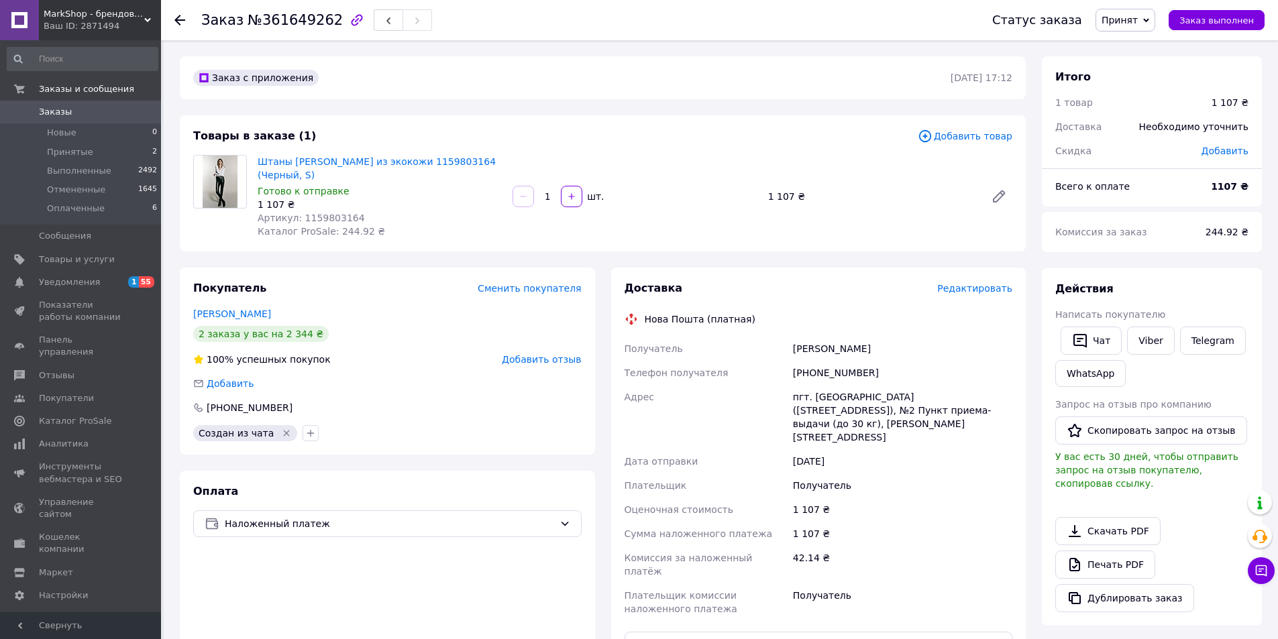
click at [325, 213] on span "Артикул: 1159803164" at bounding box center [311, 218] width 107 height 11
copy span "1159803164"
click at [284, 19] on span "№361649262" at bounding box center [295, 20] width 95 height 16
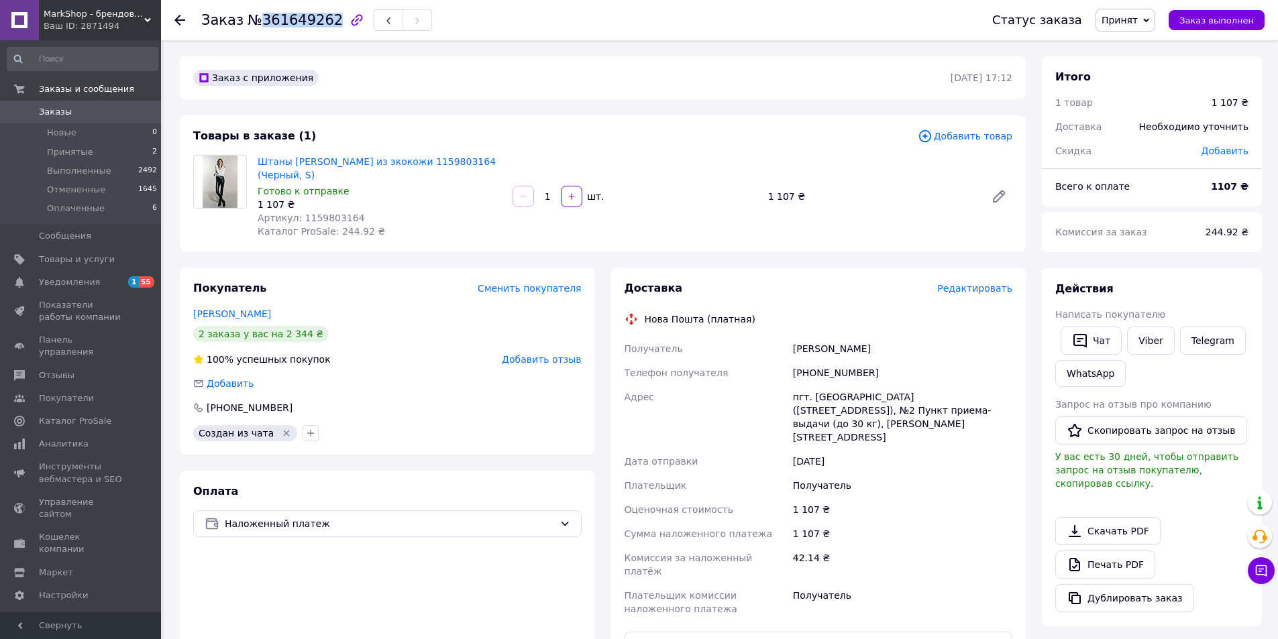
copy span "361649262"
click at [49, 109] on span "Заказы" at bounding box center [55, 112] width 33 height 12
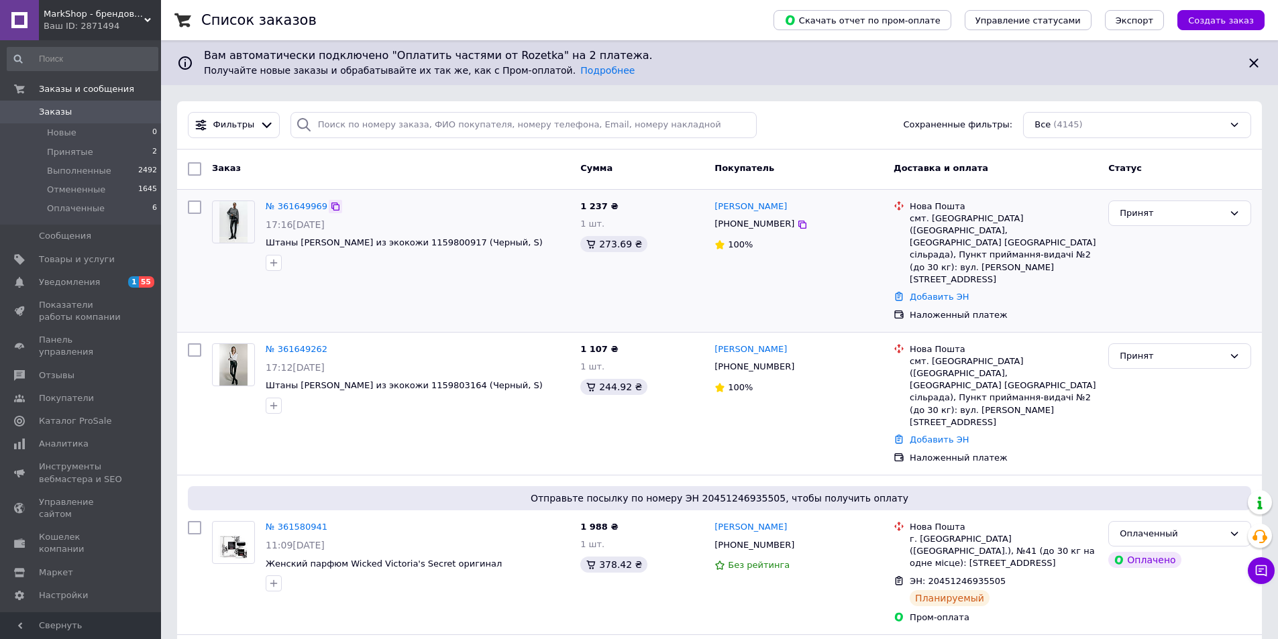
click at [330, 205] on icon at bounding box center [335, 206] width 11 height 11
click at [276, 209] on link "№ 361649969" at bounding box center [297, 206] width 62 height 10
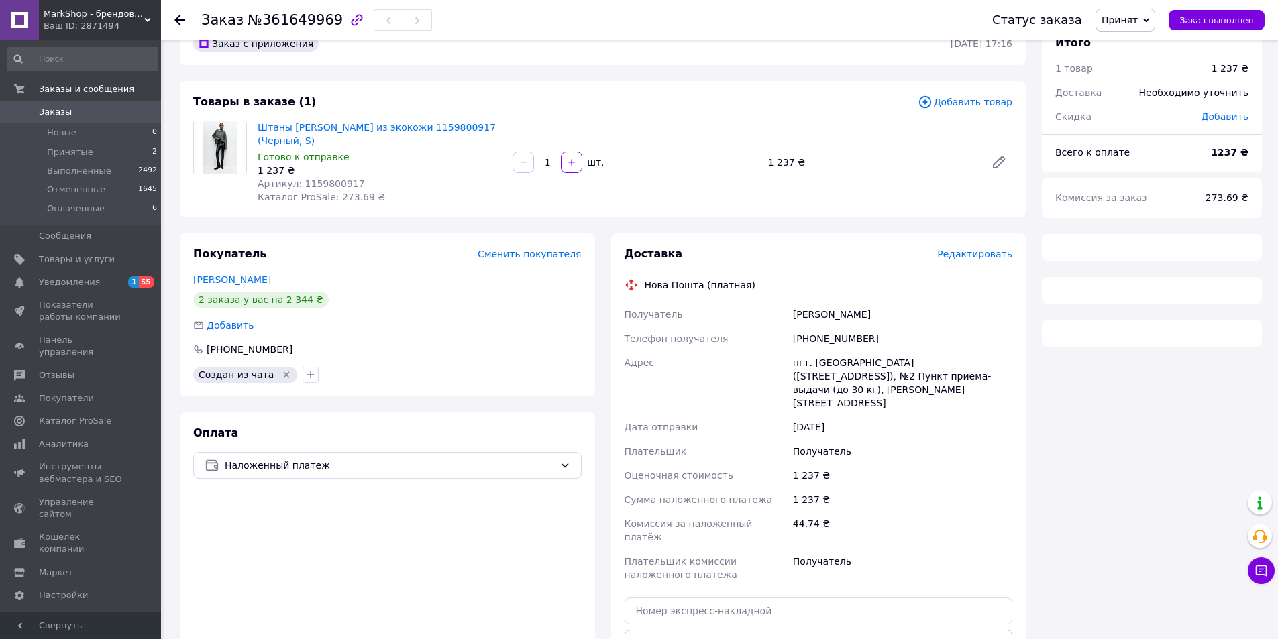
scroll to position [67, 0]
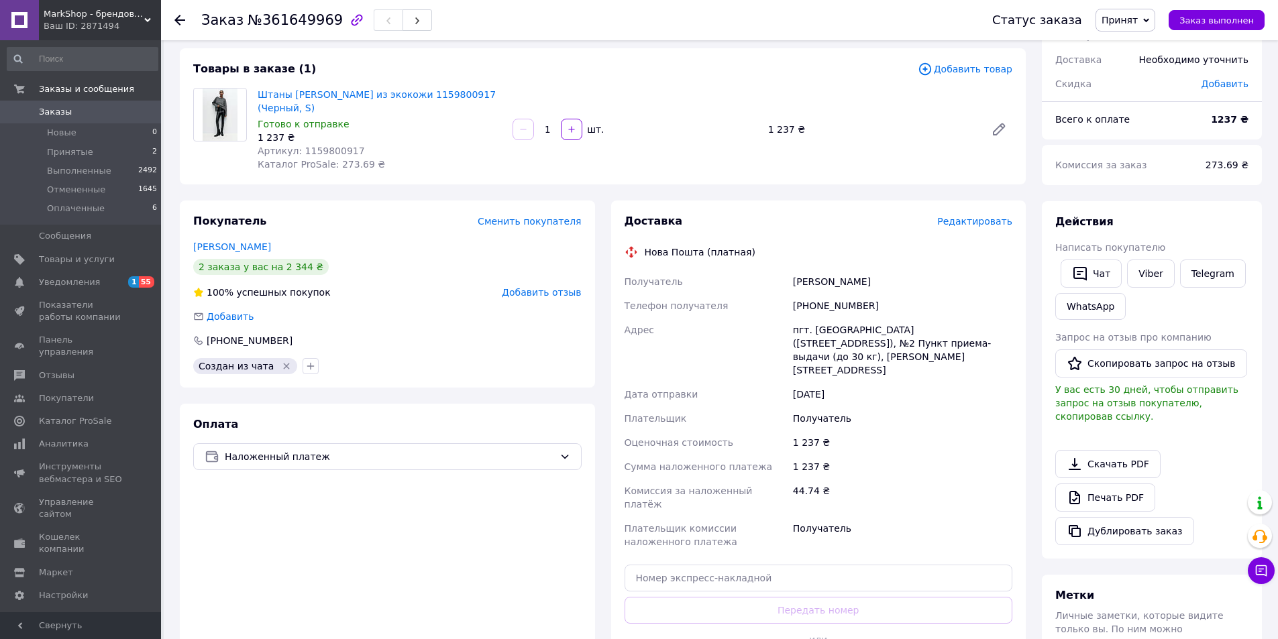
drag, startPoint x: 793, startPoint y: 268, endPoint x: 999, endPoint y: 352, distance: 222.6
click at [999, 352] on div "Получатель [PERSON_NAME] Телефон получателя [PHONE_NUMBER] [GEOGRAPHIC_DATA] пг…" at bounding box center [819, 412] width 394 height 284
copy div "[PERSON_NAME] Телефон получателя [PHONE_NUMBER] [GEOGRAPHIC_DATA] пгт. [GEOGRAP…"
click at [796, 120] on div "1 237 ₴" at bounding box center [871, 129] width 217 height 19
click at [44, 110] on span "Заказы" at bounding box center [55, 112] width 33 height 12
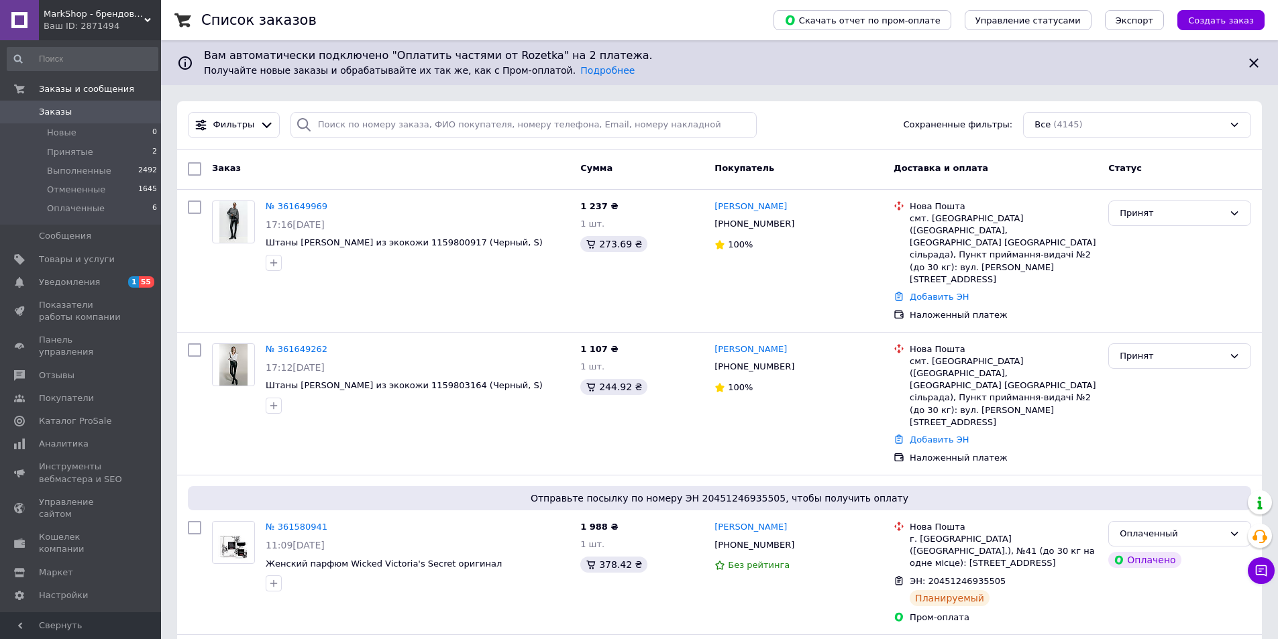
click at [690, 15] on div "Список заказов" at bounding box center [473, 20] width 545 height 40
click at [1268, 575] on button "Чат с покупателем" at bounding box center [1261, 570] width 27 height 27
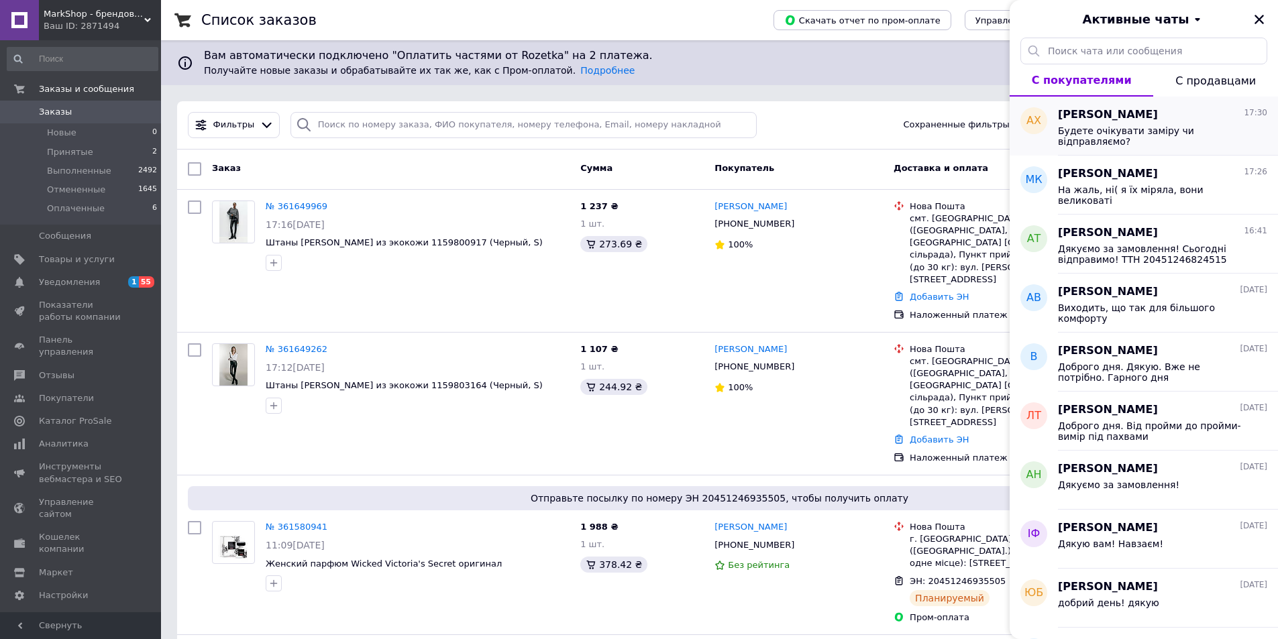
click at [1137, 133] on span "Будете очікувати заміру чи відправляємо?" at bounding box center [1153, 135] width 190 height 21
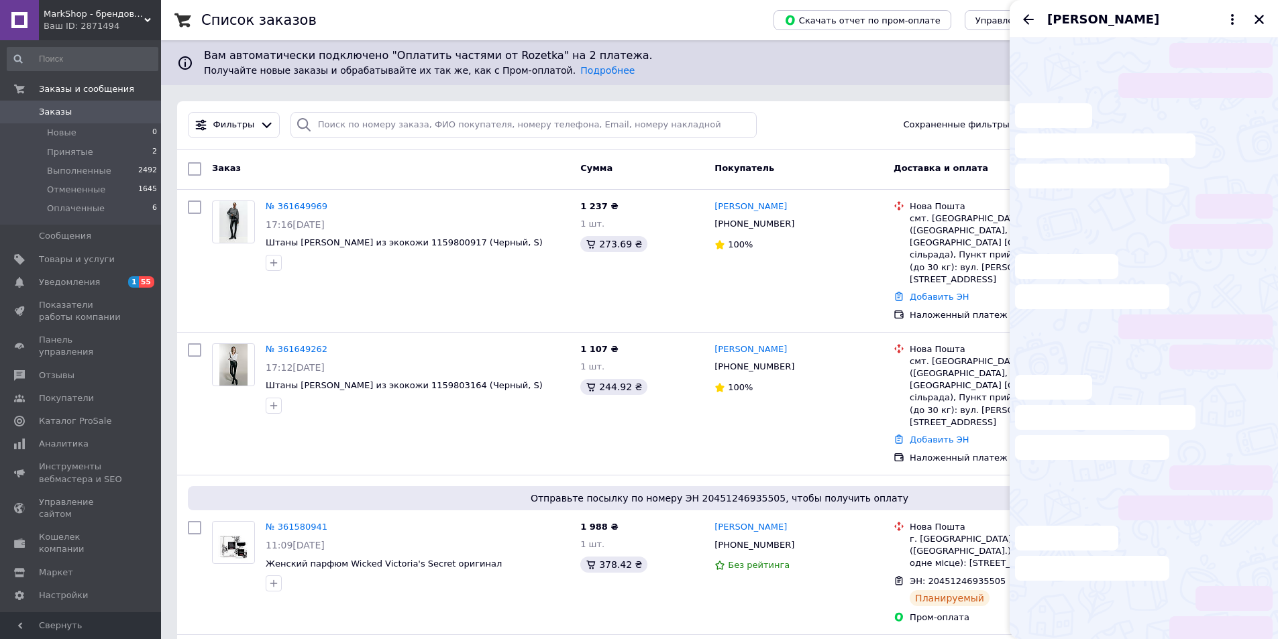
scroll to position [339, 0]
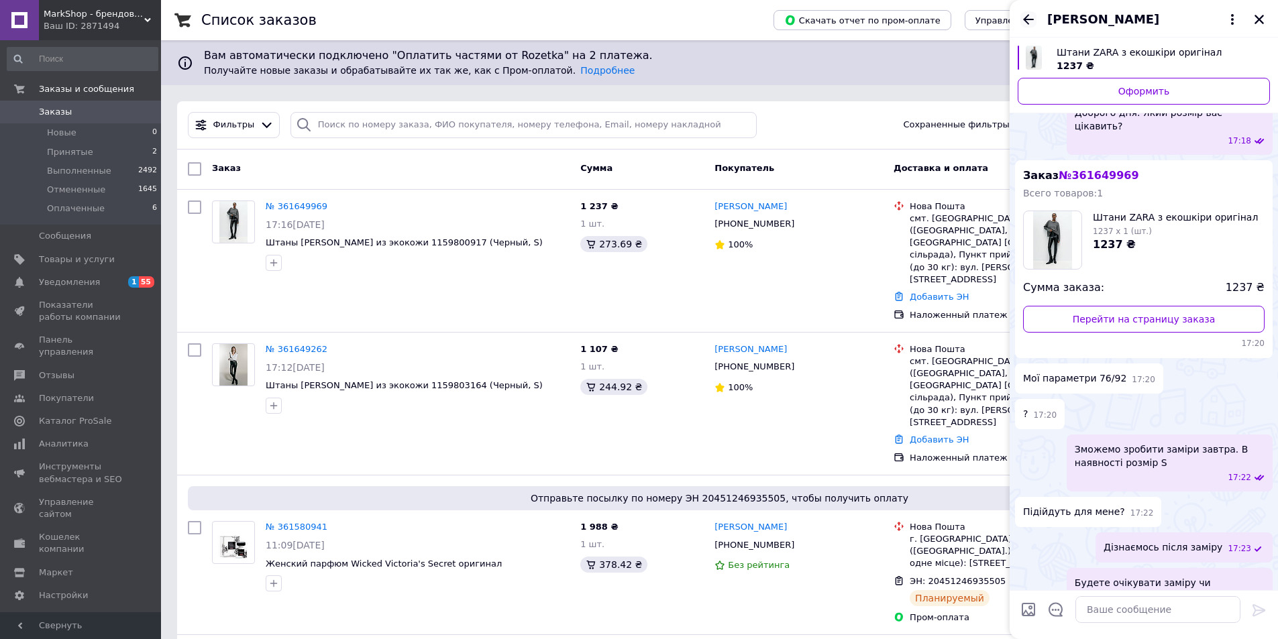
click at [1027, 25] on icon "Назад" at bounding box center [1028, 19] width 16 height 16
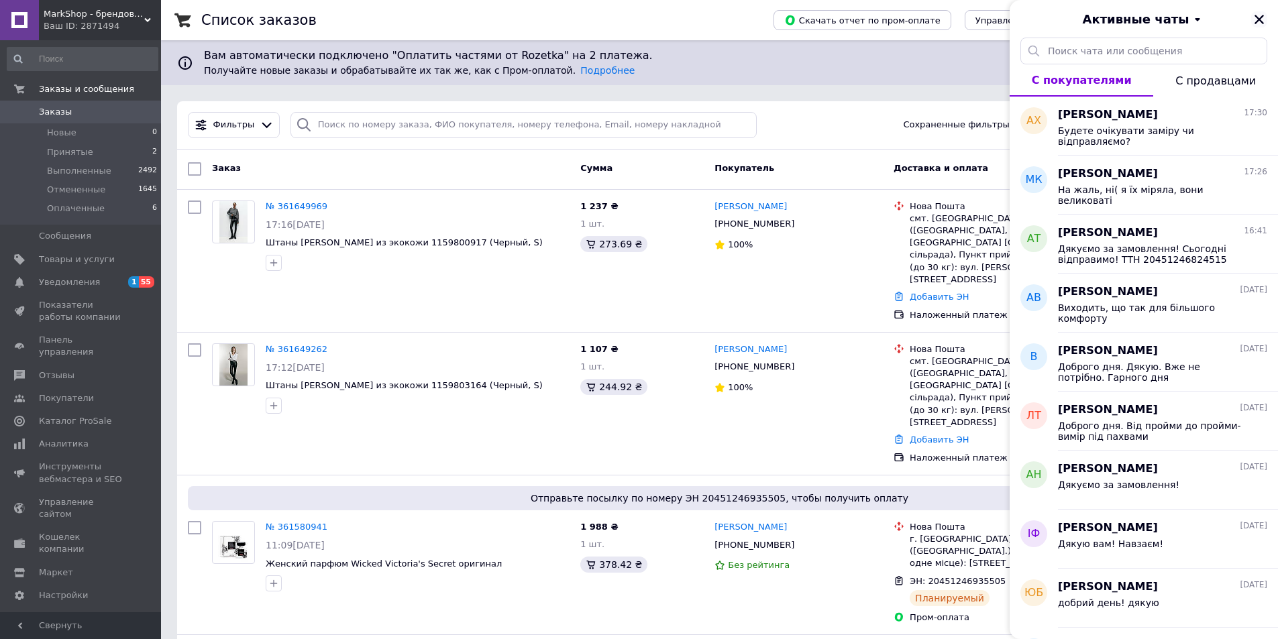
click at [1258, 23] on icon "Закрыть" at bounding box center [1259, 19] width 12 height 12
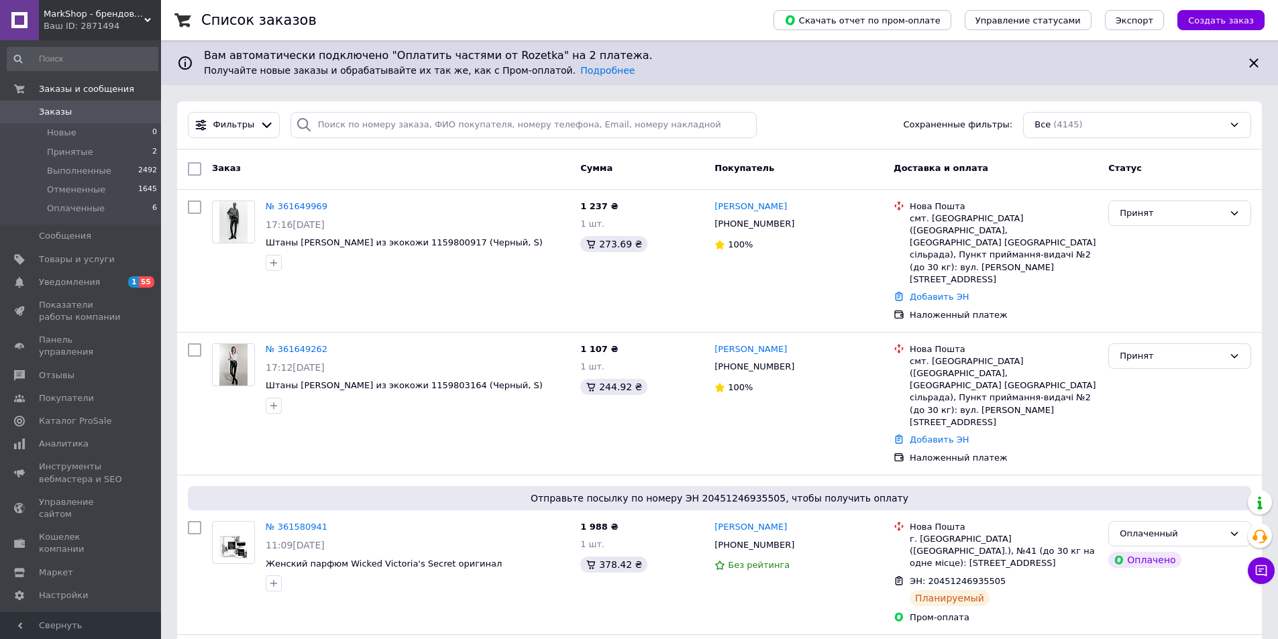
click at [625, 32] on div "Список заказов" at bounding box center [473, 20] width 545 height 40
drag, startPoint x: 679, startPoint y: 7, endPoint x: 686, endPoint y: 2, distance: 9.1
click at [679, 7] on div "Список заказов" at bounding box center [473, 20] width 545 height 40
click at [663, 2] on div "Список заказов" at bounding box center [473, 20] width 545 height 40
click at [747, 208] on link "[PERSON_NAME]" at bounding box center [750, 207] width 72 height 13
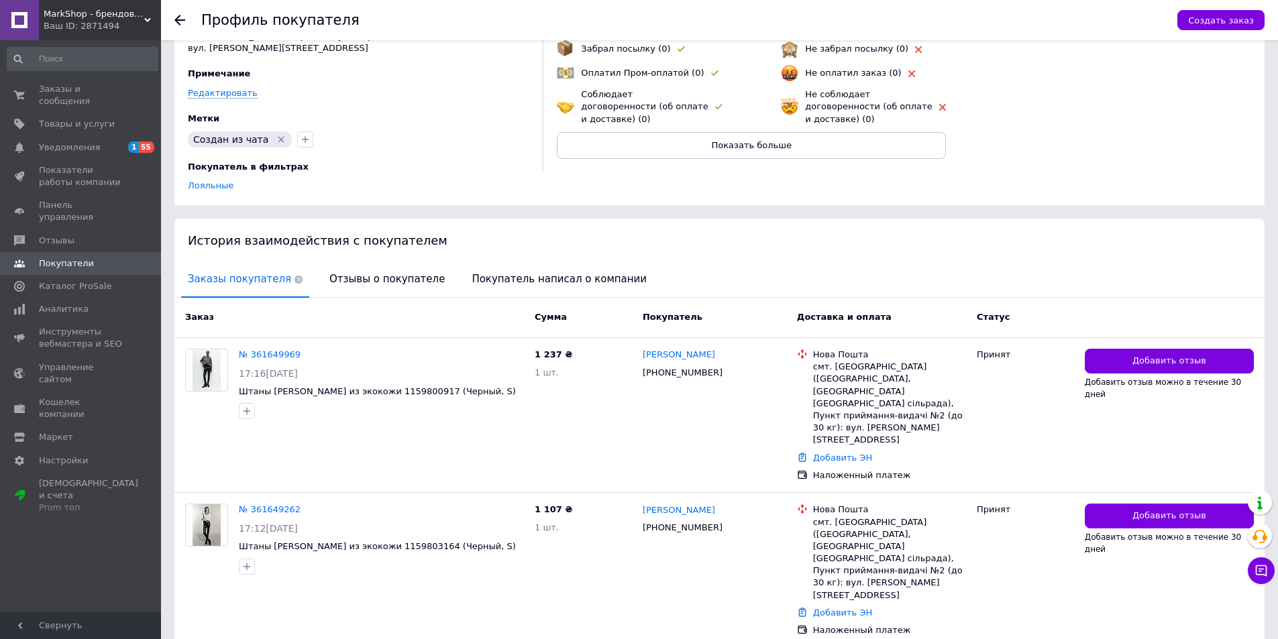
scroll to position [121, 0]
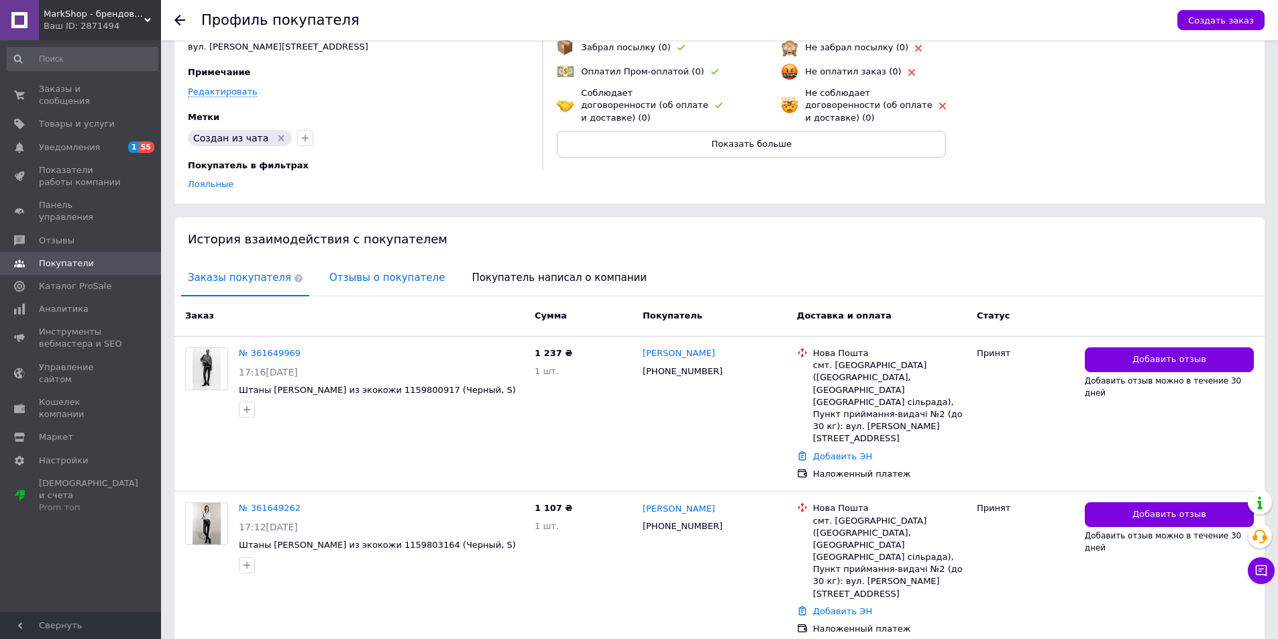
click at [366, 264] on span "Отзывы о покупателе" at bounding box center [387, 278] width 129 height 34
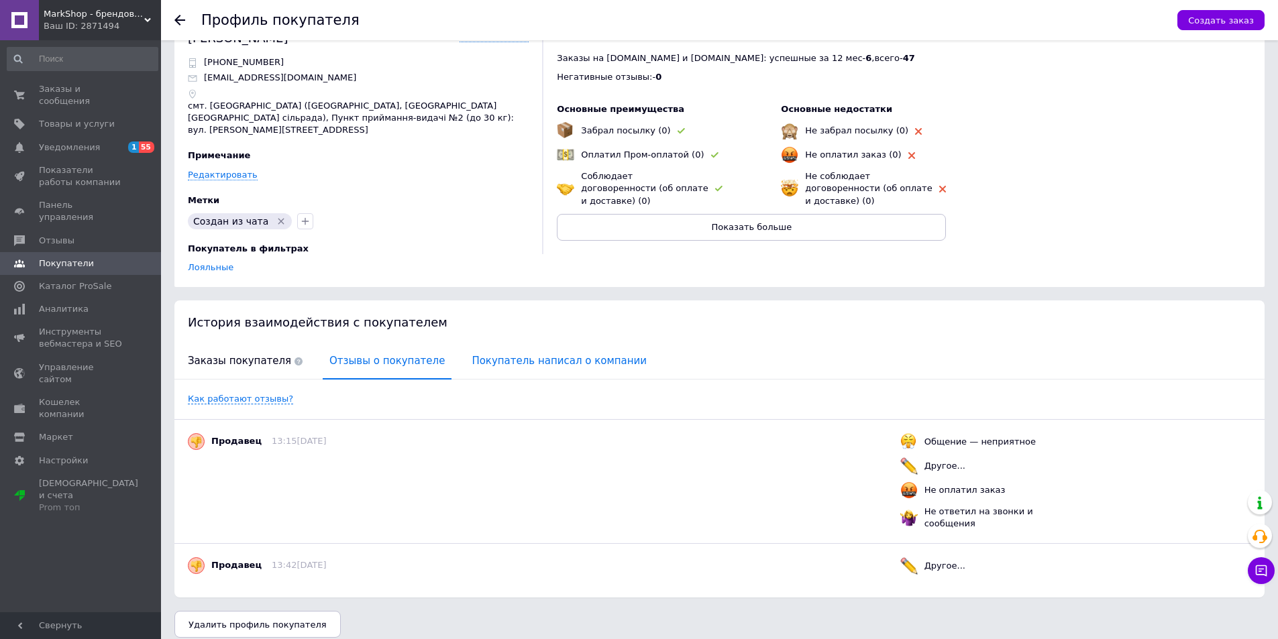
click at [513, 344] on span "Покупатель написал о компании" at bounding box center [559, 361] width 188 height 34
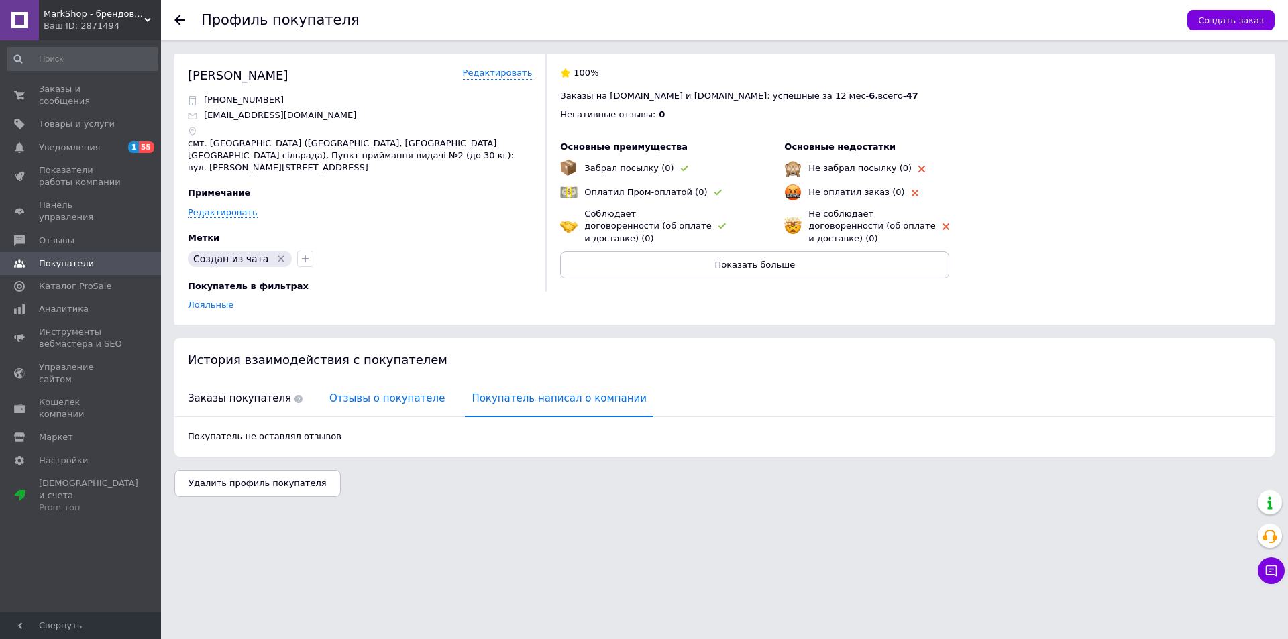
drag, startPoint x: 374, startPoint y: 390, endPoint x: 366, endPoint y: 389, distance: 8.2
click at [374, 392] on span "Отзывы о покупателе" at bounding box center [387, 399] width 129 height 34
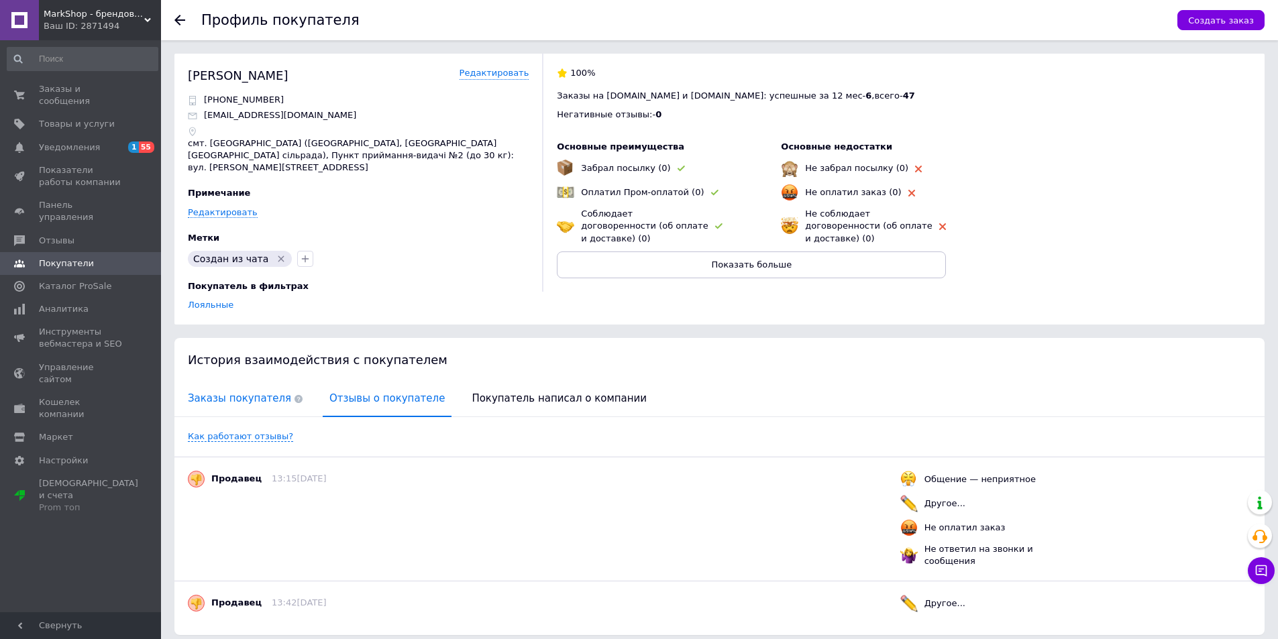
click at [257, 382] on span "Заказы покупателя" at bounding box center [245, 399] width 128 height 34
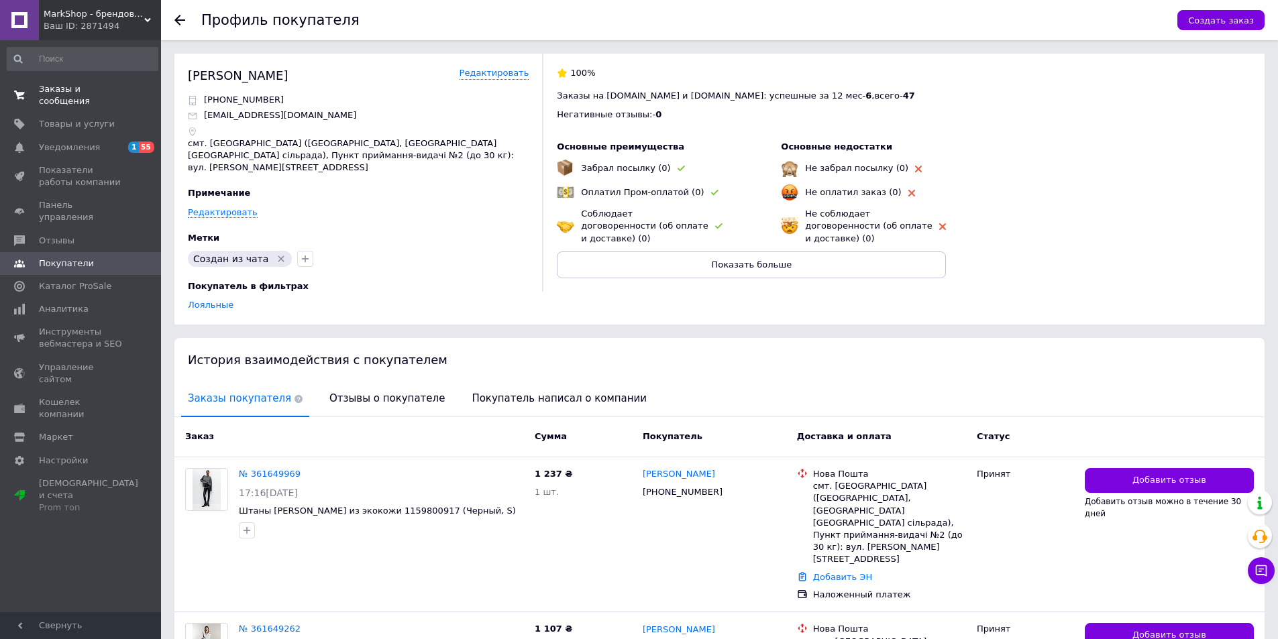
click at [45, 91] on span "Заказы и сообщения" at bounding box center [81, 95] width 85 height 24
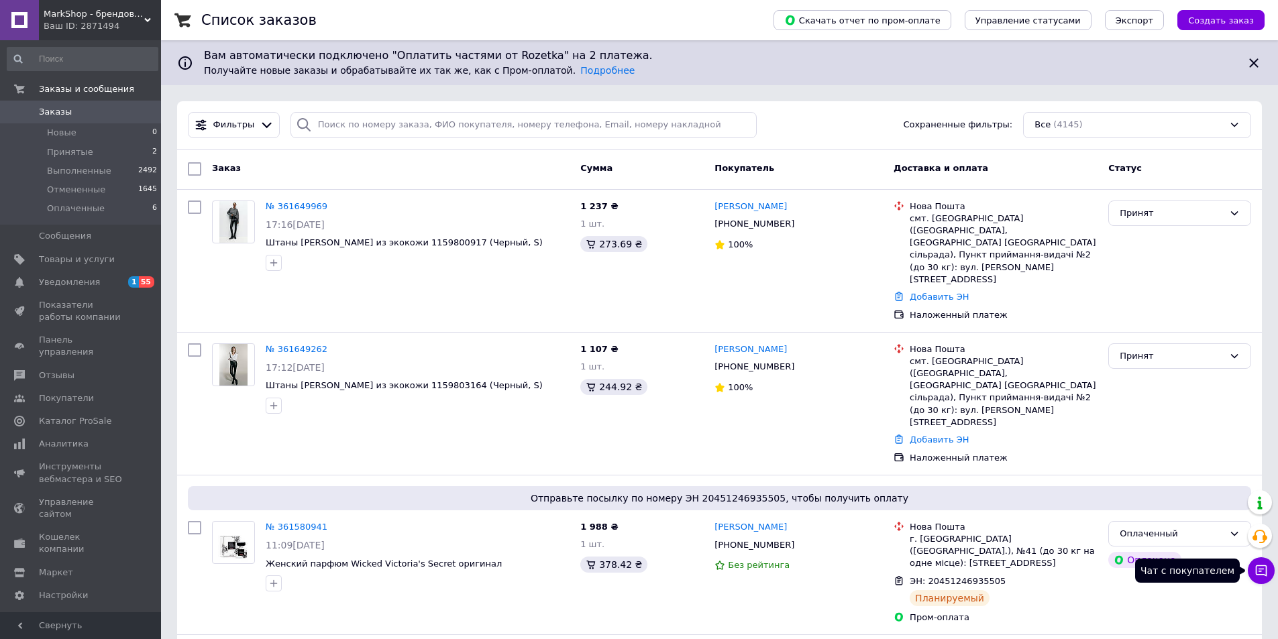
click at [1260, 567] on icon at bounding box center [1260, 570] width 13 height 13
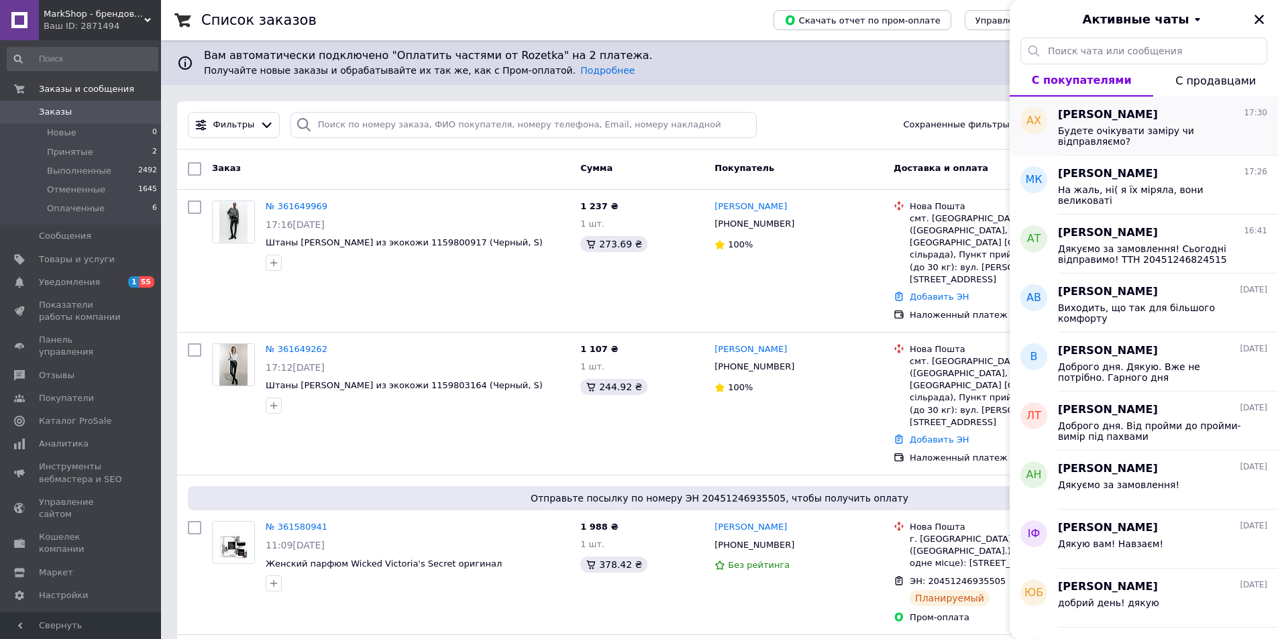
click at [1170, 101] on div "Андрей Хмельницкий 17:30 Будете очікувати заміру чи відправляємо?" at bounding box center [1168, 126] width 220 height 59
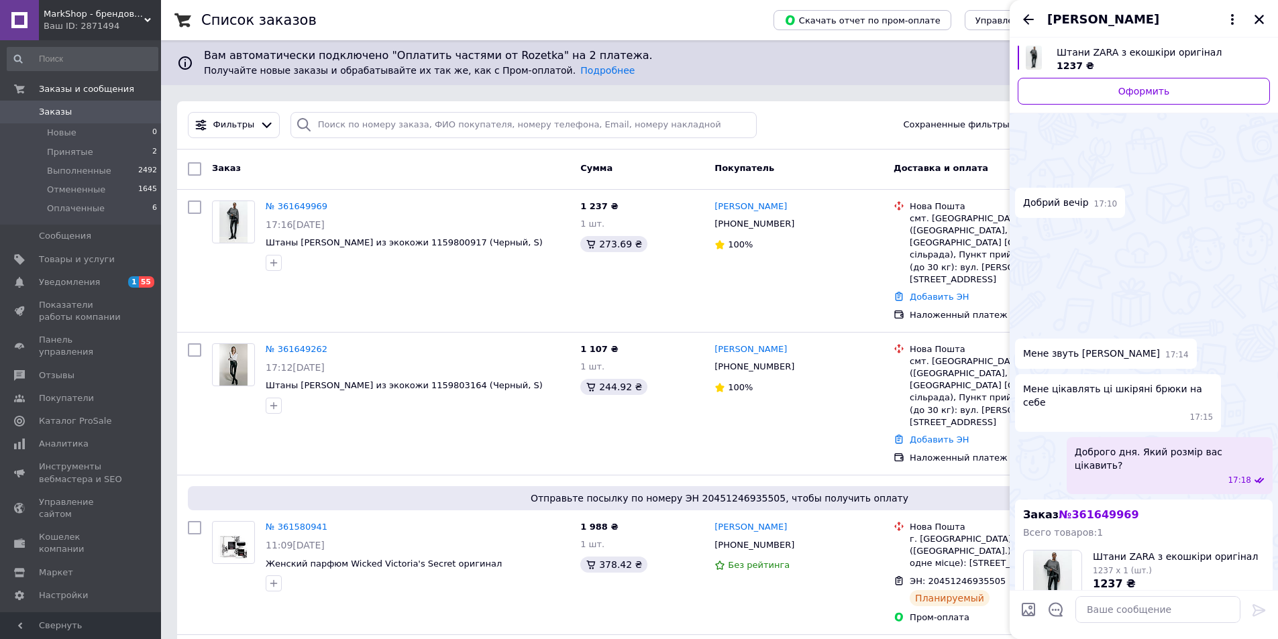
scroll to position [339, 0]
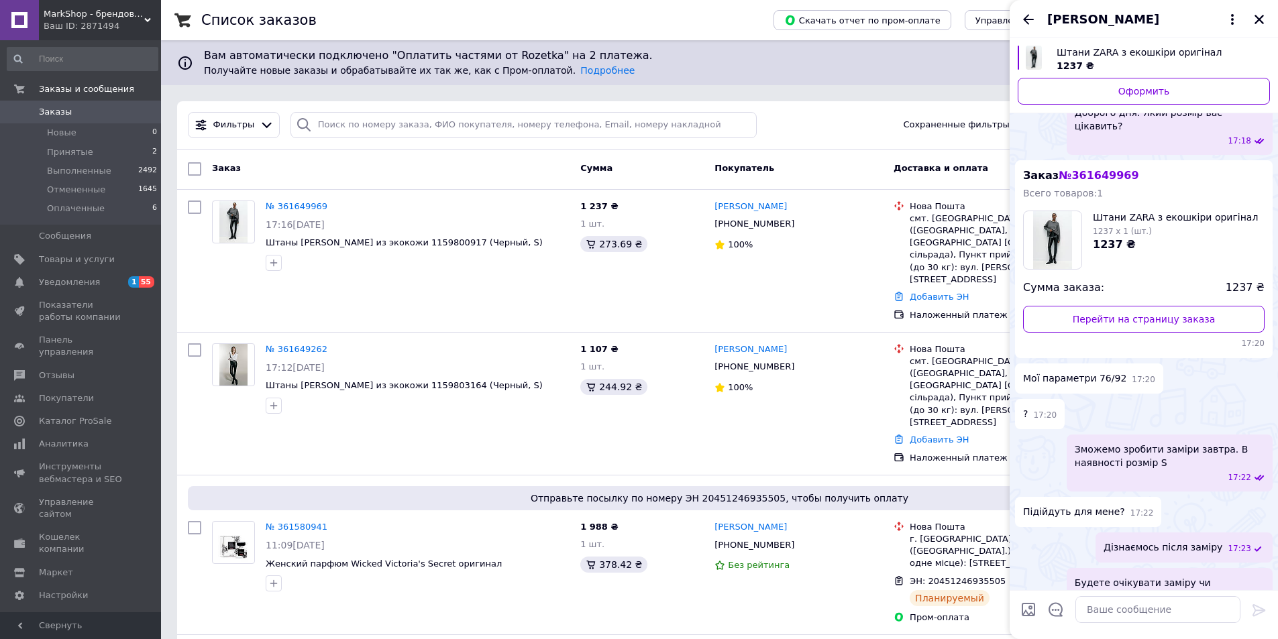
click at [1025, 17] on icon "Назад" at bounding box center [1028, 19] width 16 height 16
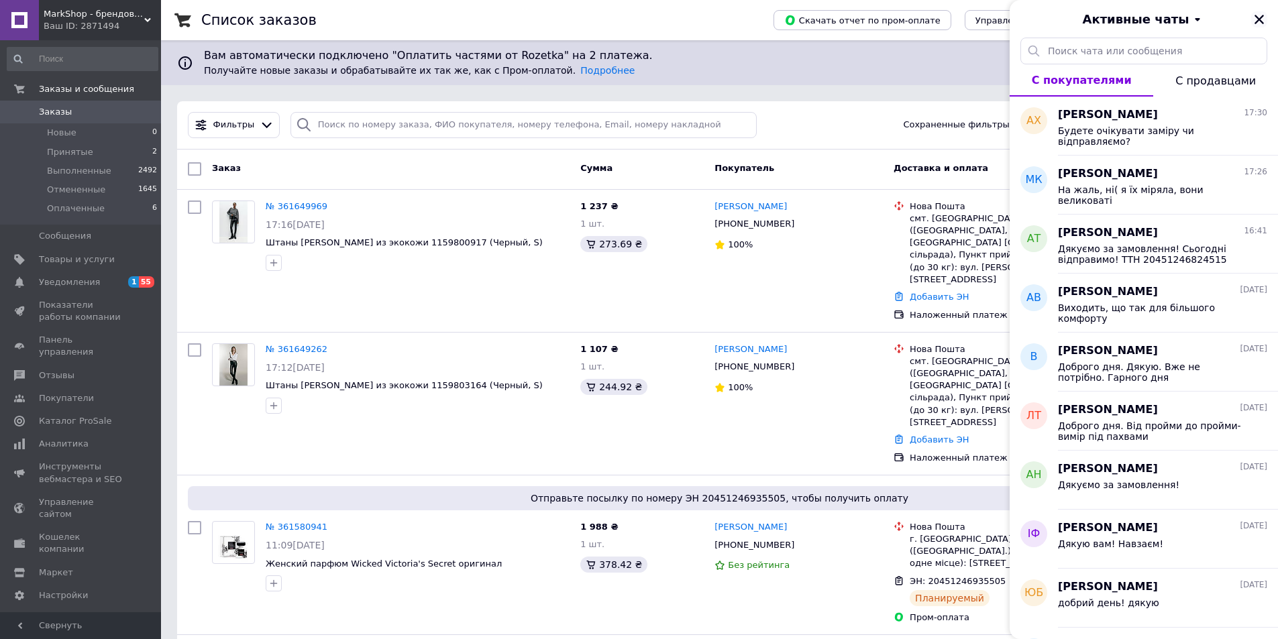
click at [1261, 15] on icon "Закрыть" at bounding box center [1259, 19] width 12 height 12
